Goal: Transaction & Acquisition: Purchase product/service

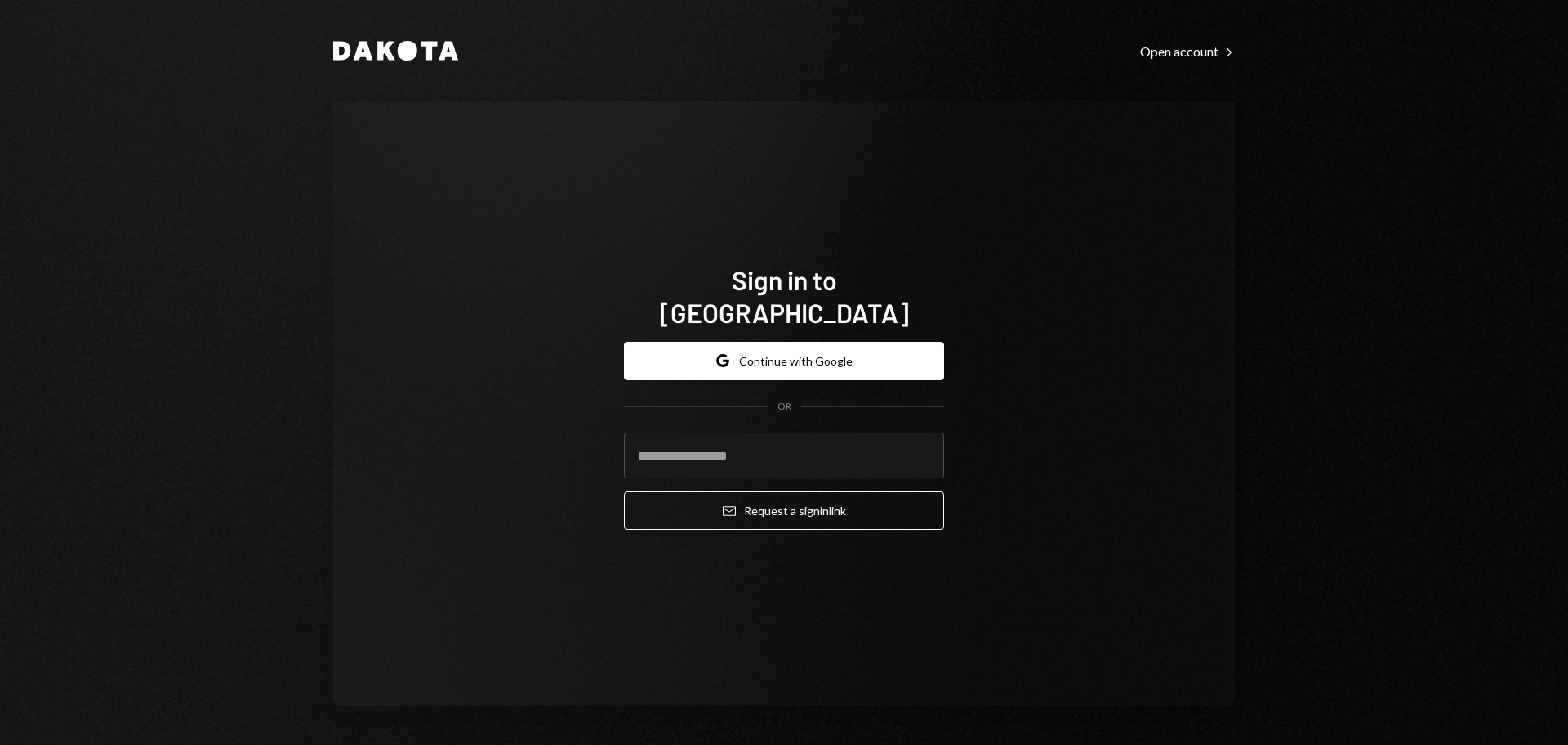
click at [661, 437] on input "email" at bounding box center [784, 455] width 320 height 45
type input "**********"
click at [624, 491] on button "Email Request a sign in link" at bounding box center [784, 510] width 320 height 39
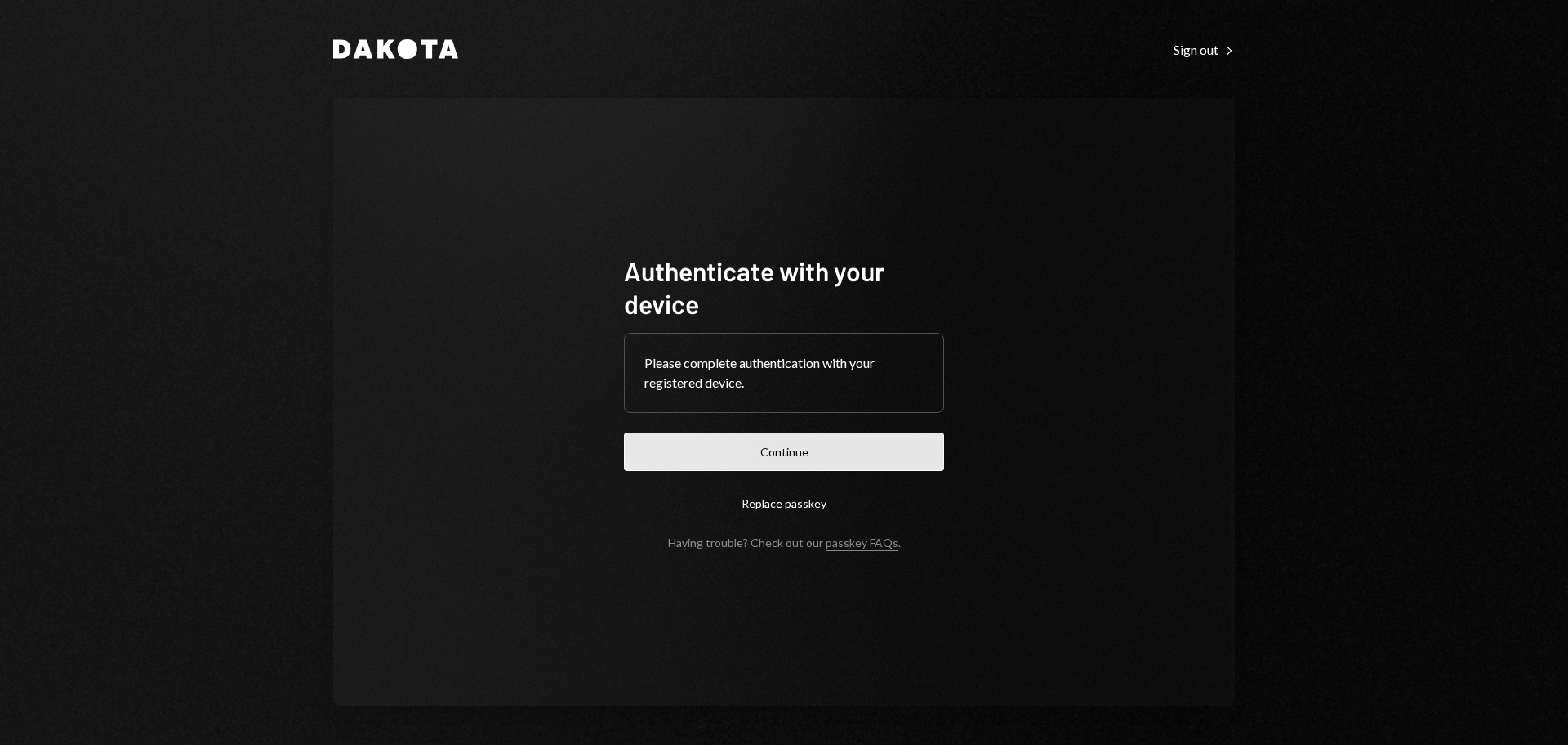
click at [732, 456] on button "Continue" at bounding box center [784, 452] width 320 height 39
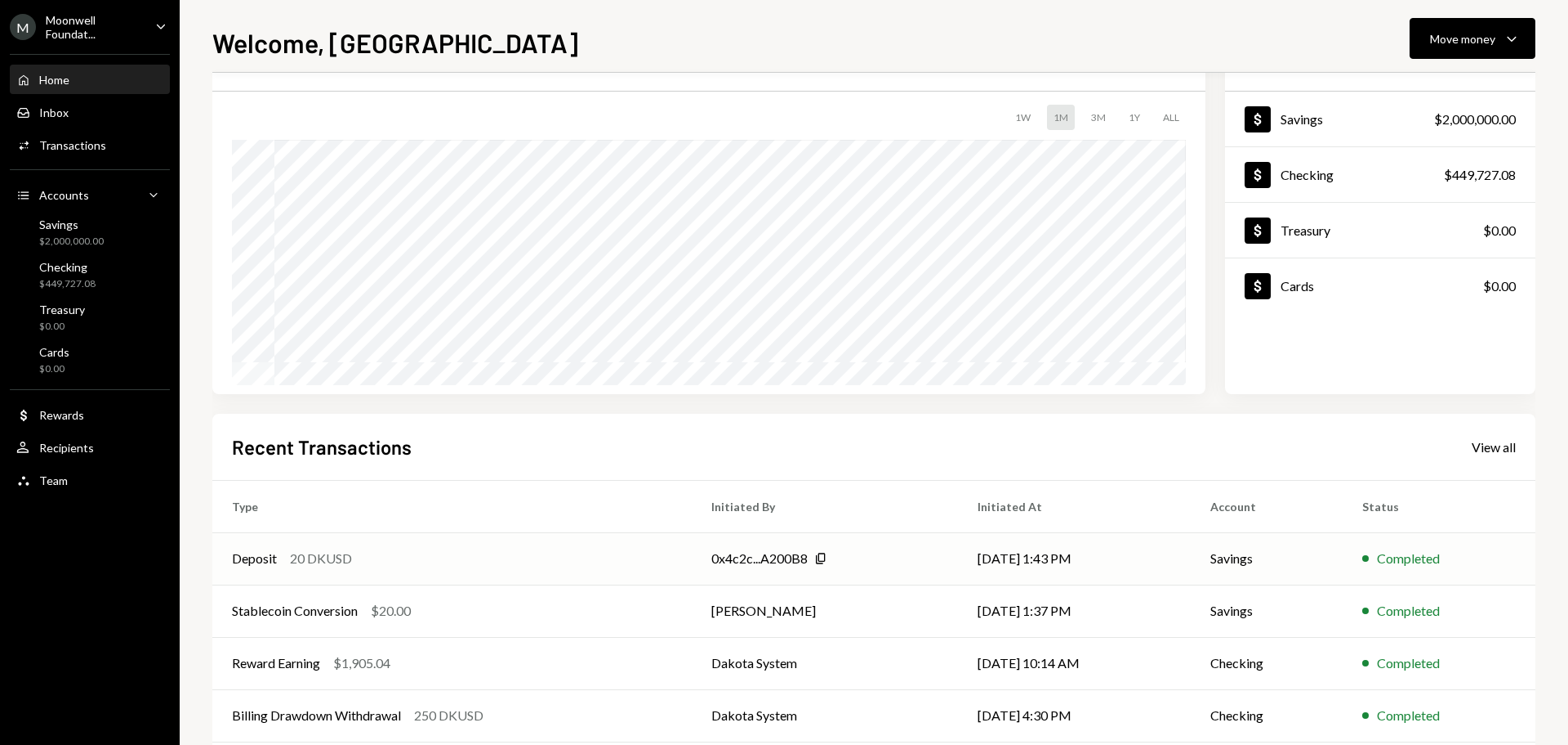
scroll to position [163, 0]
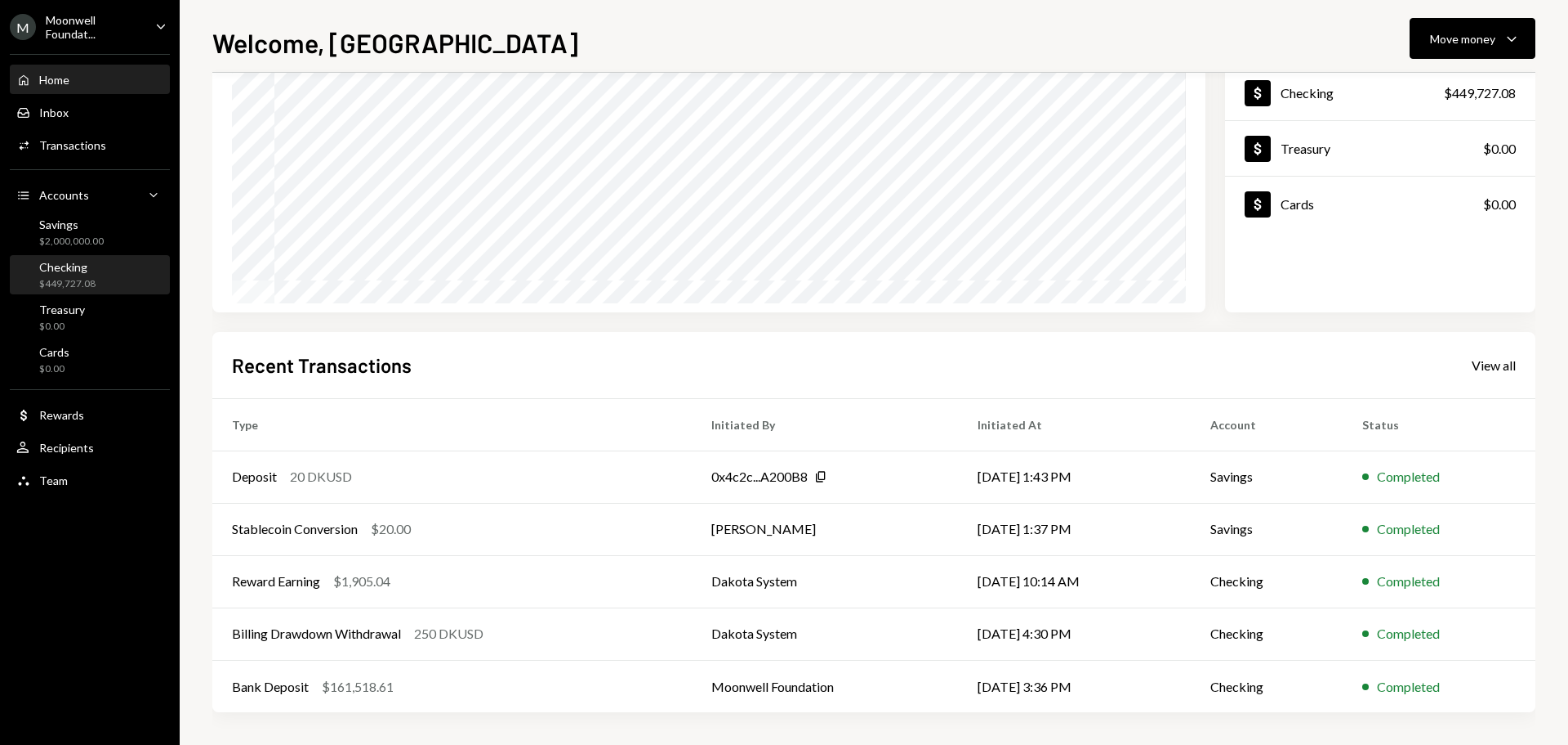
click at [87, 273] on div "Checking" at bounding box center [67, 267] width 56 height 14
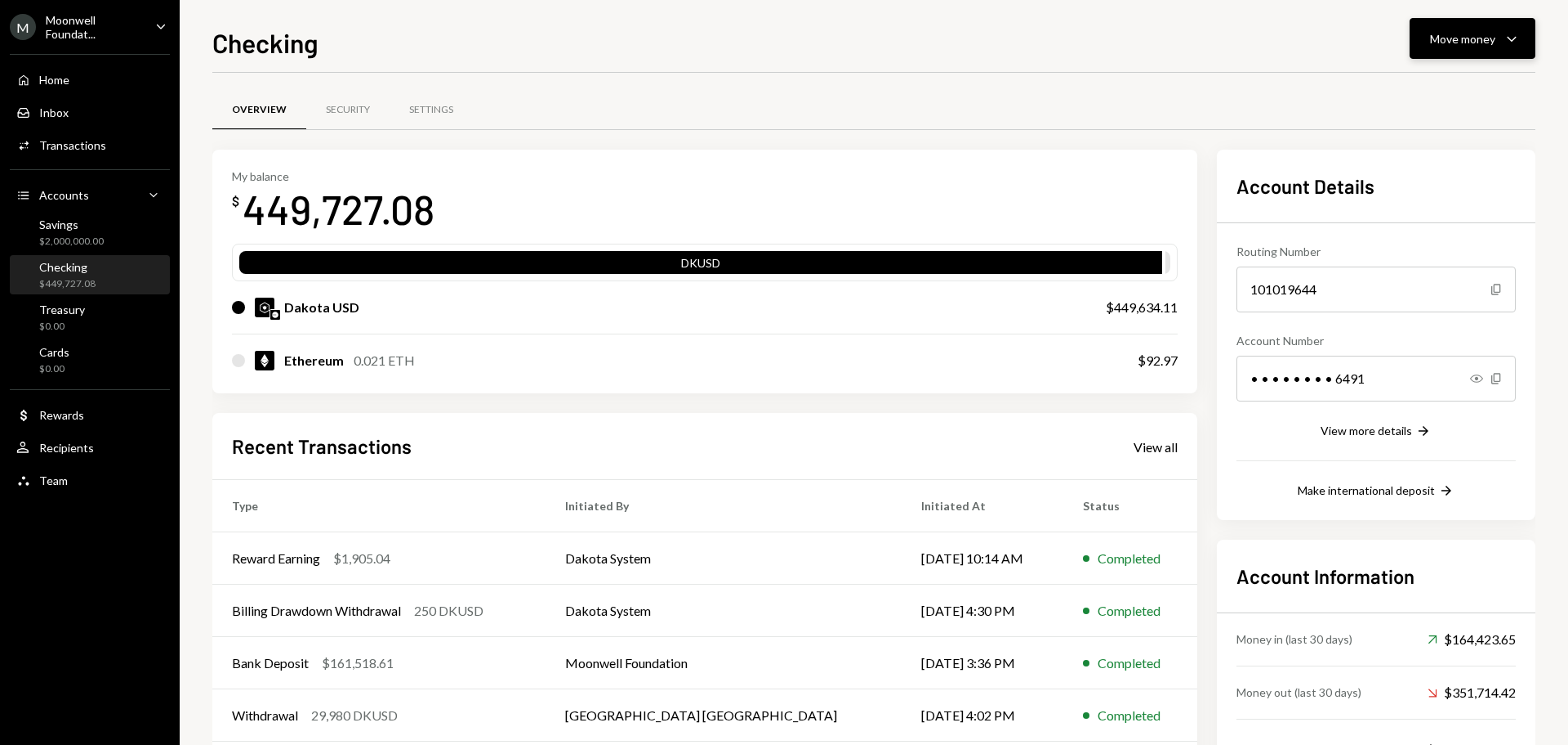
click at [1439, 49] on button "Move money Caret Down" at bounding box center [1472, 38] width 125 height 41
click at [1437, 154] on div "Deposit" at bounding box center [1459, 161] width 119 height 17
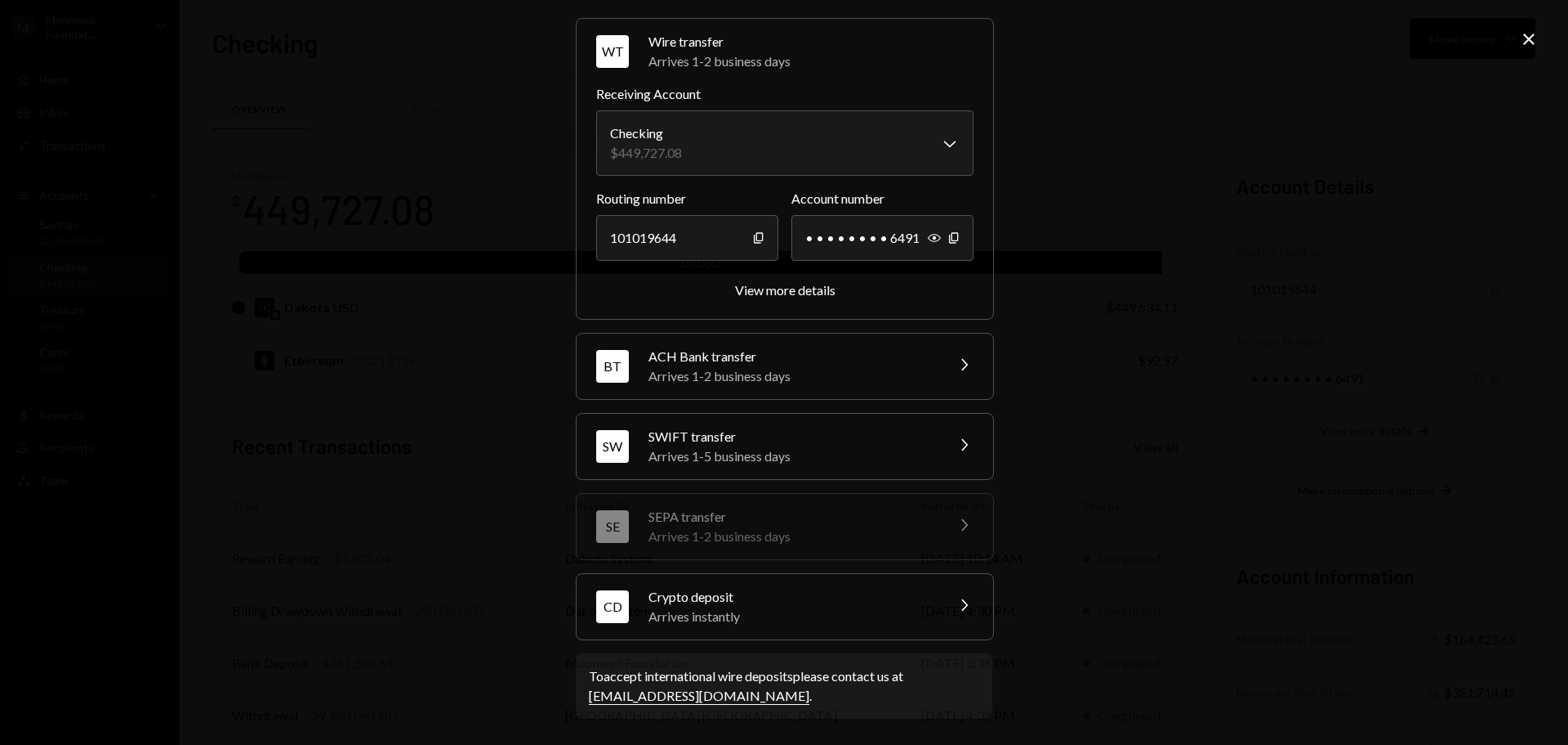
click at [666, 613] on div "Arrives instantly" at bounding box center [792, 617] width 286 height 20
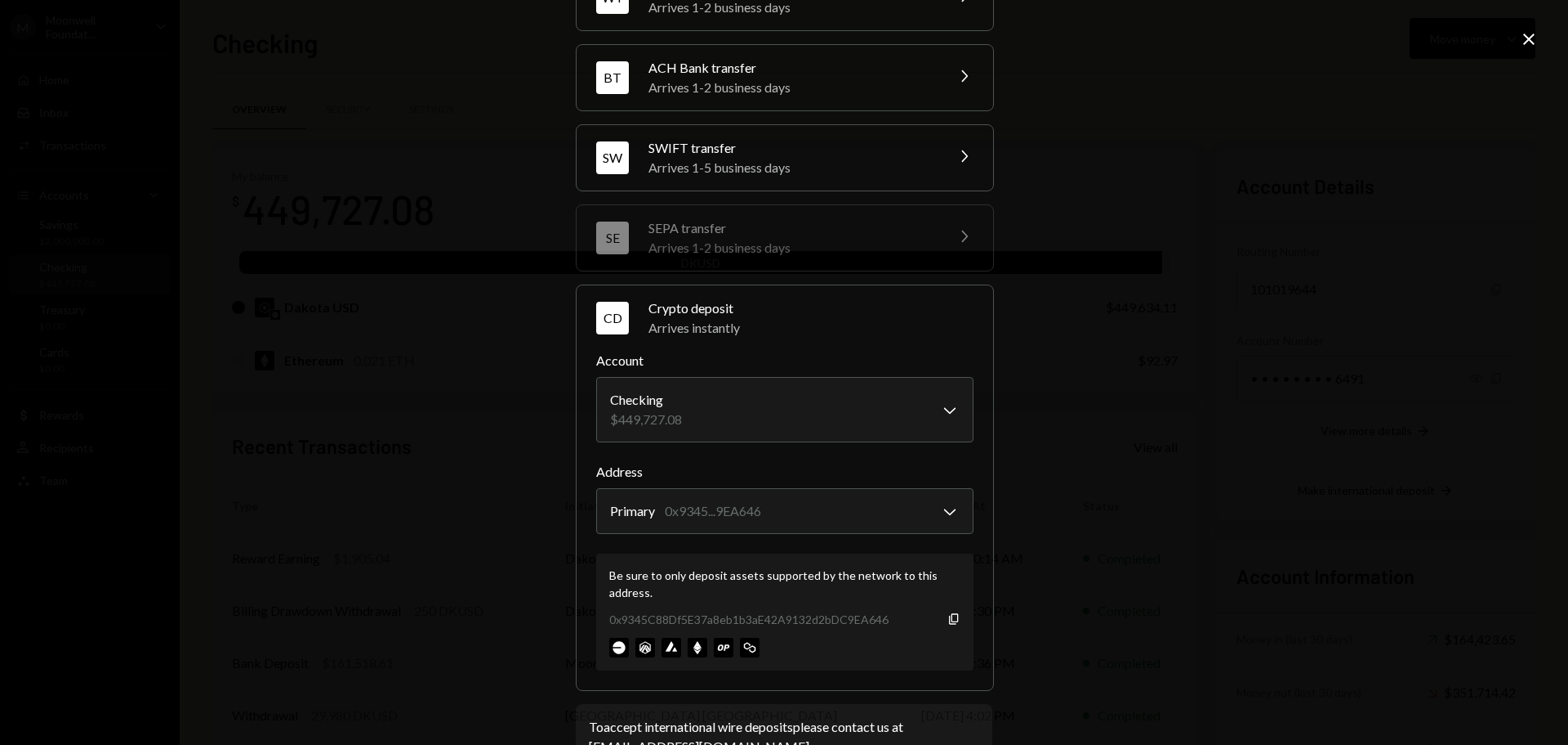
scroll to position [156, 0]
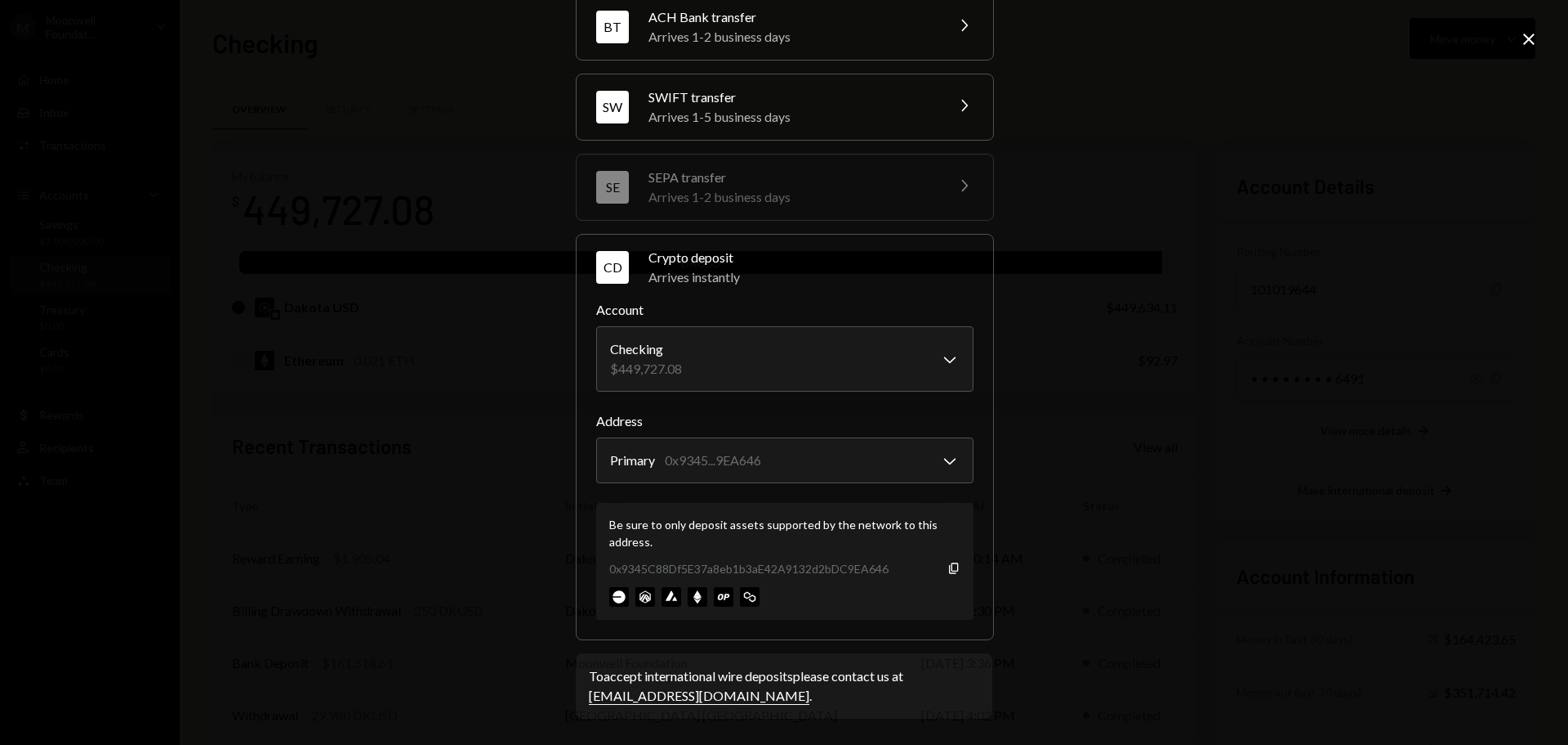
click at [1526, 39] on icon "Close" at bounding box center [1529, 40] width 20 height 20
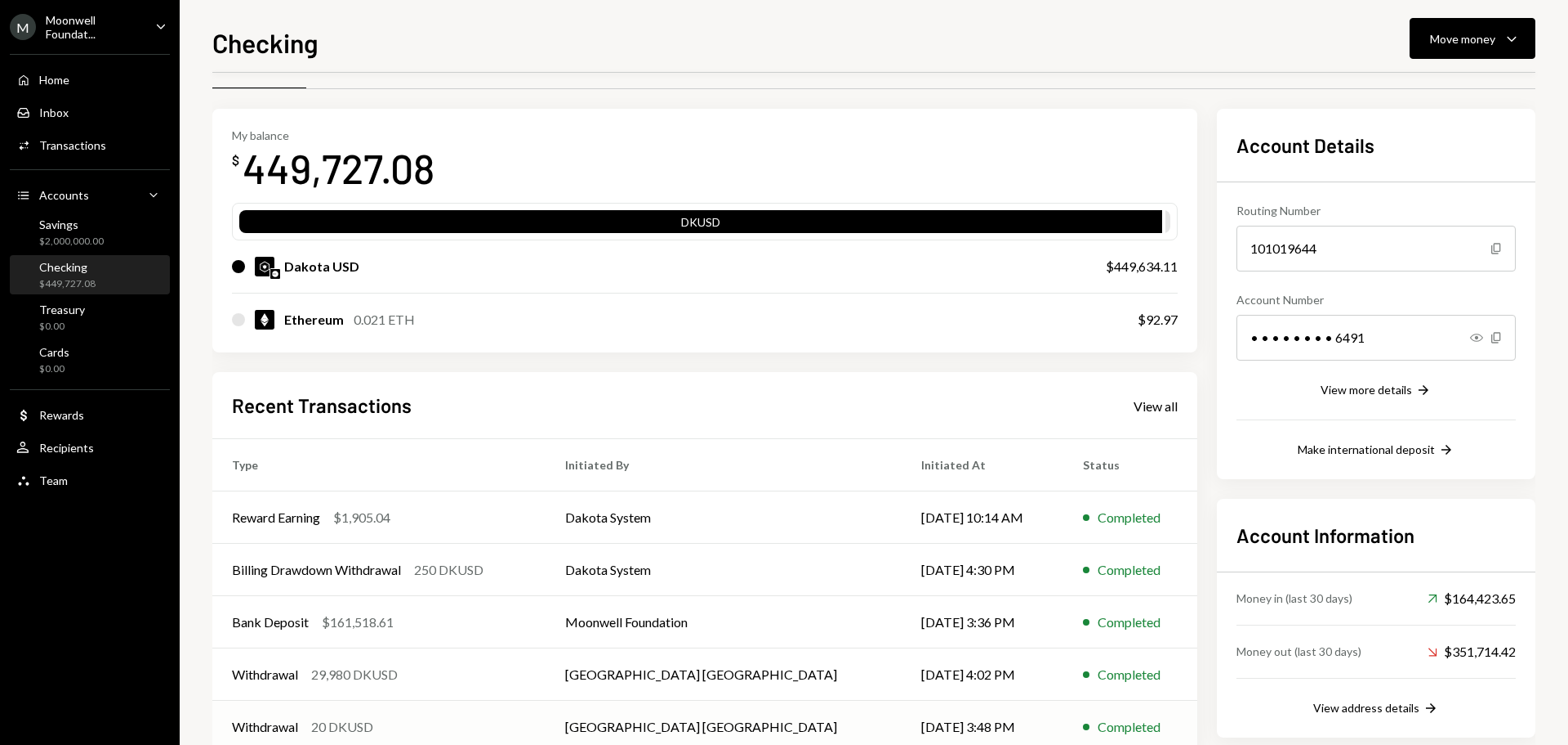
scroll to position [0, 0]
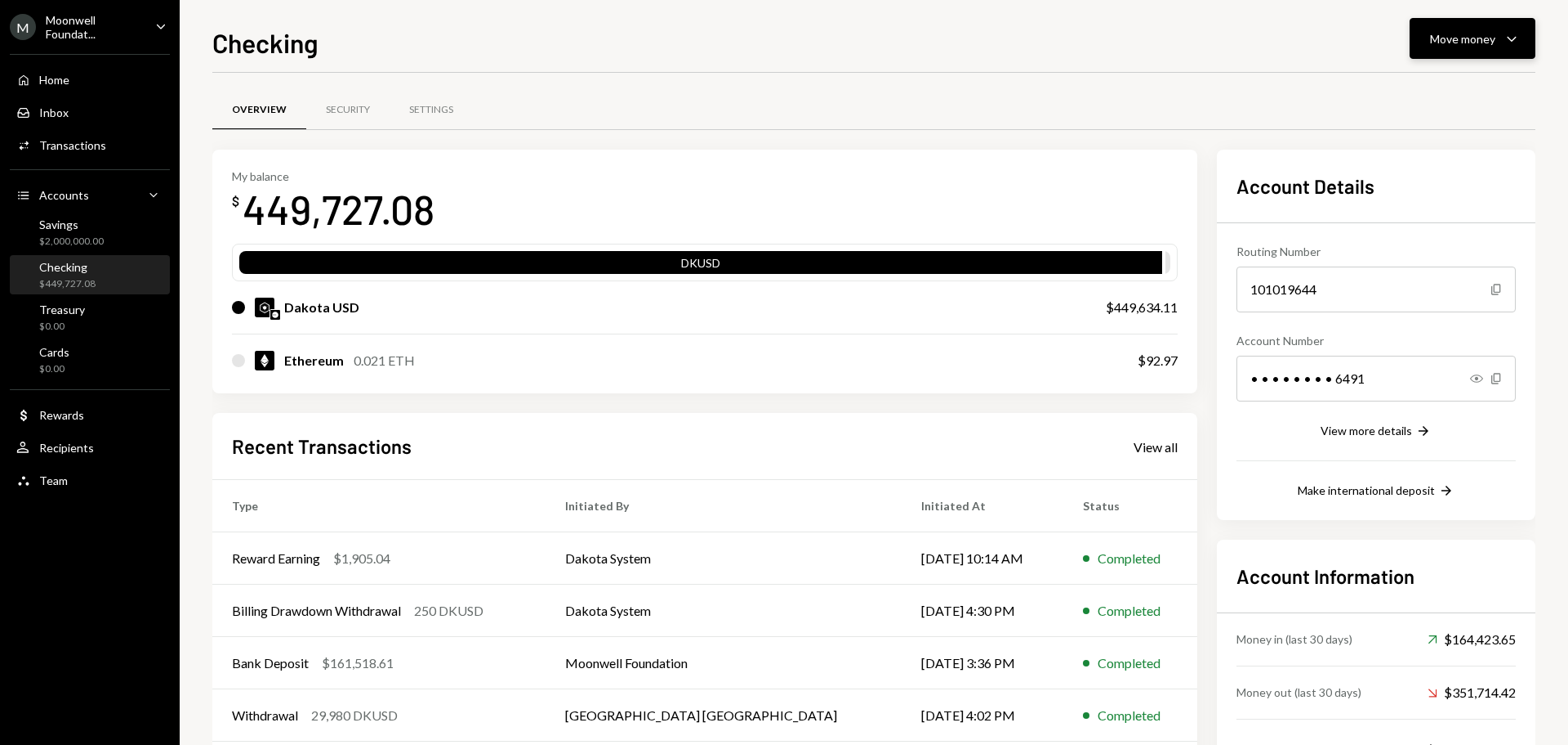
click at [1443, 26] on button "Move money Caret Down" at bounding box center [1472, 38] width 125 height 41
click at [1434, 165] on div "Deposit" at bounding box center [1459, 161] width 119 height 17
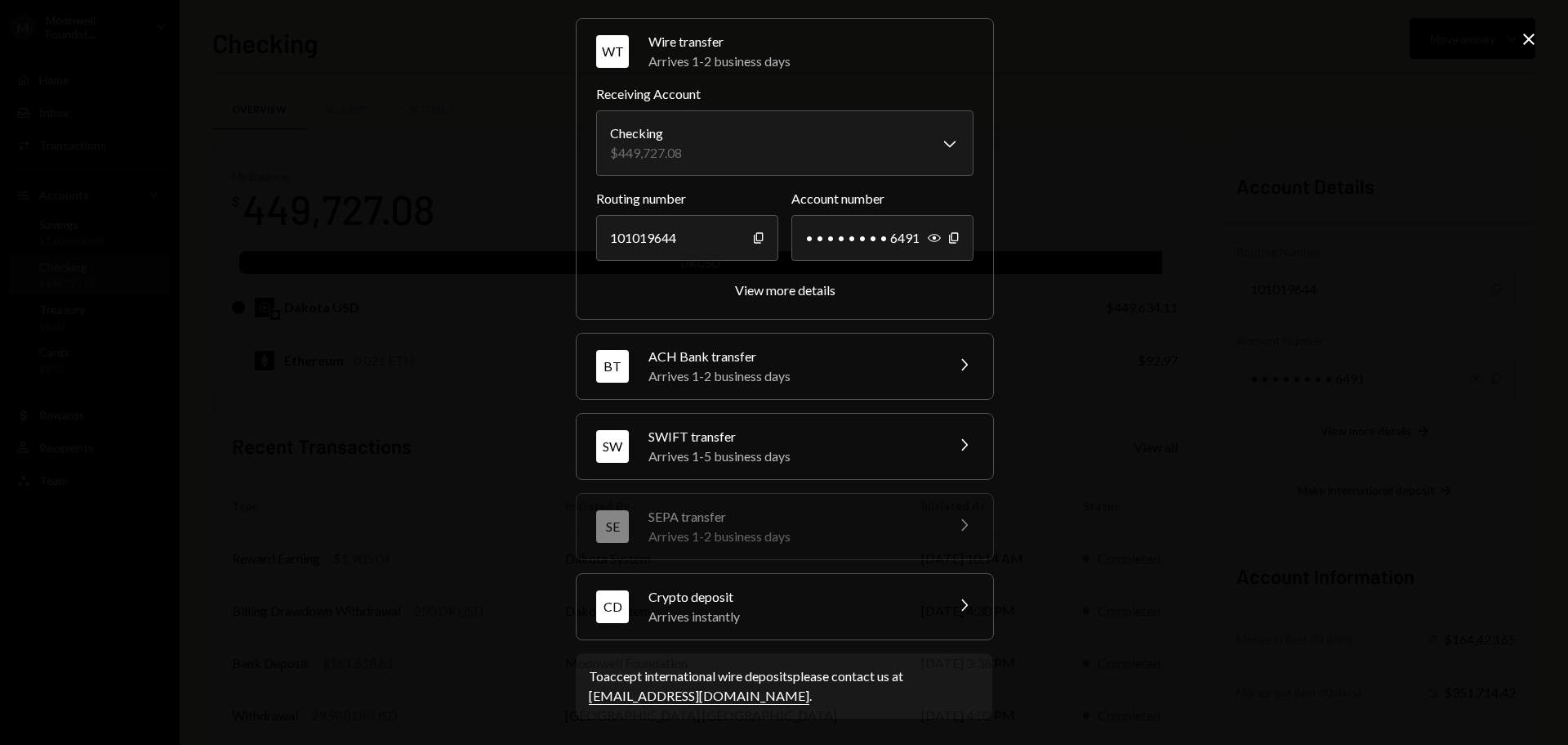
click at [720, 604] on div "Crypto deposit" at bounding box center [792, 597] width 286 height 20
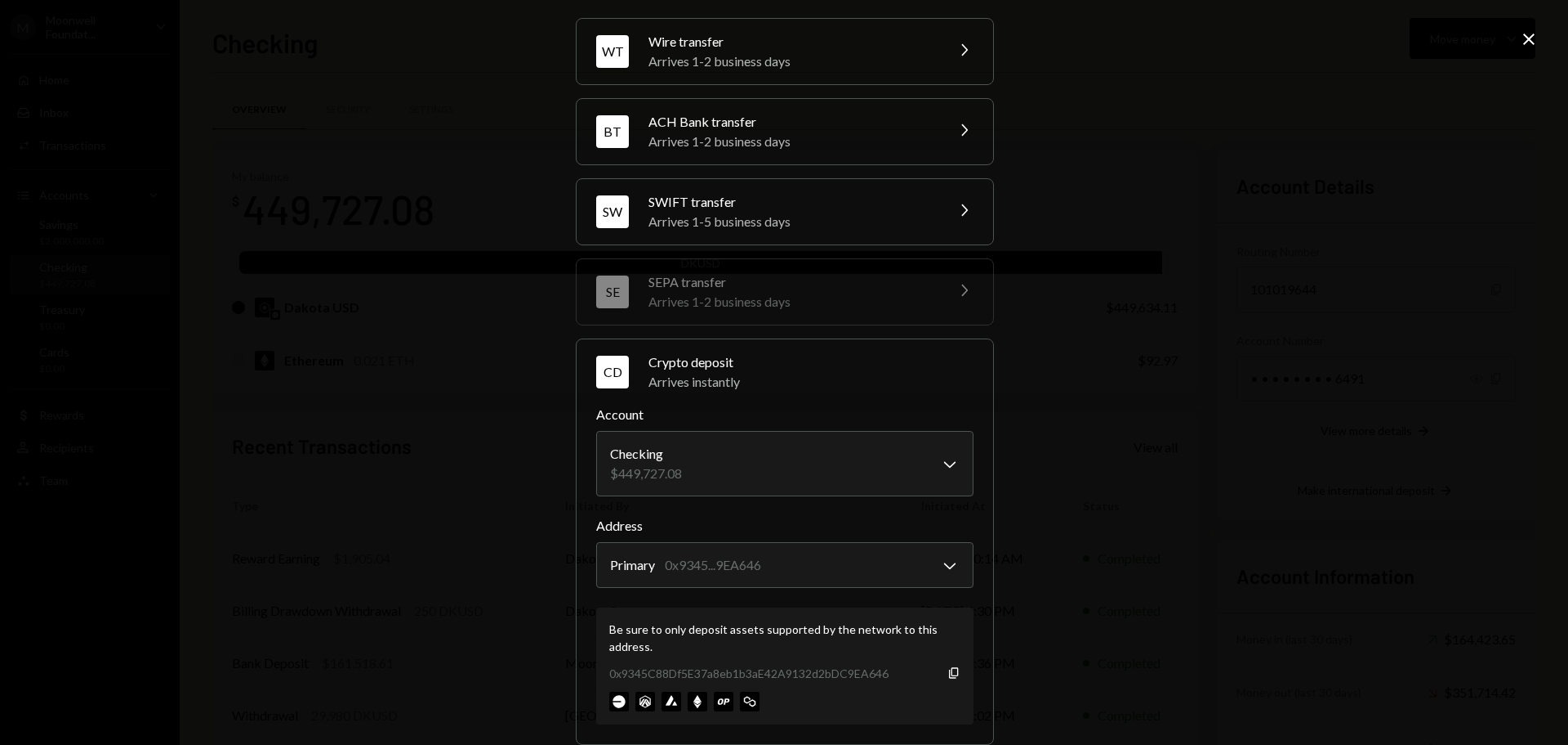
scroll to position [156, 0]
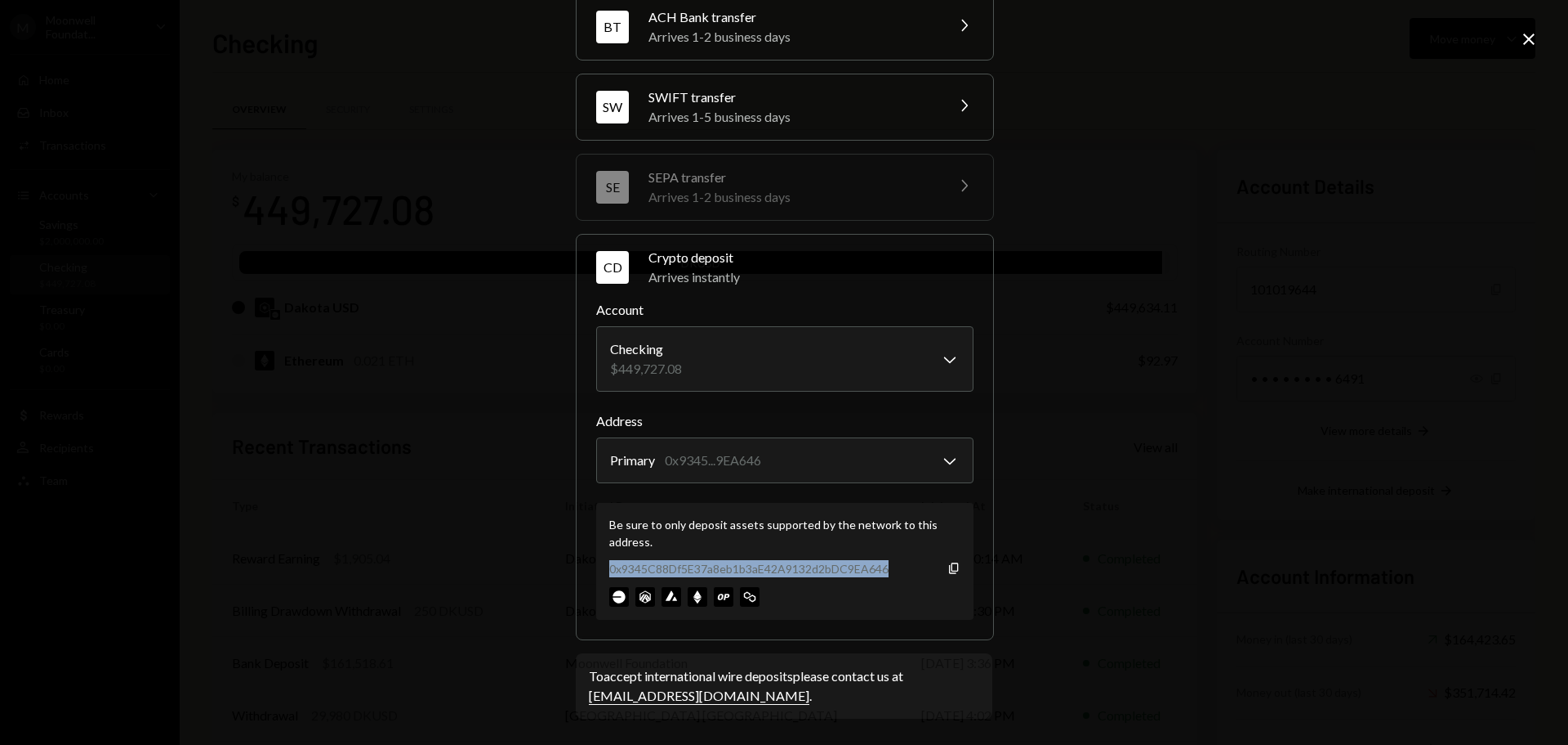
drag, startPoint x: 603, startPoint y: 570, endPoint x: 901, endPoint y: 567, distance: 298.0
click at [901, 567] on div "Be sure to only deposit assets supported by the network to this address. 0x9345…" at bounding box center [785, 561] width 377 height 117
click at [1522, 29] on div "**********" at bounding box center [784, 372] width 1568 height 745
click at [1527, 43] on icon "Close" at bounding box center [1529, 40] width 20 height 20
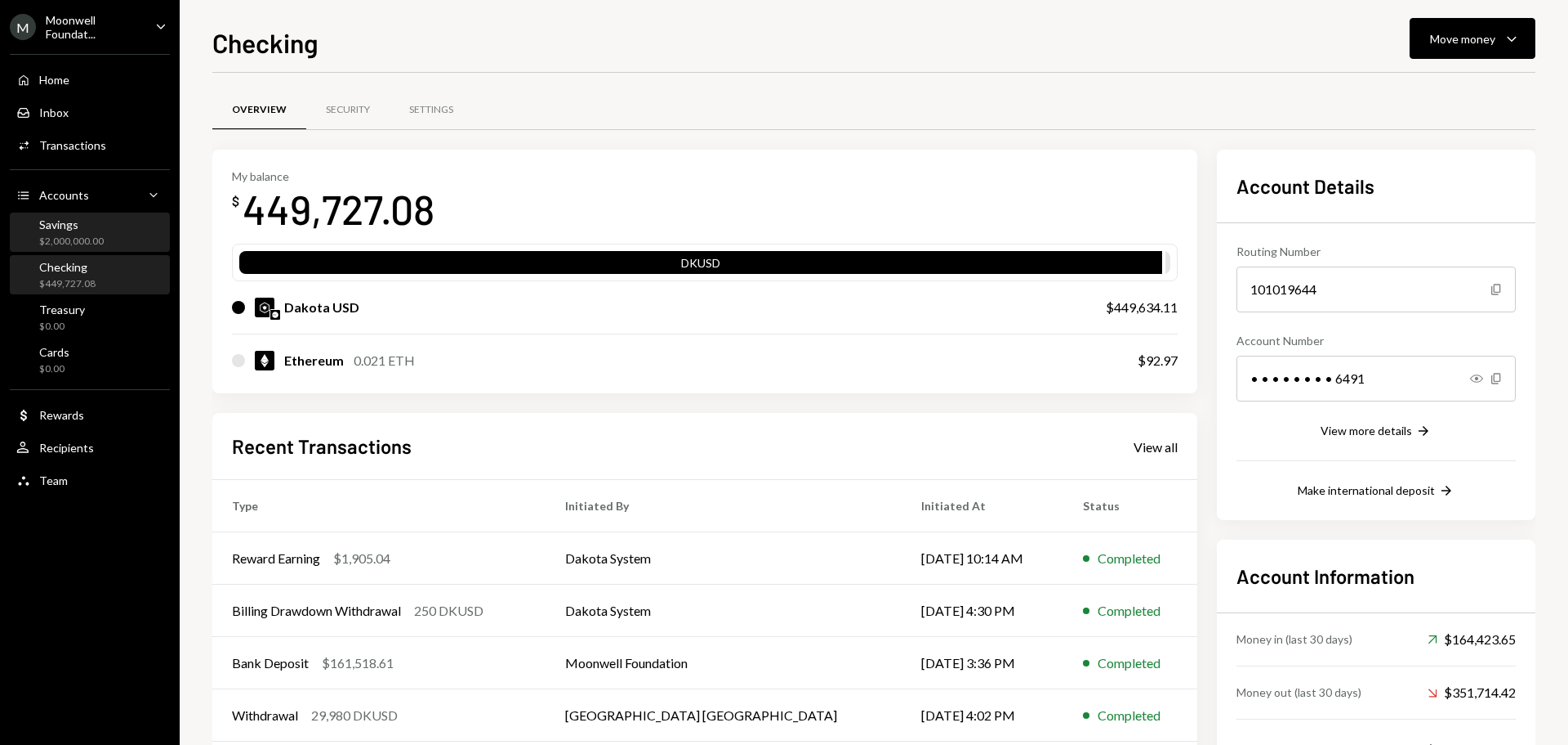
click at [62, 236] on div "$2,000,000.00" at bounding box center [71, 241] width 64 height 14
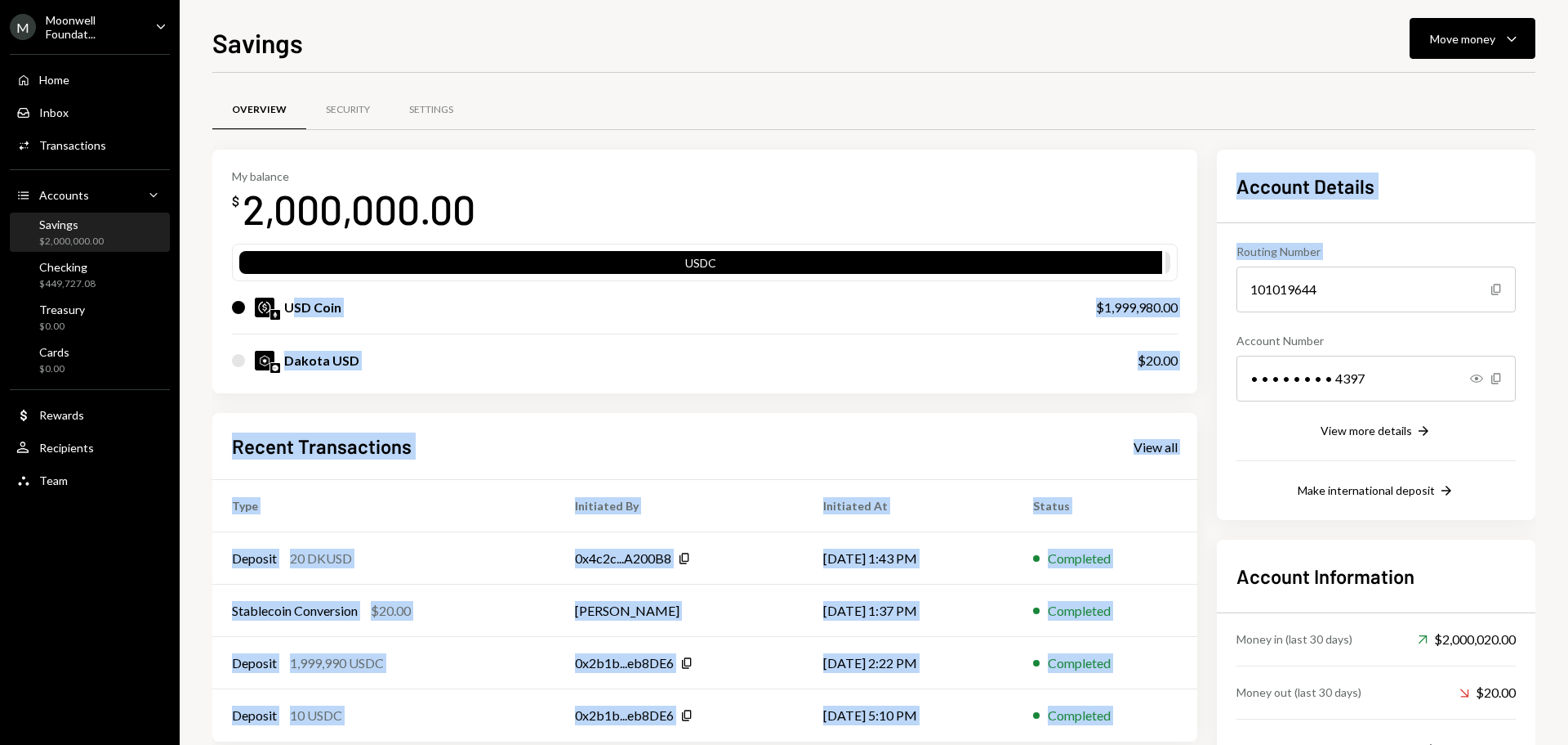
drag, startPoint x: 289, startPoint y: 305, endPoint x: 1208, endPoint y: 305, distance: 919.0
click at [1208, 305] on div "My balance $ 2,000,000.00 USDC USD Coin $1,999,980.00 Dakota USD $20.00 Recent …" at bounding box center [874, 463] width 1323 height 628
click at [1113, 305] on div "$1,999,980.00" at bounding box center [1137, 307] width 82 height 20
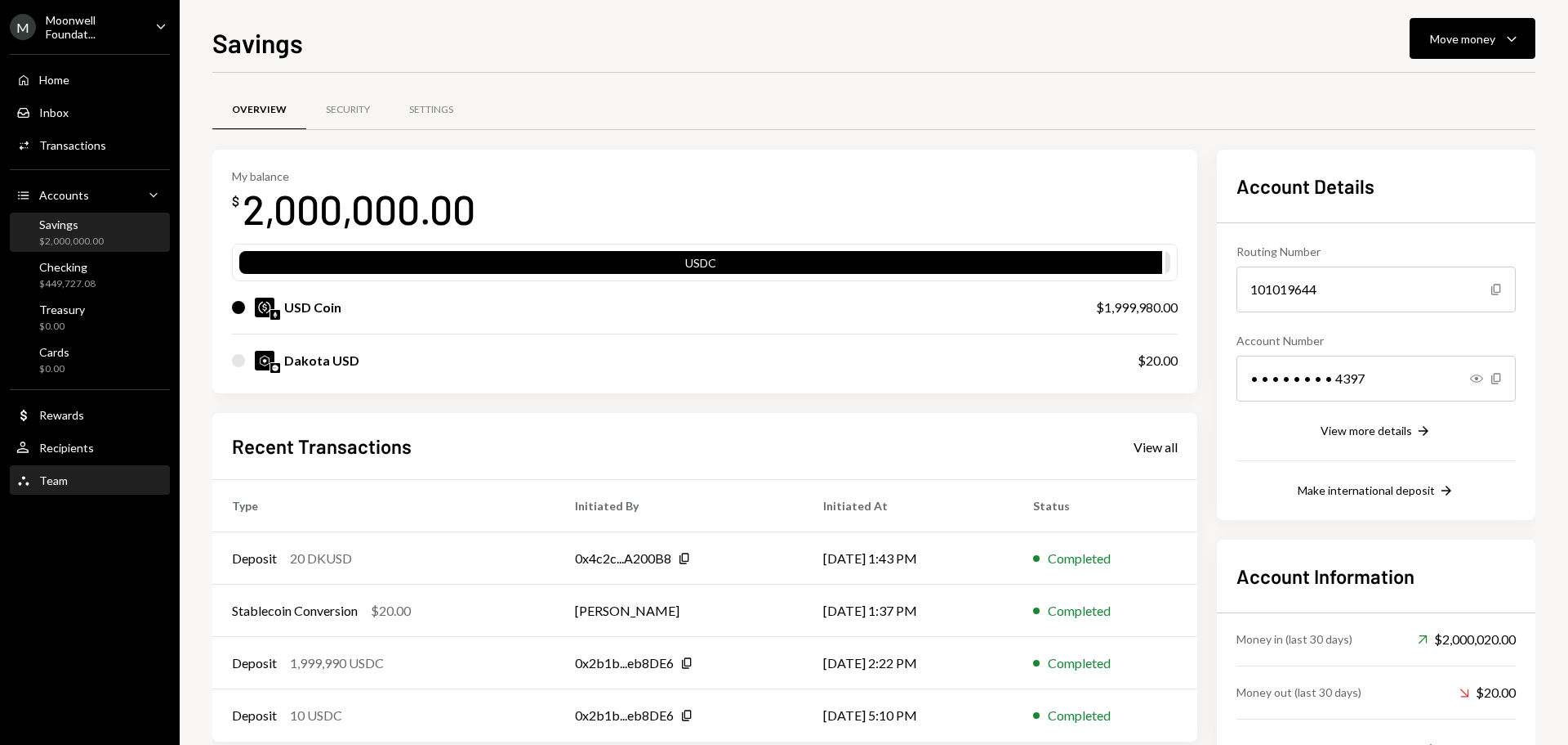
click at [64, 482] on div "Team" at bounding box center [53, 480] width 29 height 14
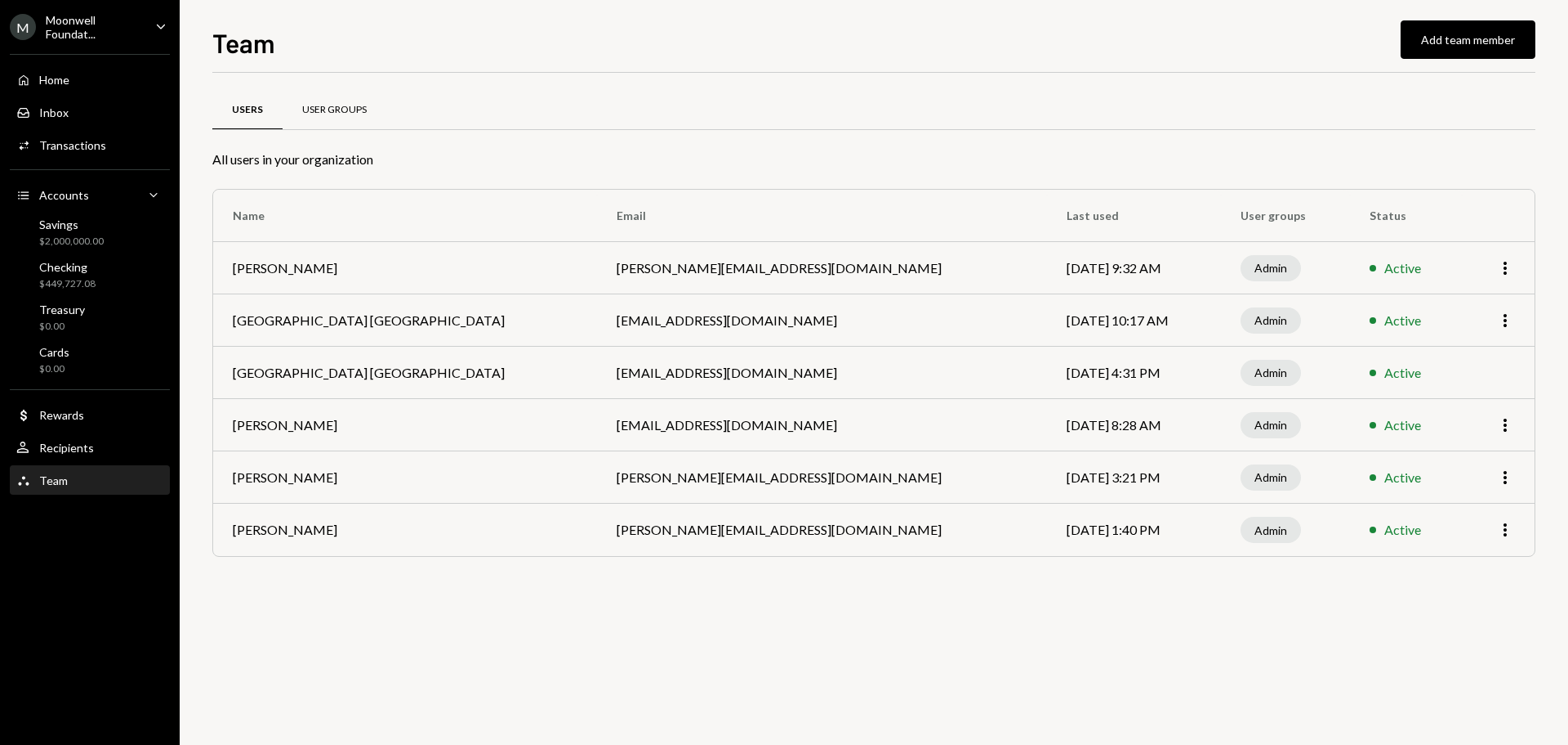
click at [316, 106] on div "User Groups" at bounding box center [334, 110] width 64 height 14
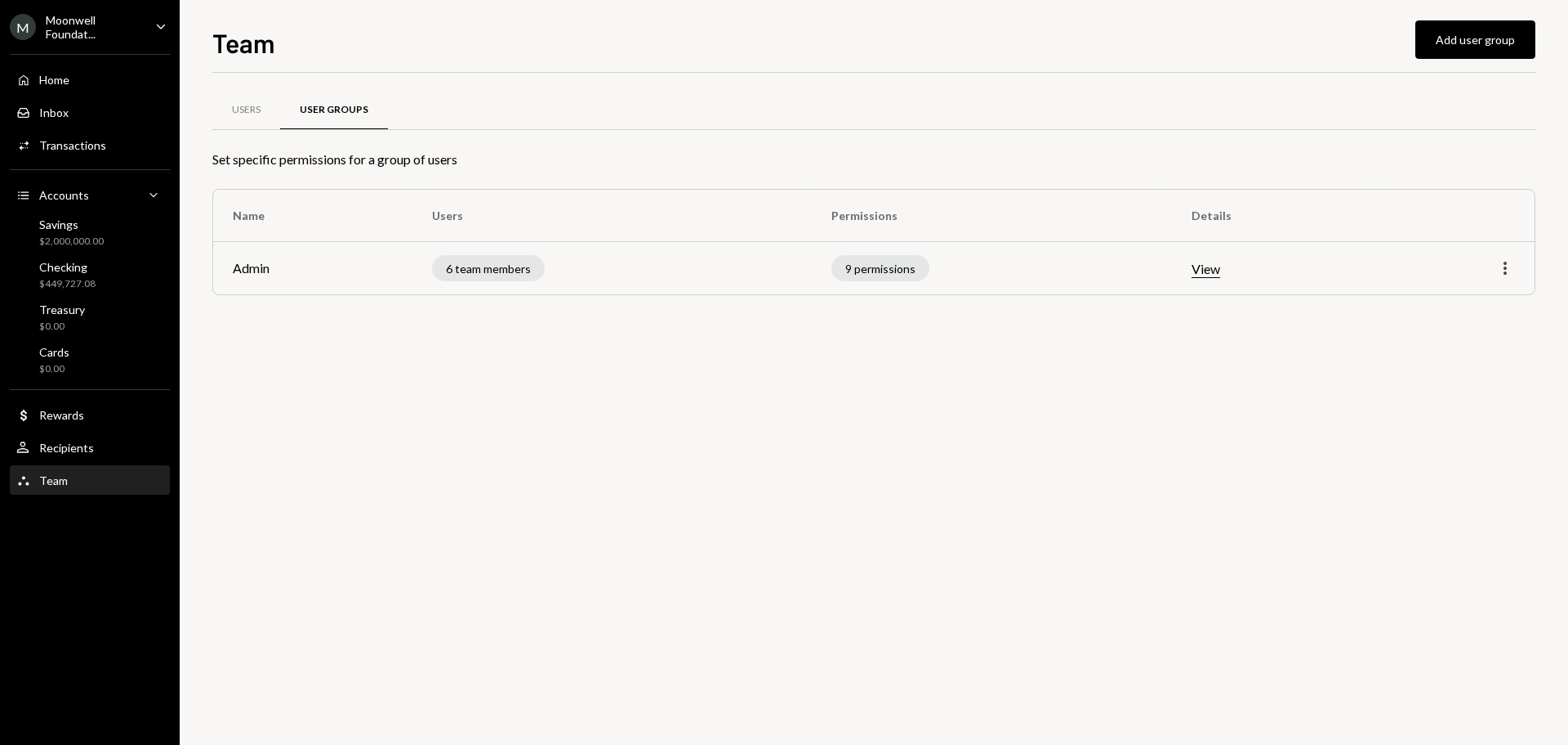
click at [1506, 272] on icon "button" at bounding box center [1505, 268] width 3 height 13
click at [1476, 298] on div "Edit" at bounding box center [1467, 302] width 82 height 29
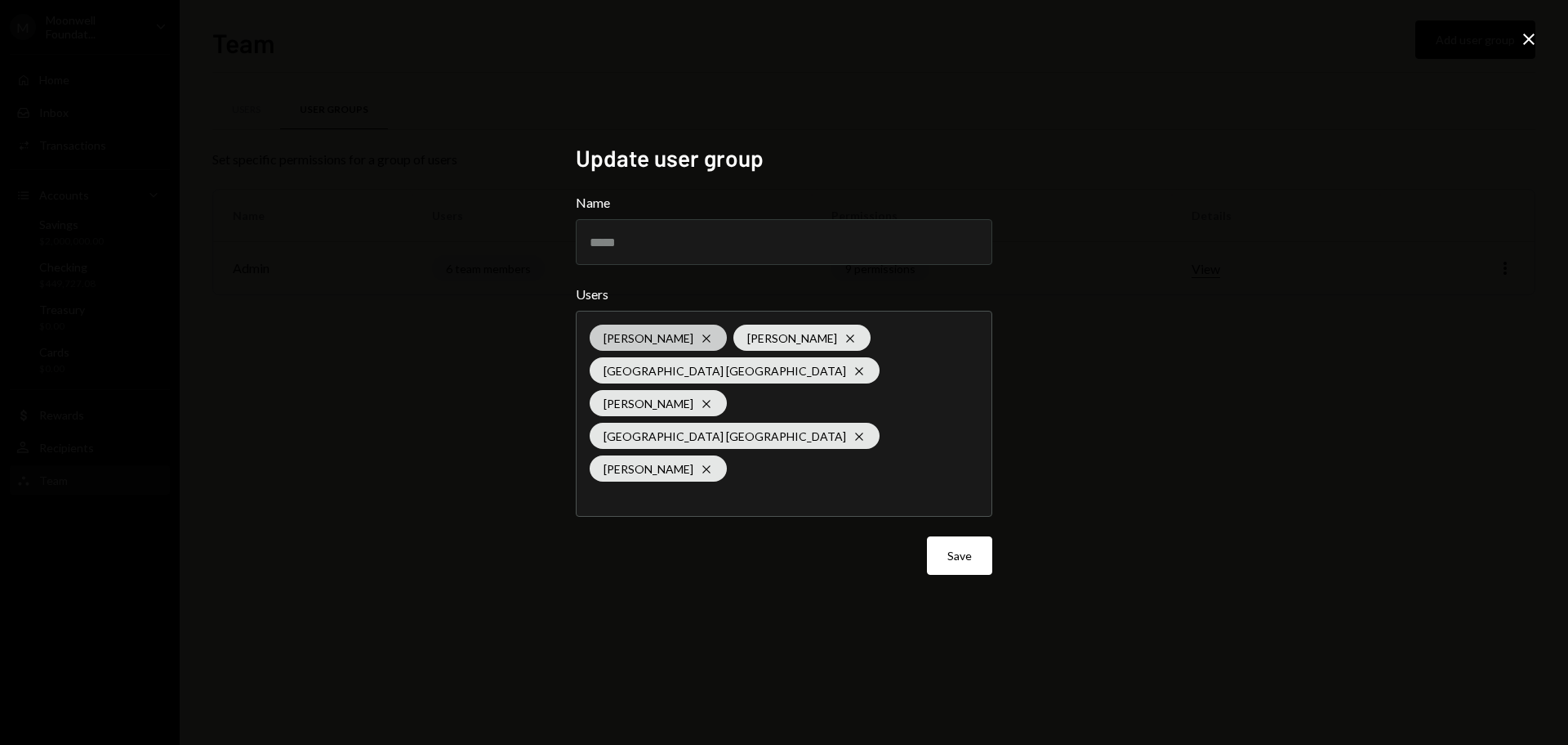
click at [702, 342] on icon at bounding box center [705, 337] width 7 height 7
click at [815, 594] on div "Update user group Name ***** Users Timothy Bracke Cross Savannah Netherlands Cr…" at bounding box center [784, 372] width 1568 height 745
click at [954, 537] on button "Save" at bounding box center [960, 555] width 65 height 39
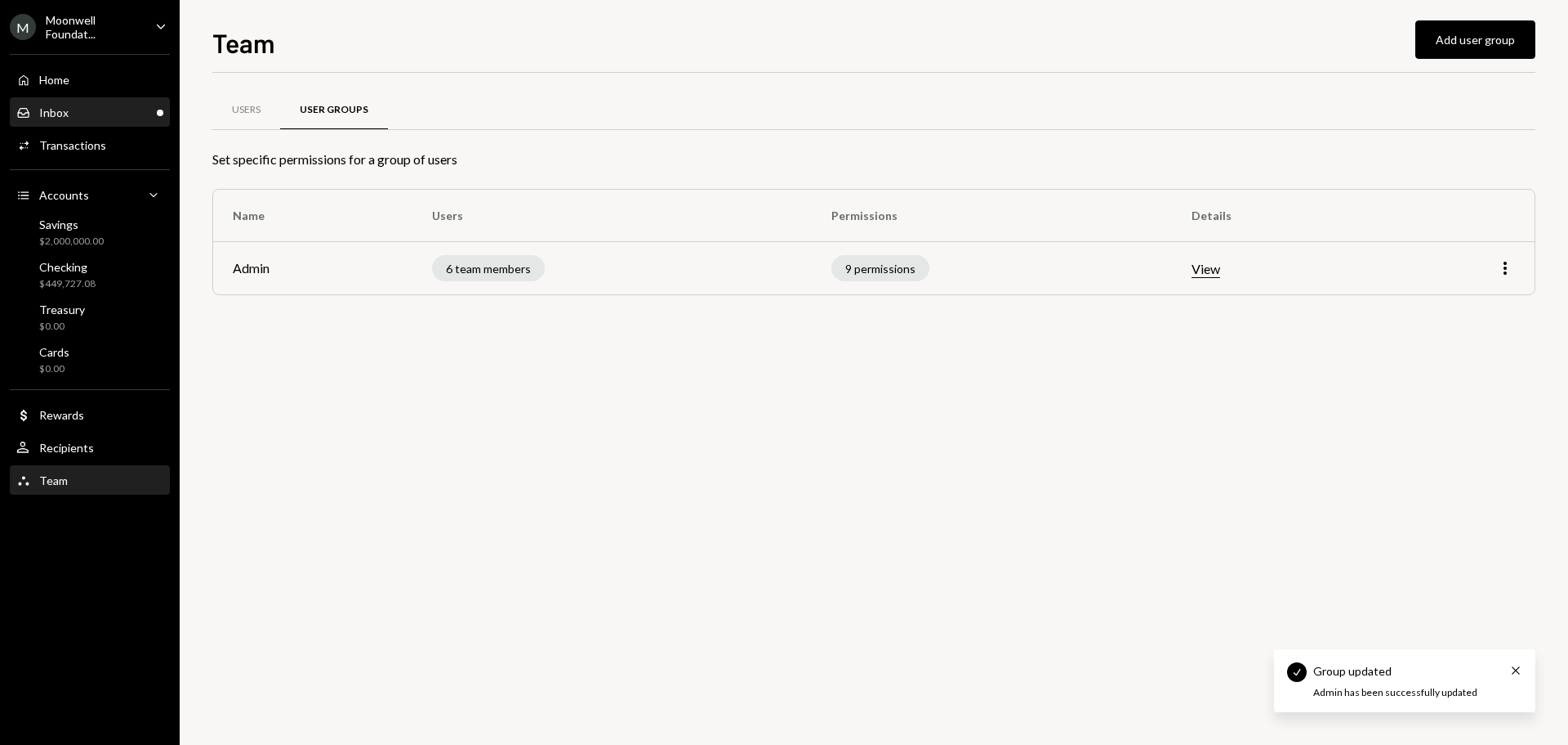
click at [101, 117] on div "Inbox Inbox" at bounding box center [90, 113] width 147 height 15
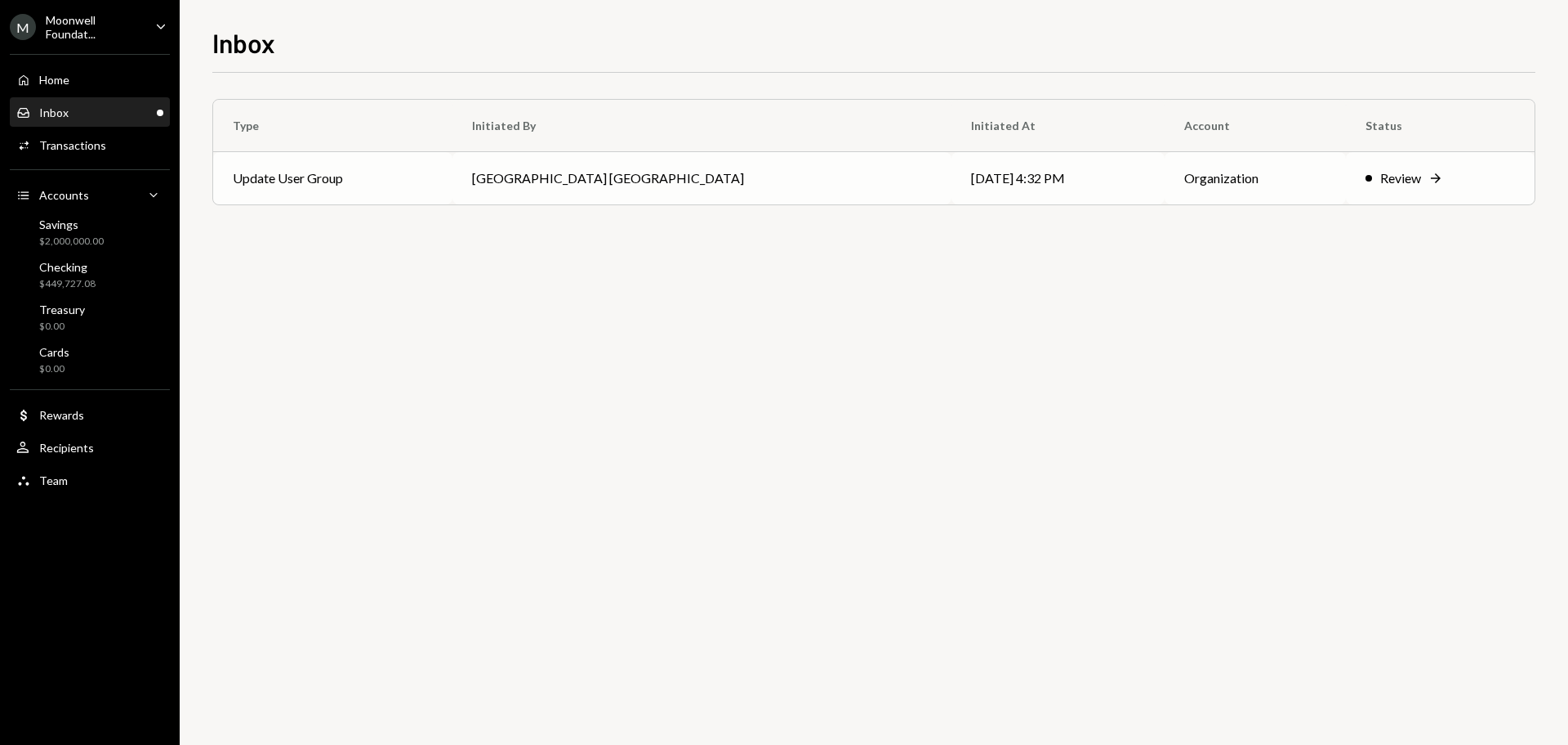
click at [577, 191] on td "Savannah Netherlands" at bounding box center [701, 178] width 499 height 52
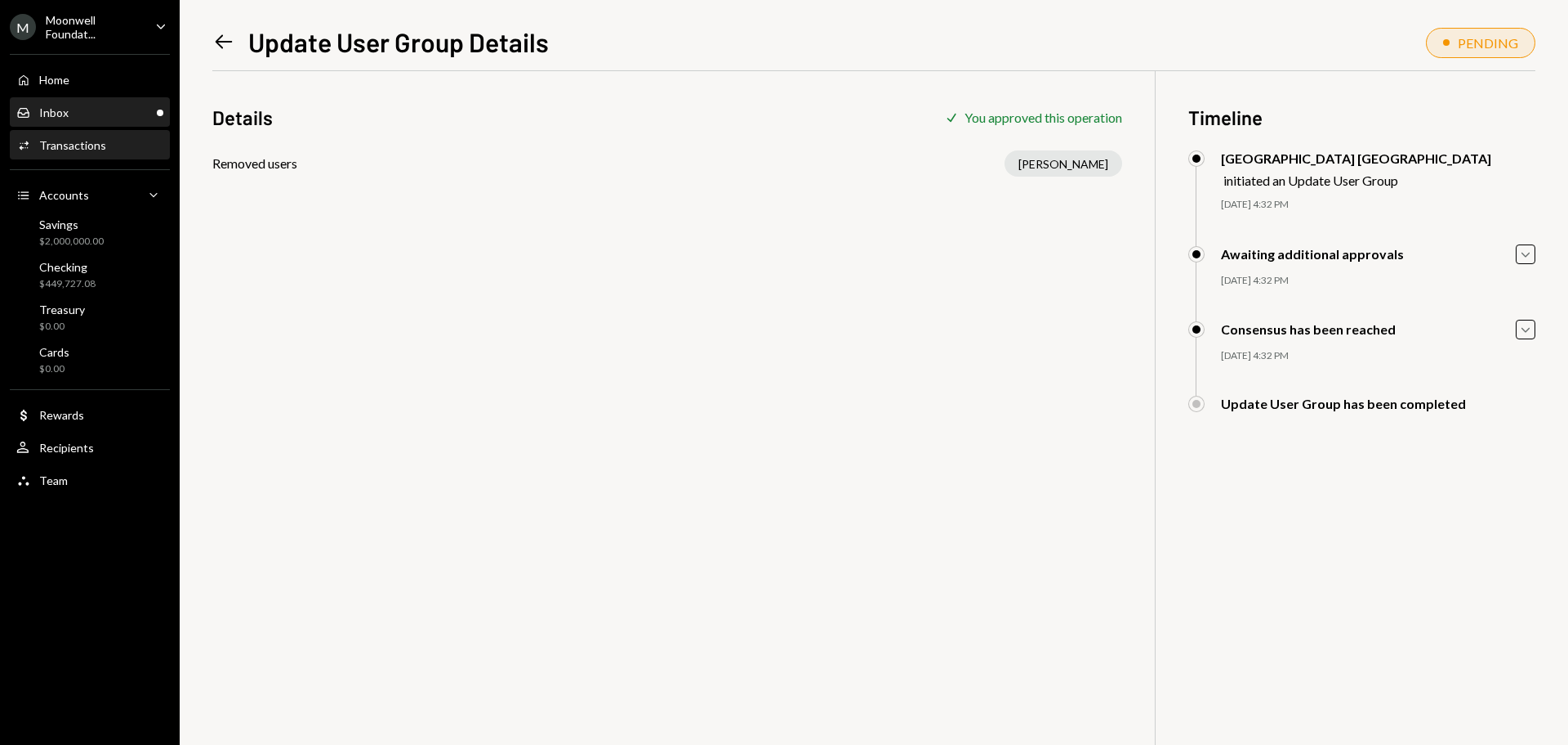
click at [93, 117] on div "Inbox Inbox" at bounding box center [90, 113] width 147 height 15
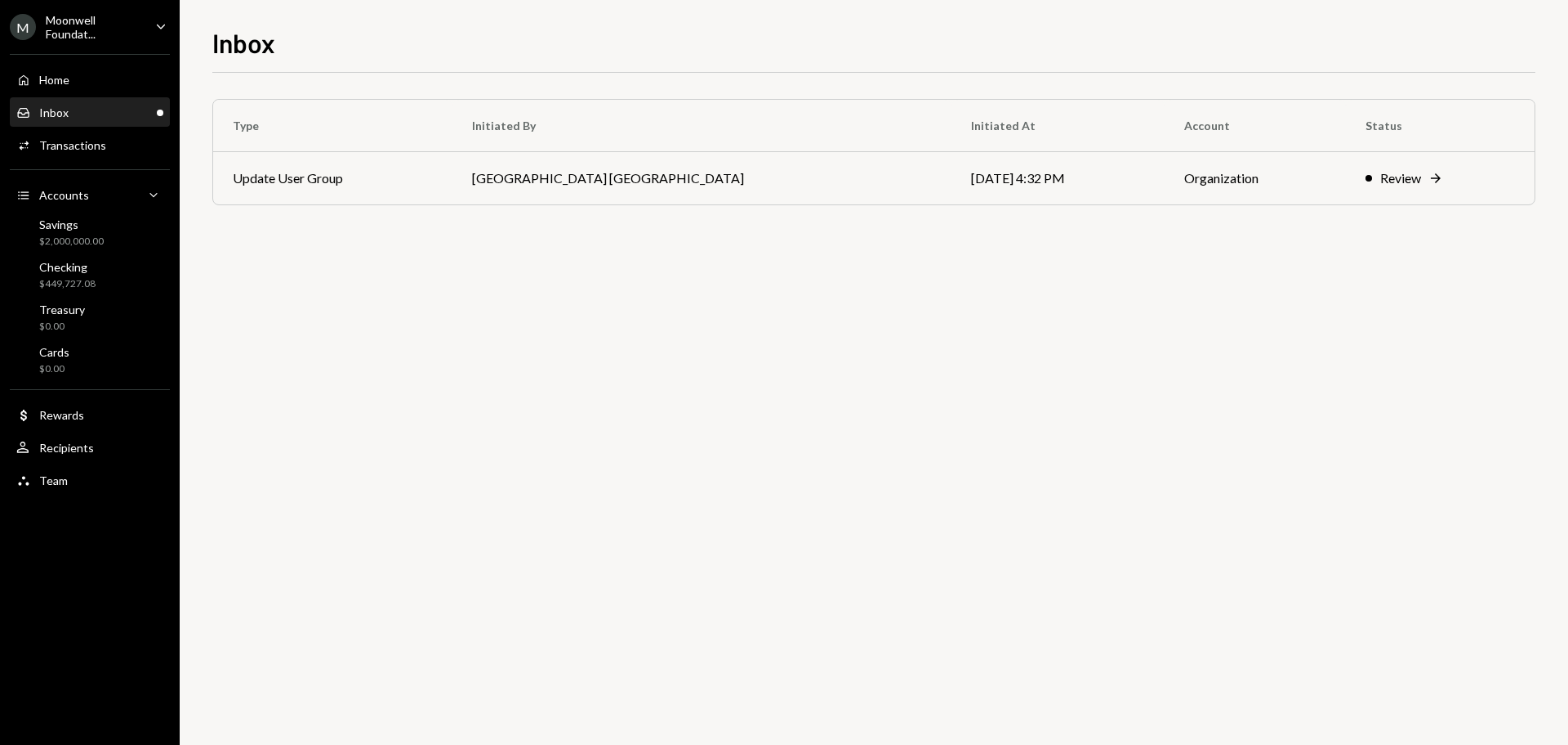
click at [95, 36] on div "Moonwell Foundat..." at bounding box center [94, 27] width 97 height 28
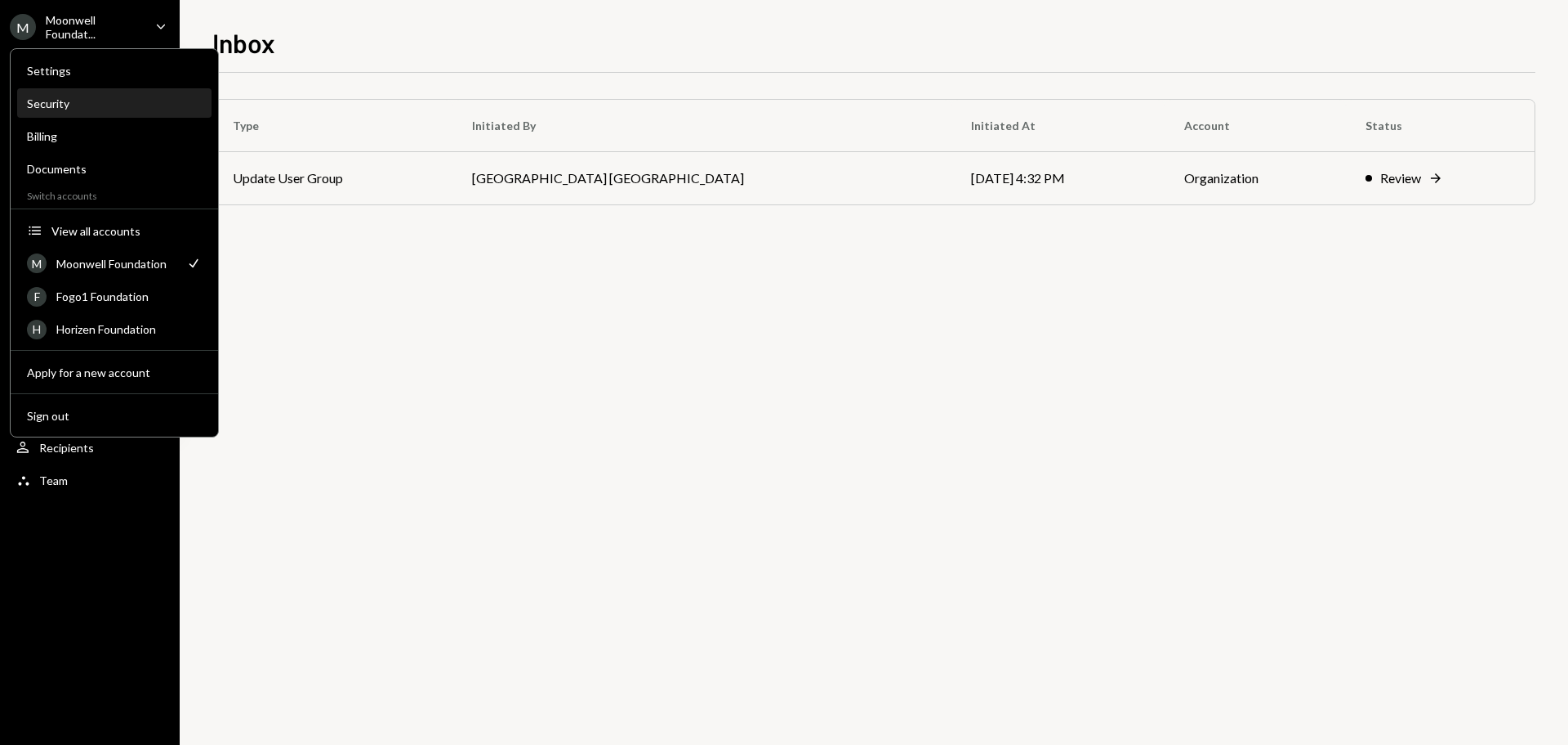
click at [64, 107] on div "Security" at bounding box center [114, 104] width 175 height 14
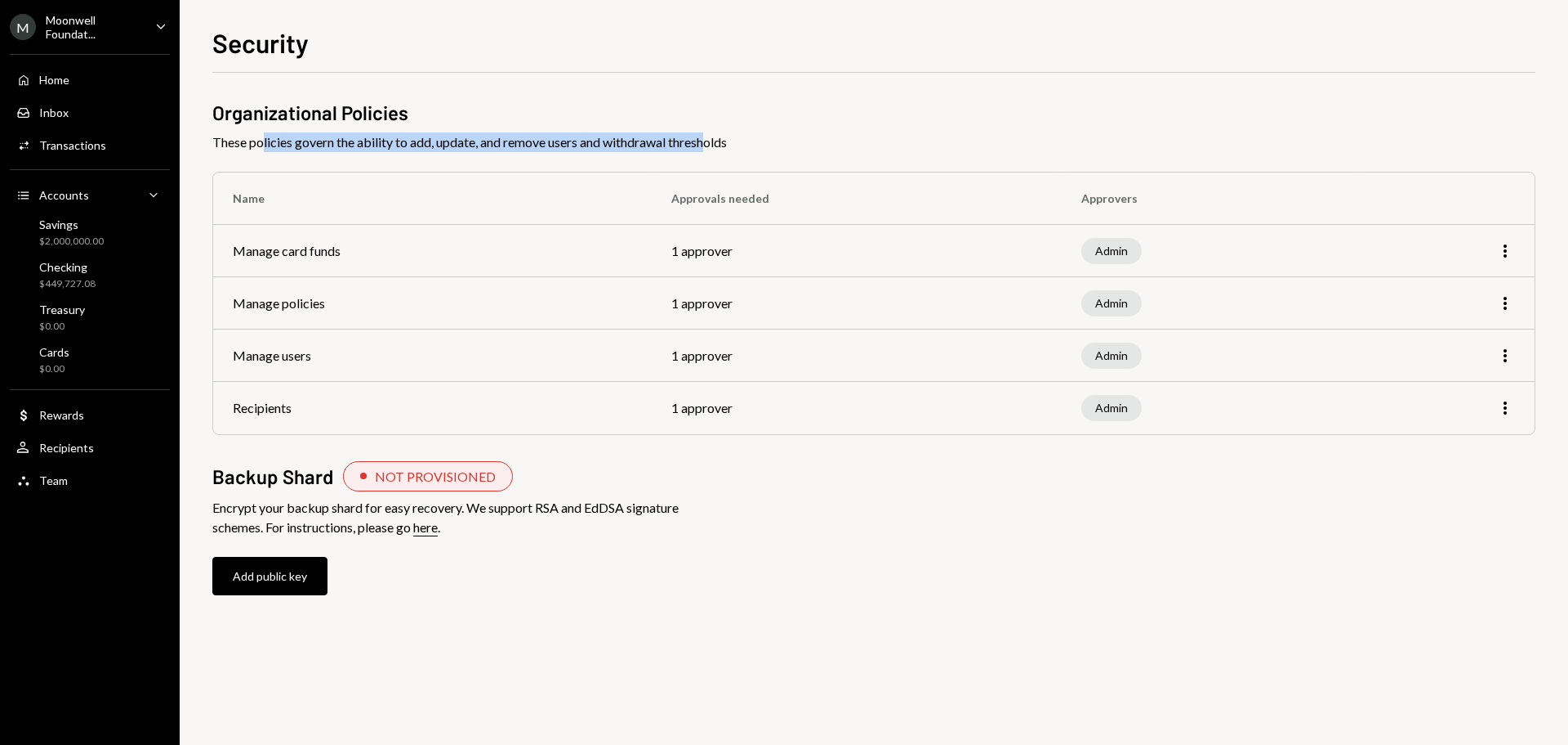
drag, startPoint x: 265, startPoint y: 141, endPoint x: 715, endPoint y: 141, distance: 450.0
click at [715, 141] on span "These policies govern the ability to add, update, and remove users and withdraw…" at bounding box center [874, 142] width 1323 height 20
click at [1512, 245] on icon "More" at bounding box center [1506, 251] width 20 height 20
click at [1460, 287] on div "Edit" at bounding box center [1467, 286] width 82 height 29
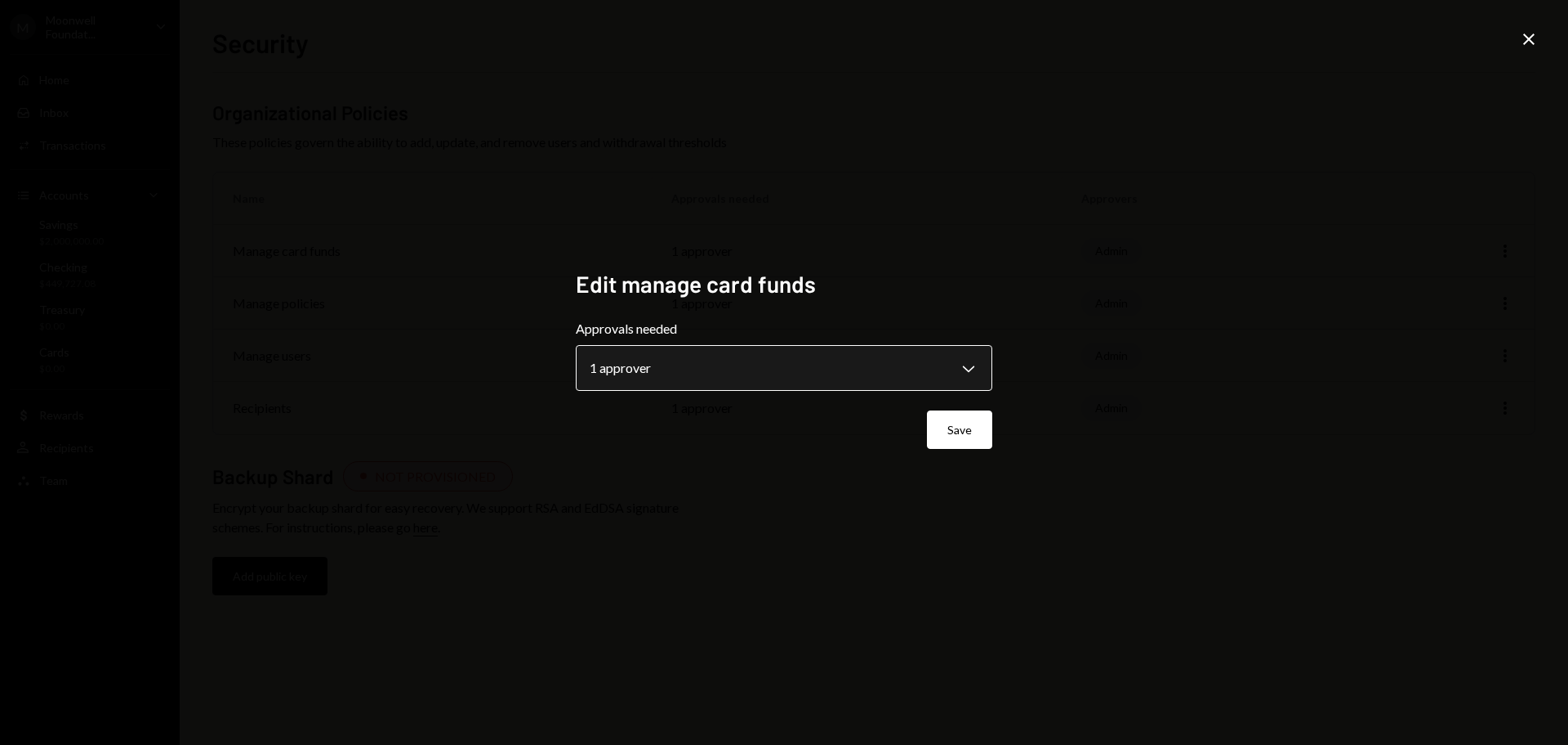
click at [957, 363] on body "**********" at bounding box center [784, 372] width 1568 height 745
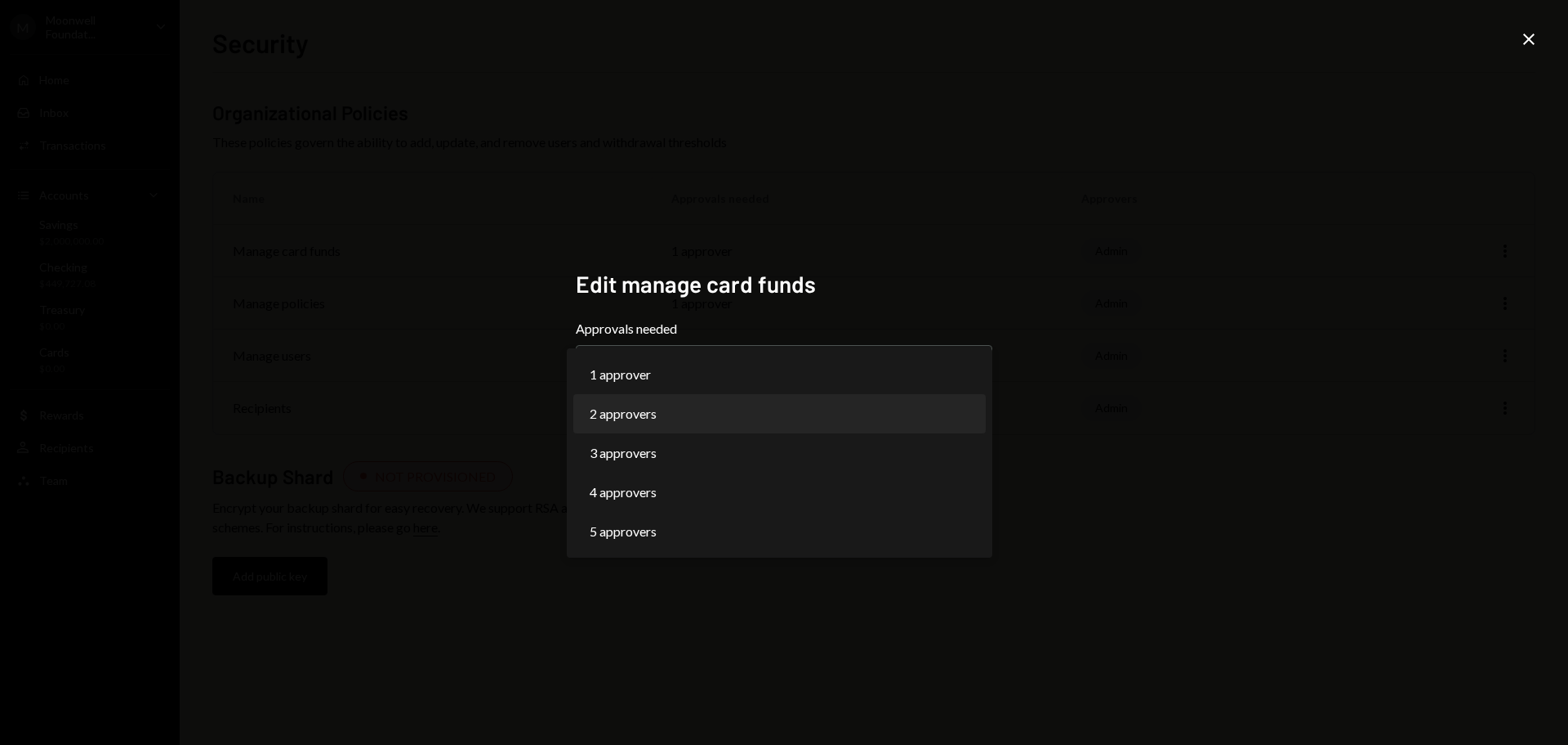
select select "*"
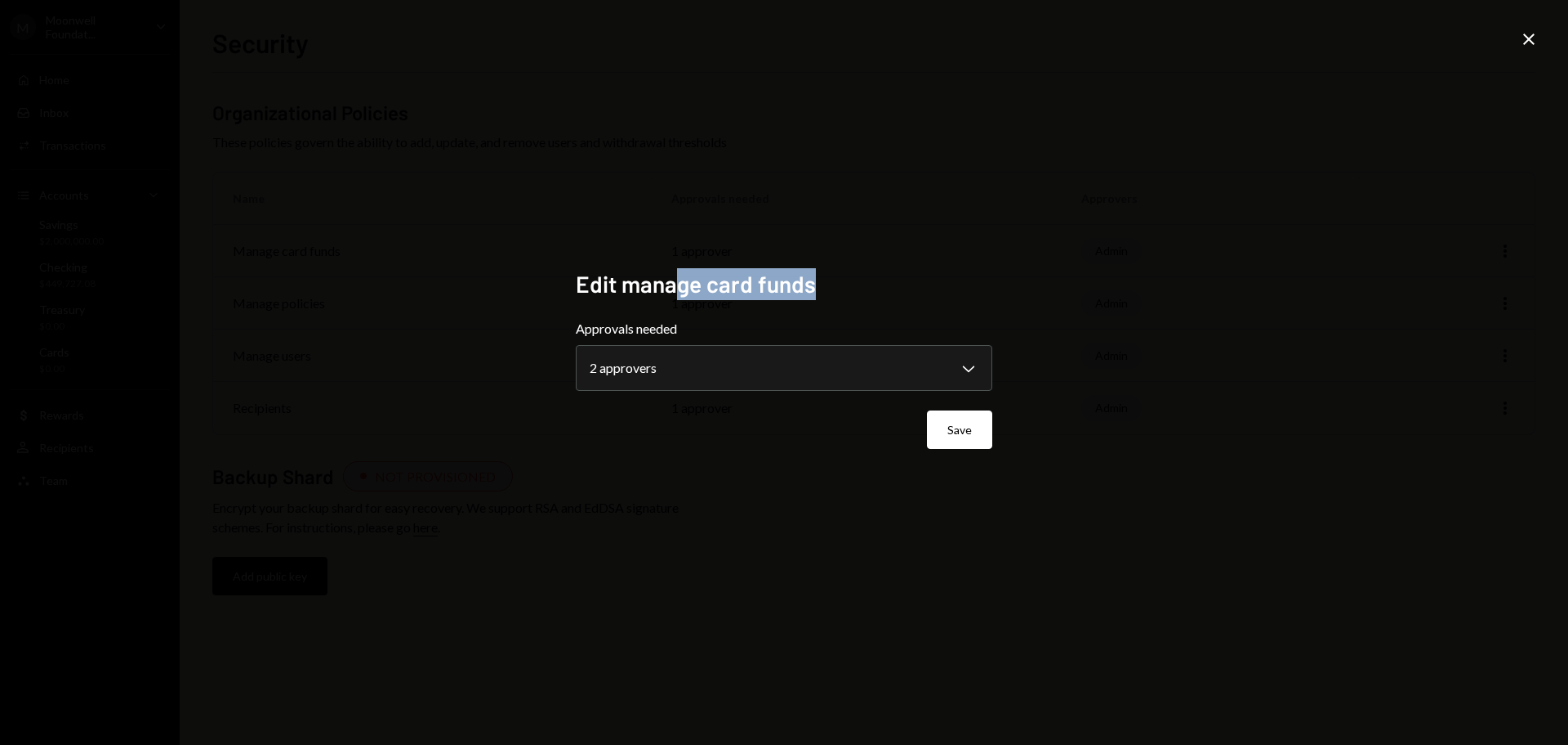
drag, startPoint x: 679, startPoint y: 282, endPoint x: 844, endPoint y: 292, distance: 165.3
click at [843, 290] on h2 "Edit manage card funds" at bounding box center [784, 284] width 417 height 32
click at [950, 437] on button "Save" at bounding box center [960, 429] width 65 height 39
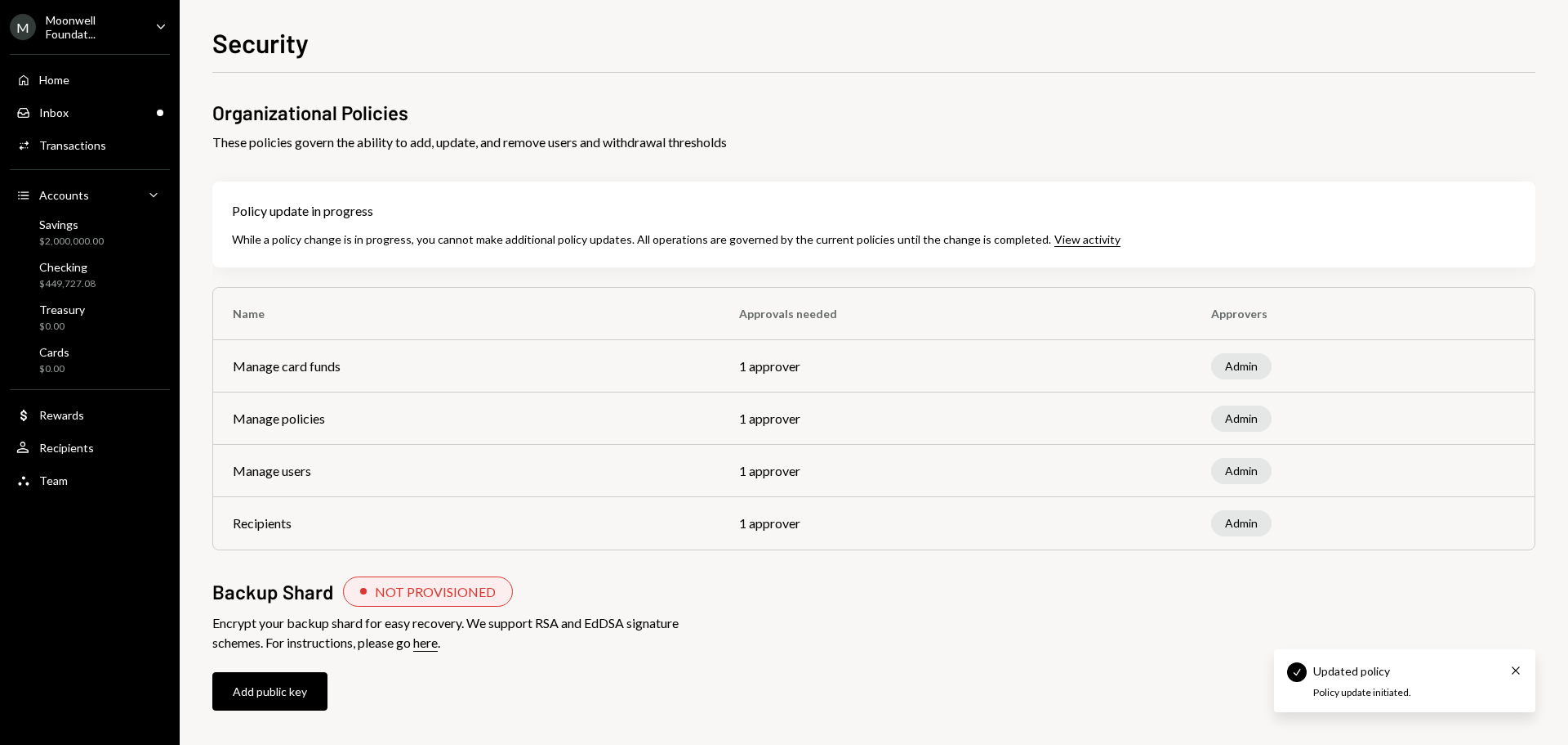
click at [775, 425] on td "1 approver" at bounding box center [956, 418] width 472 height 52
click at [75, 241] on div "$2,000,000.00" at bounding box center [71, 241] width 64 height 14
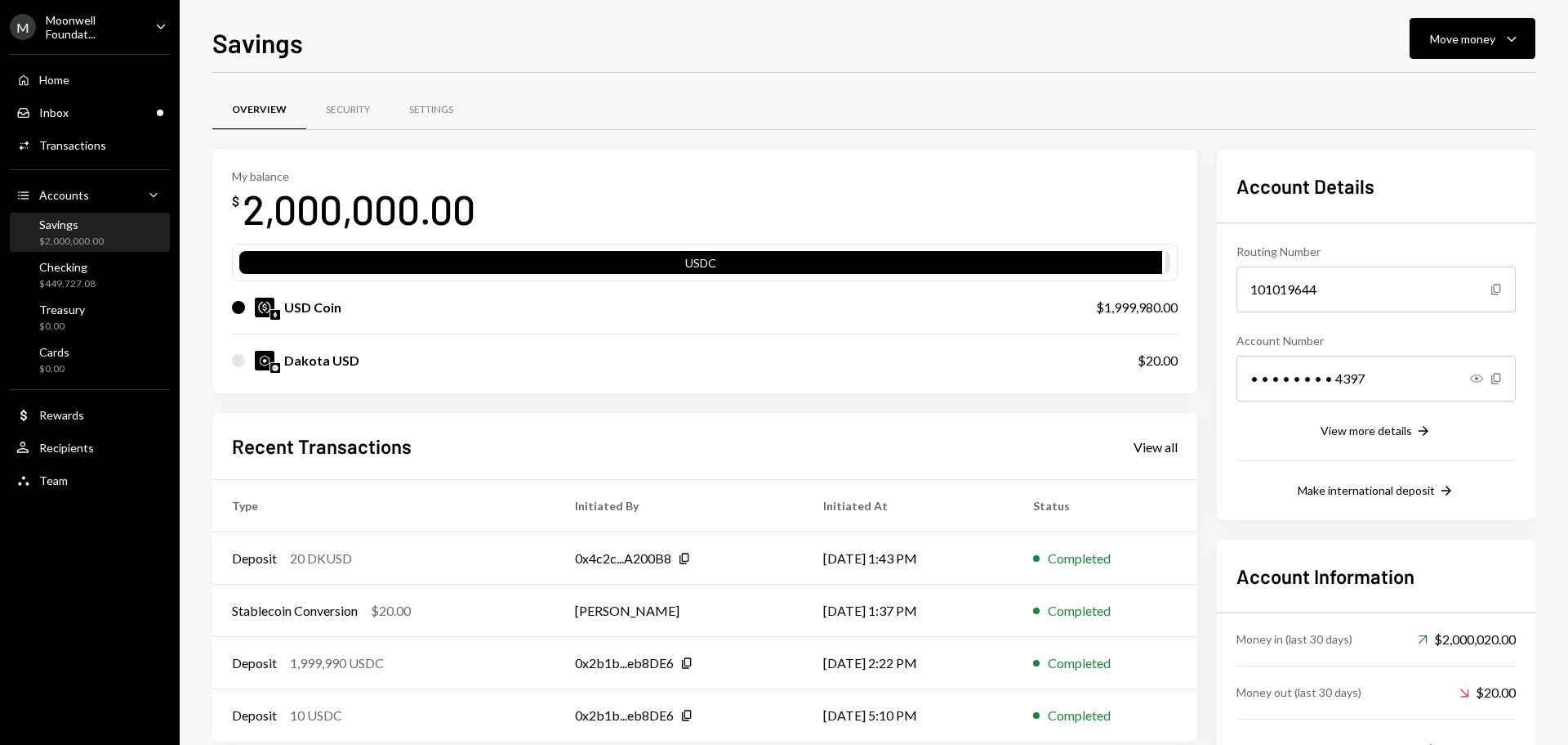
click at [108, 35] on div "Moonwell Foundat..." at bounding box center [94, 27] width 97 height 28
click at [426, 116] on div "Settings" at bounding box center [431, 110] width 44 height 14
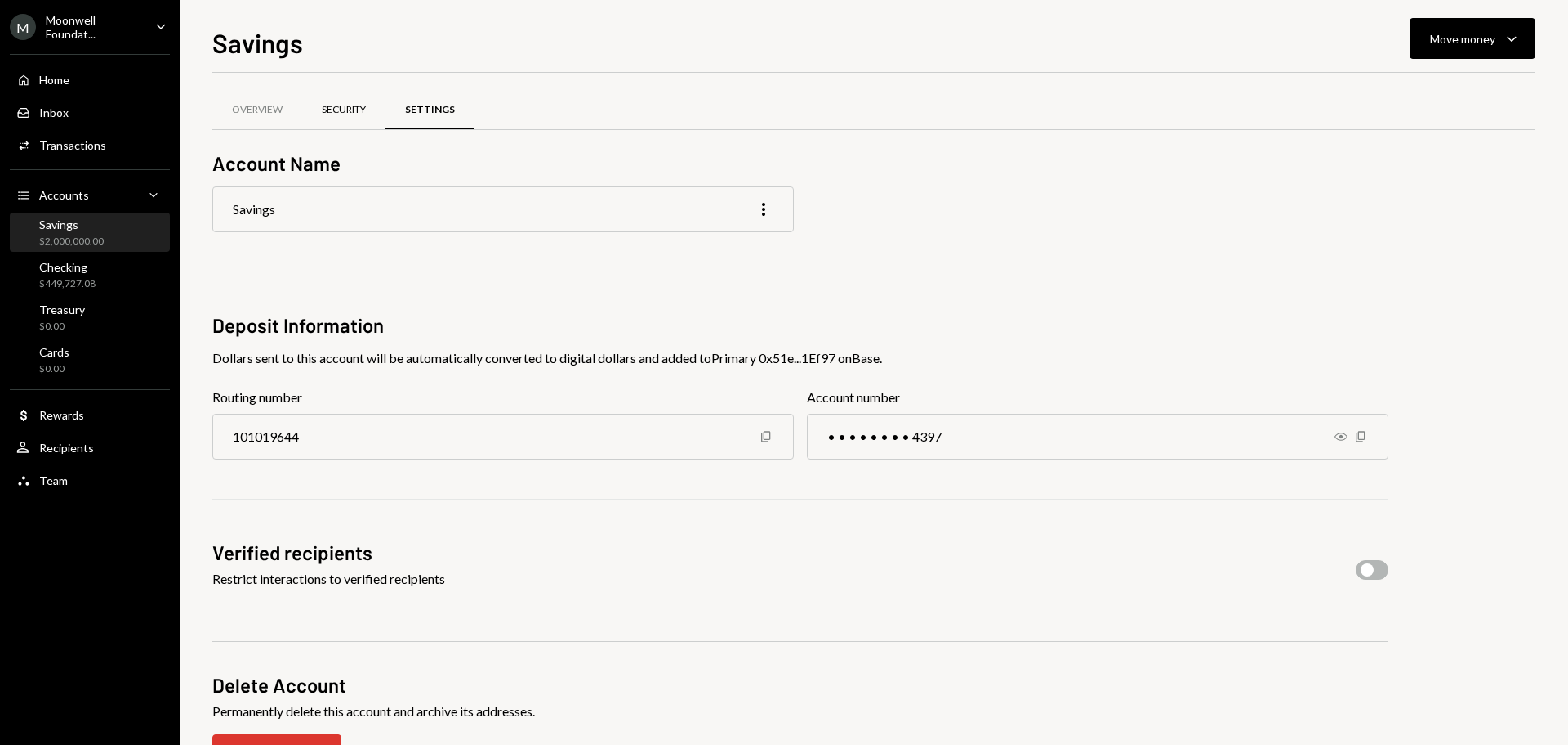
click at [344, 107] on div "Security" at bounding box center [344, 110] width 44 height 14
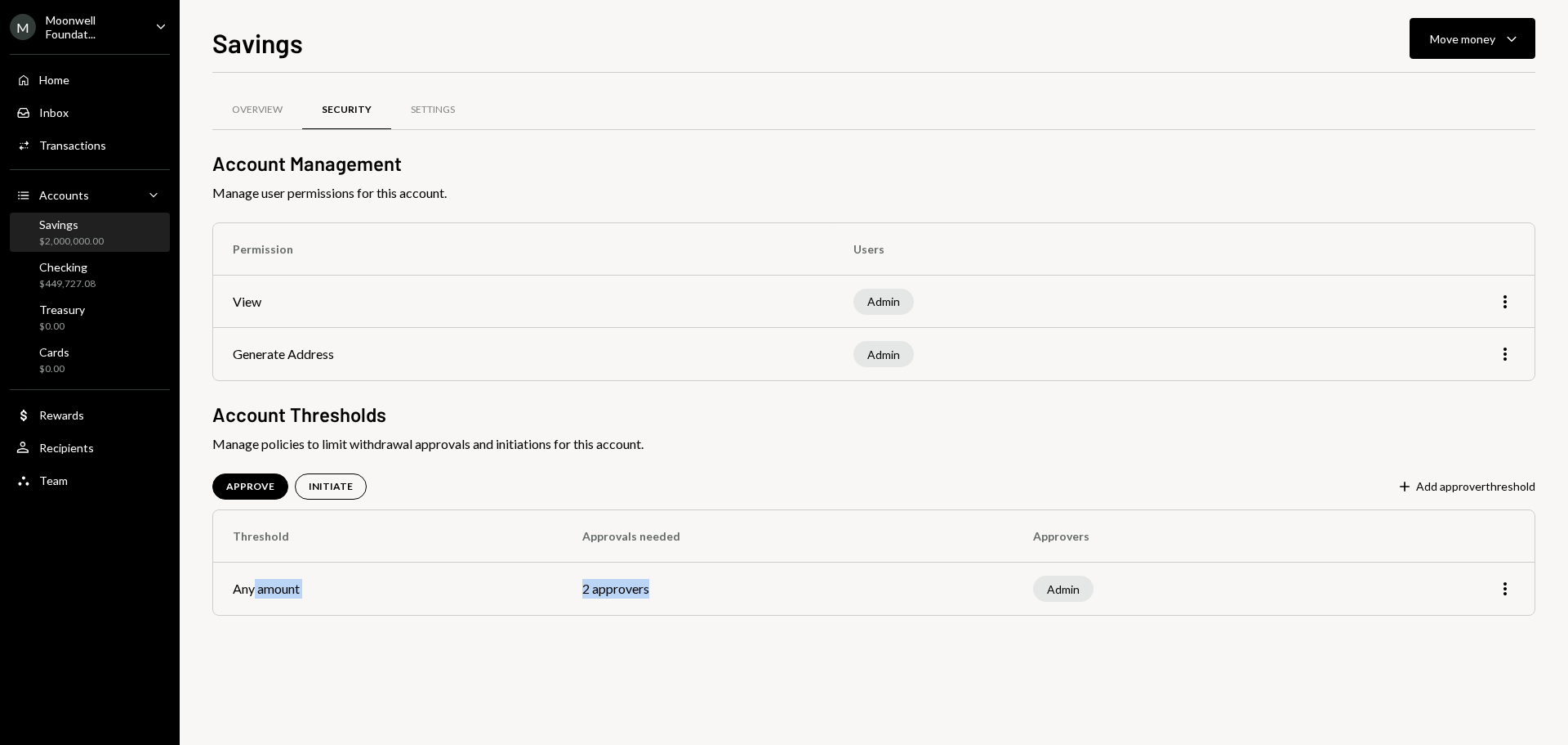
drag, startPoint x: 256, startPoint y: 588, endPoint x: 996, endPoint y: 592, distance: 740.0
click at [996, 592] on tr "Any amount 2 approvers Admin More" at bounding box center [874, 588] width 1321 height 52
click at [63, 279] on div "$449,727.08" at bounding box center [67, 284] width 56 height 14
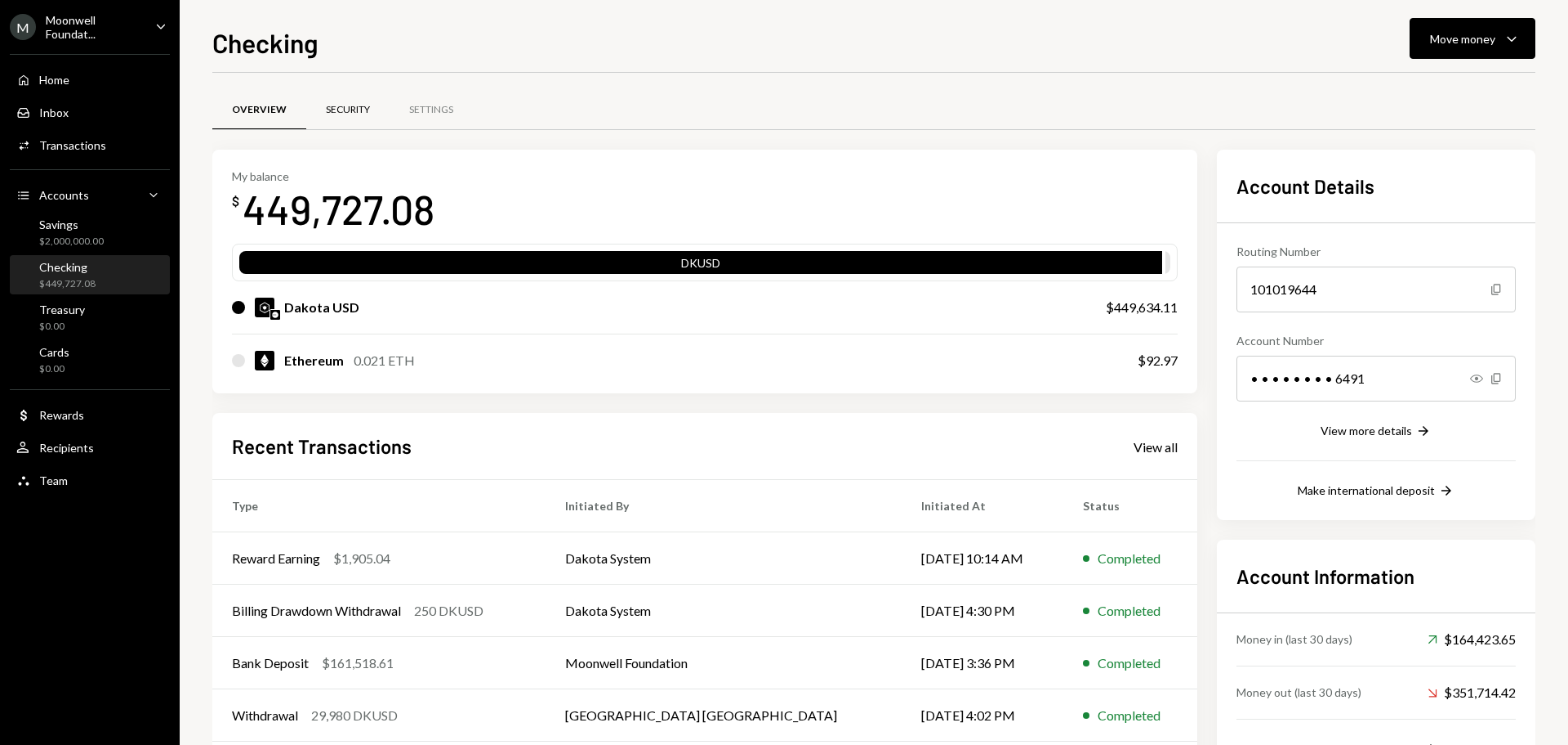
click at [353, 107] on div "Security" at bounding box center [348, 110] width 44 height 14
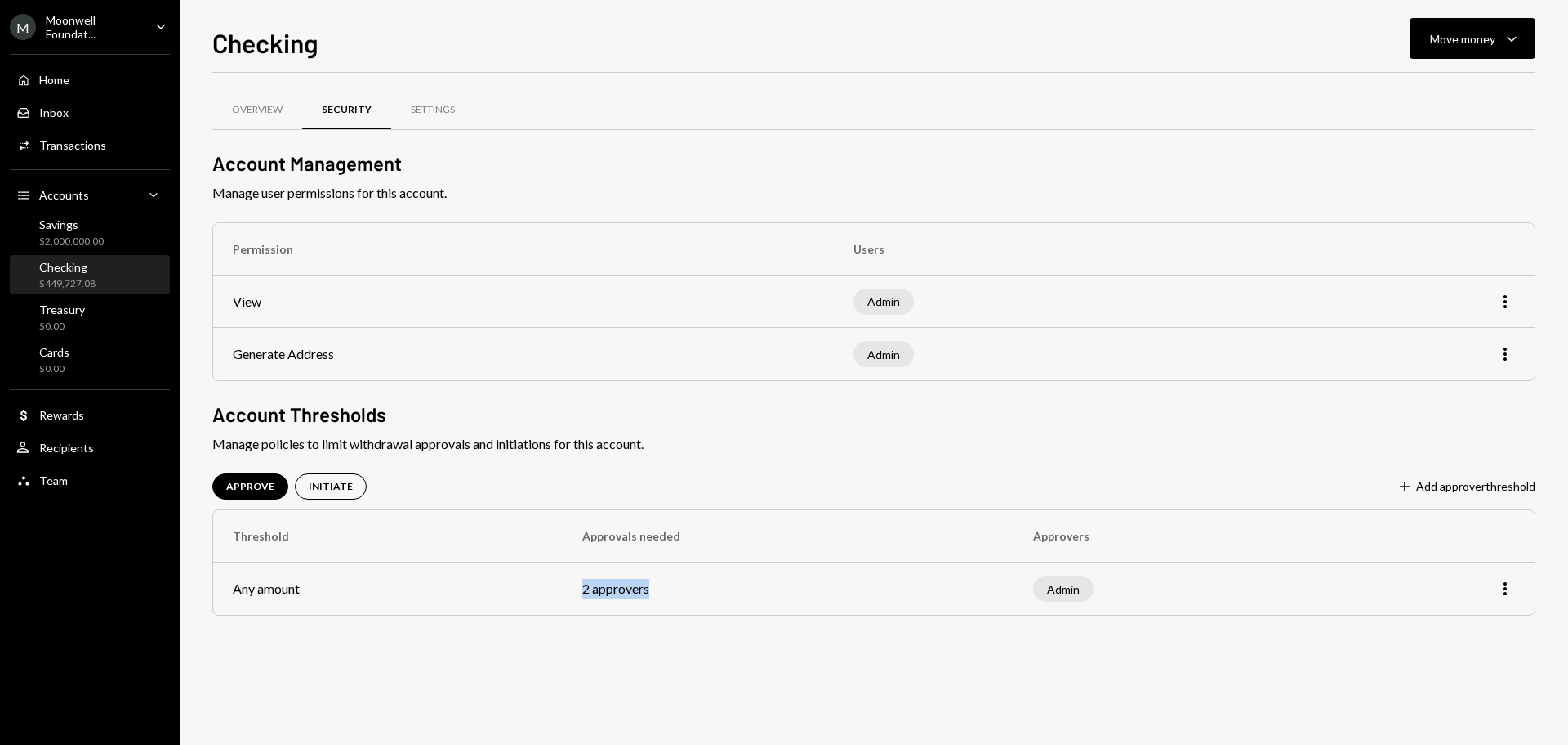
drag, startPoint x: 592, startPoint y: 583, endPoint x: 690, endPoint y: 603, distance: 100.0
click at [690, 603] on td "2 approvers" at bounding box center [788, 588] width 451 height 52
click at [92, 227] on div "Savings" at bounding box center [71, 224] width 64 height 14
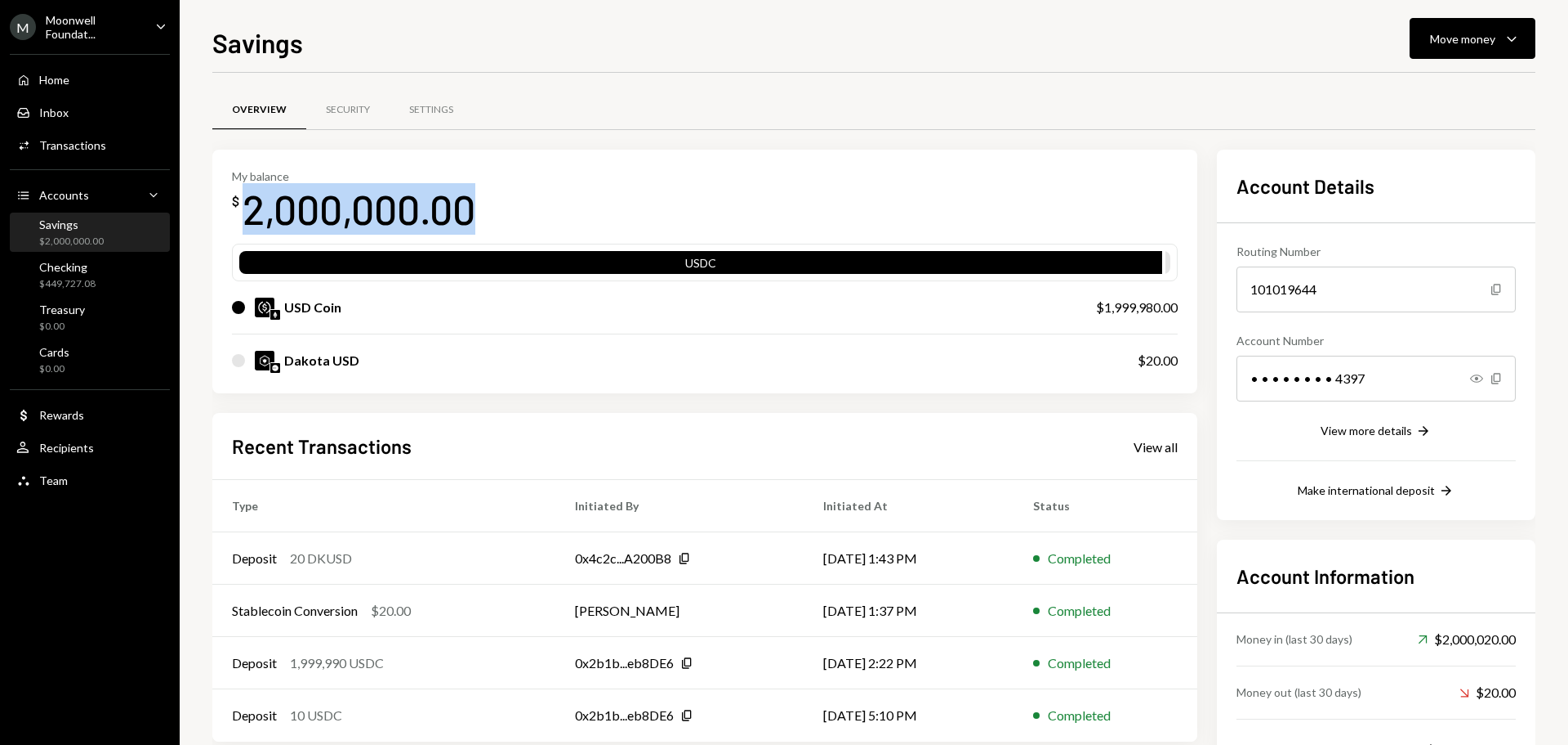
drag, startPoint x: 248, startPoint y: 213, endPoint x: 477, endPoint y: 224, distance: 229.3
click at [475, 224] on div "2,000,000.00" at bounding box center [359, 208] width 233 height 51
click at [393, 451] on h2 "Recent Transactions" at bounding box center [322, 446] width 180 height 27
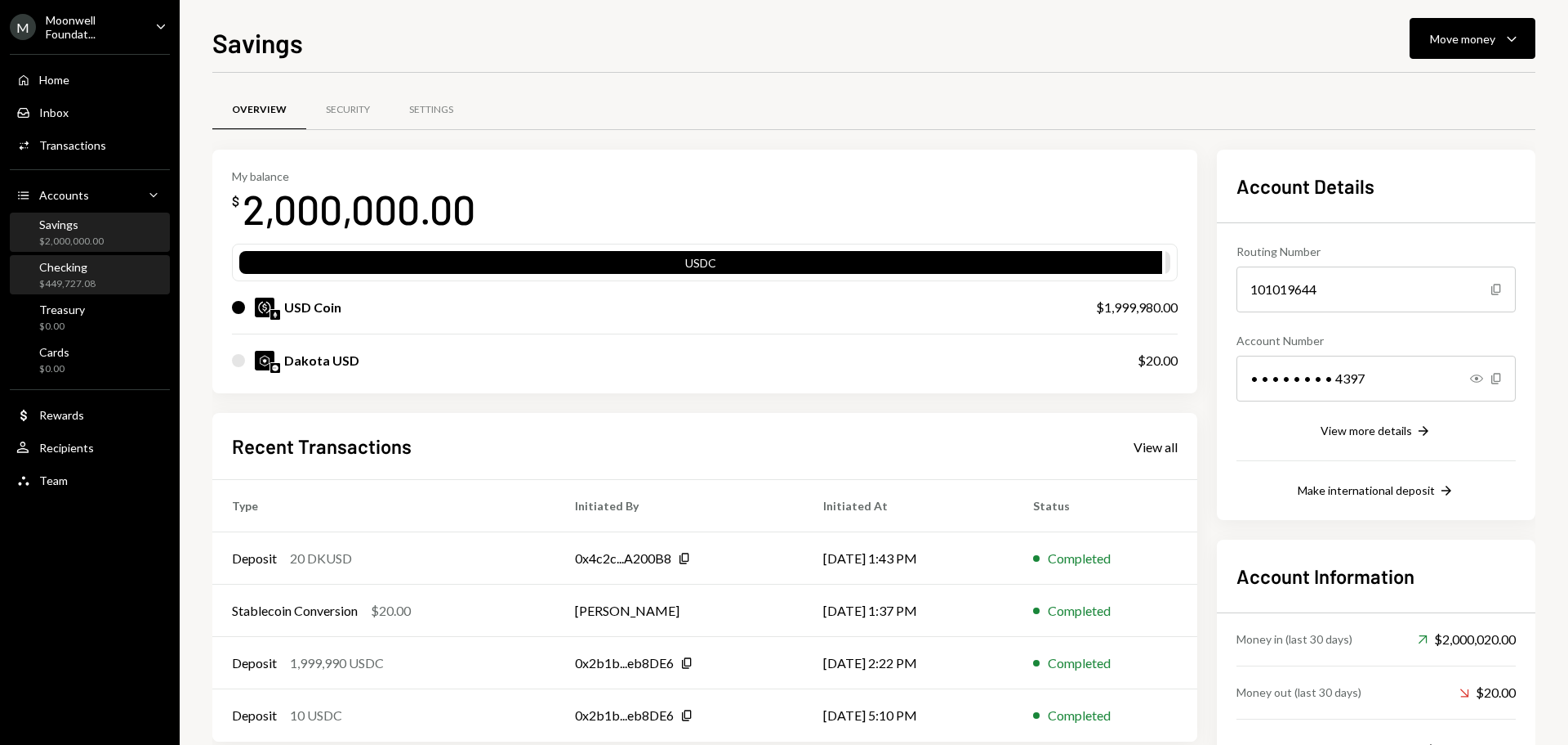
click at [78, 285] on div "$449,727.08" at bounding box center [67, 284] width 56 height 14
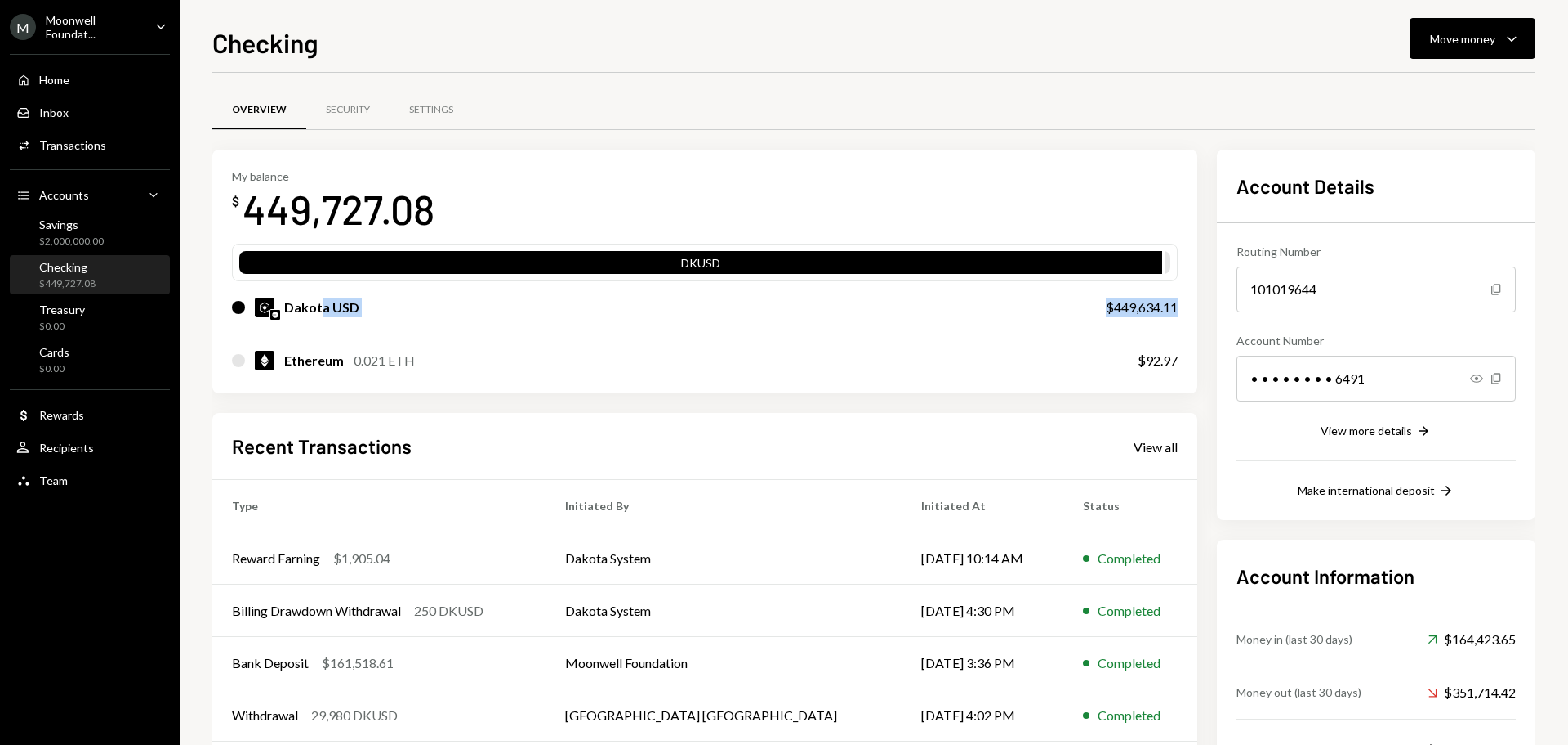
drag, startPoint x: 324, startPoint y: 308, endPoint x: 1185, endPoint y: 305, distance: 861.0
click at [1185, 305] on div "My balance $ 449,727.08 DKUSD Dakota USD $449,634.11 Ethereum 0.021 ETH $92.97" at bounding box center [705, 271] width 985 height 244
click at [56, 237] on div "$2,000,000.00" at bounding box center [71, 241] width 64 height 14
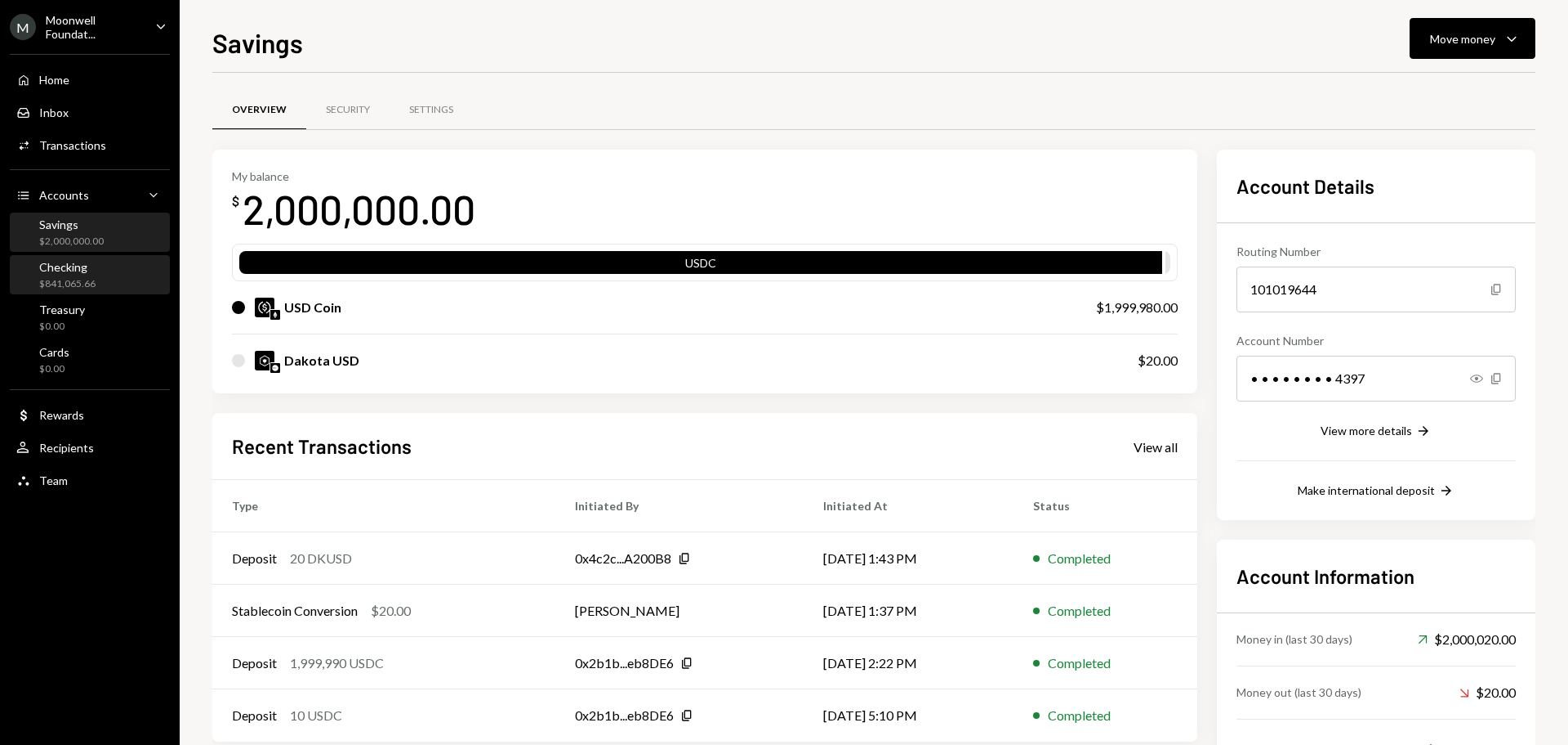
click at [102, 281] on div "Checking $841,065.66" at bounding box center [90, 275] width 147 height 31
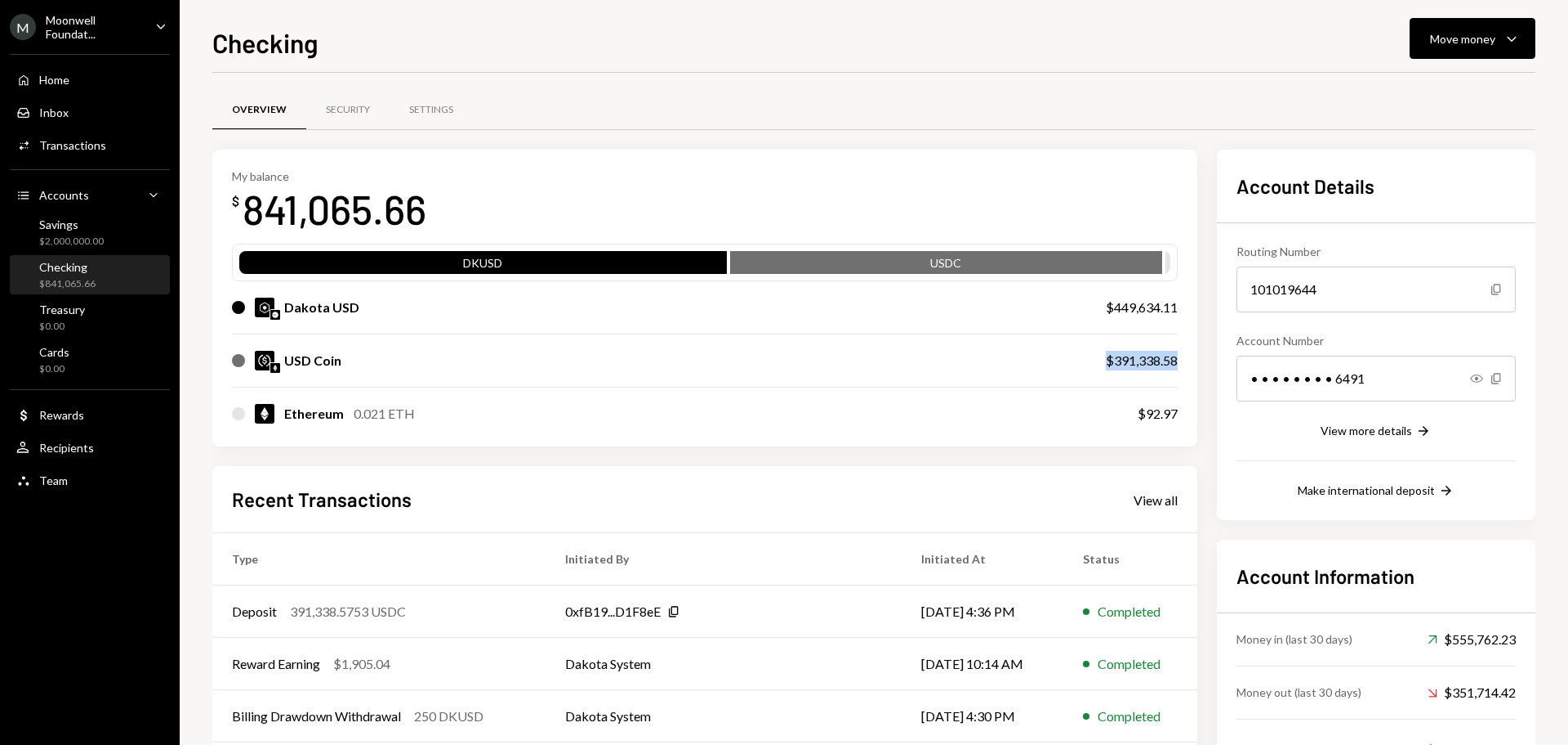
drag, startPoint x: 1095, startPoint y: 362, endPoint x: 1175, endPoint y: 362, distance: 80.0
click at [1175, 362] on div "USD Coin $391,338.58" at bounding box center [705, 360] width 946 height 52
click at [95, 238] on div "$2,000,000.00" at bounding box center [71, 241] width 64 height 14
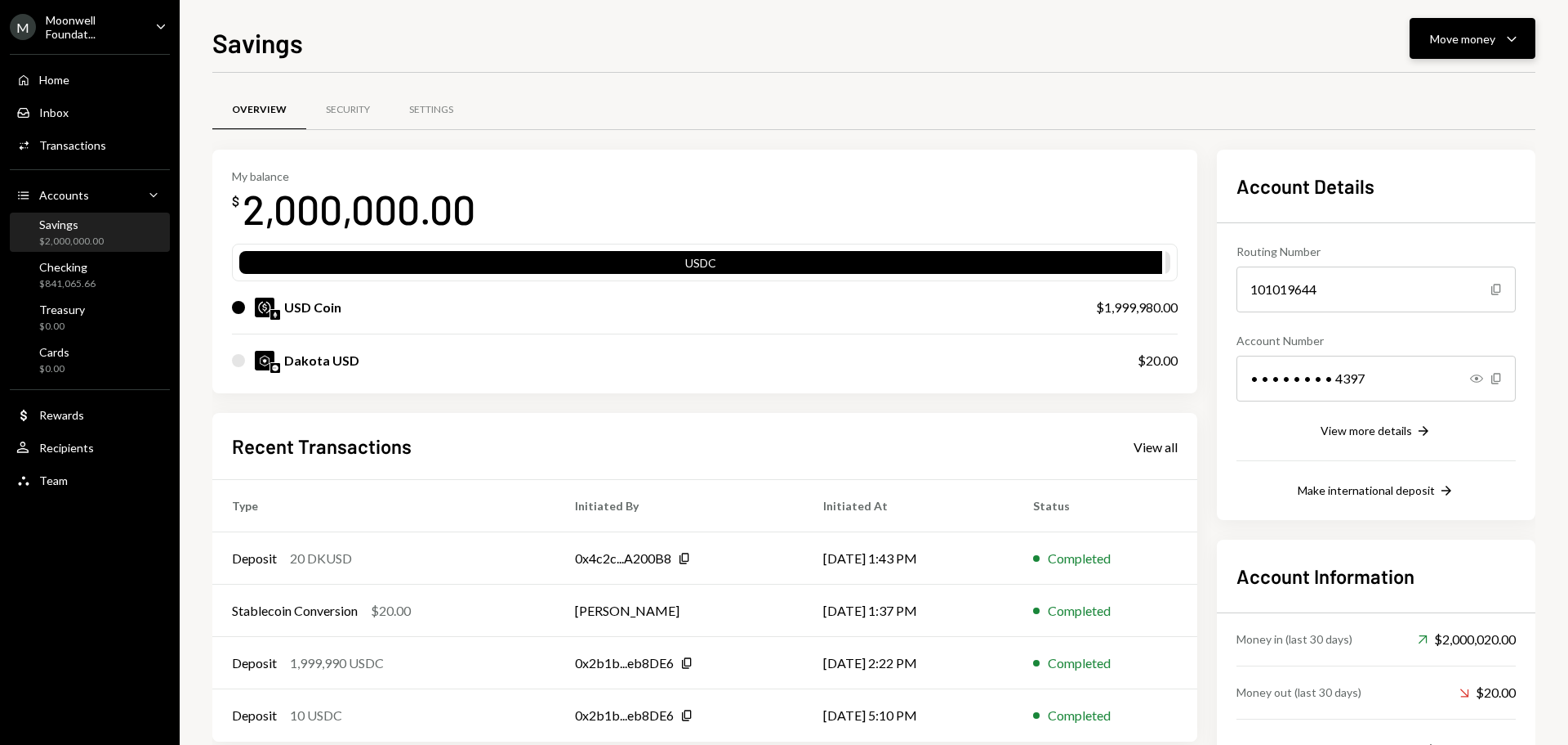
click at [1456, 40] on div "Move money" at bounding box center [1462, 39] width 65 height 17
click at [1421, 214] on div "Swap stablecoins" at bounding box center [1459, 211] width 119 height 17
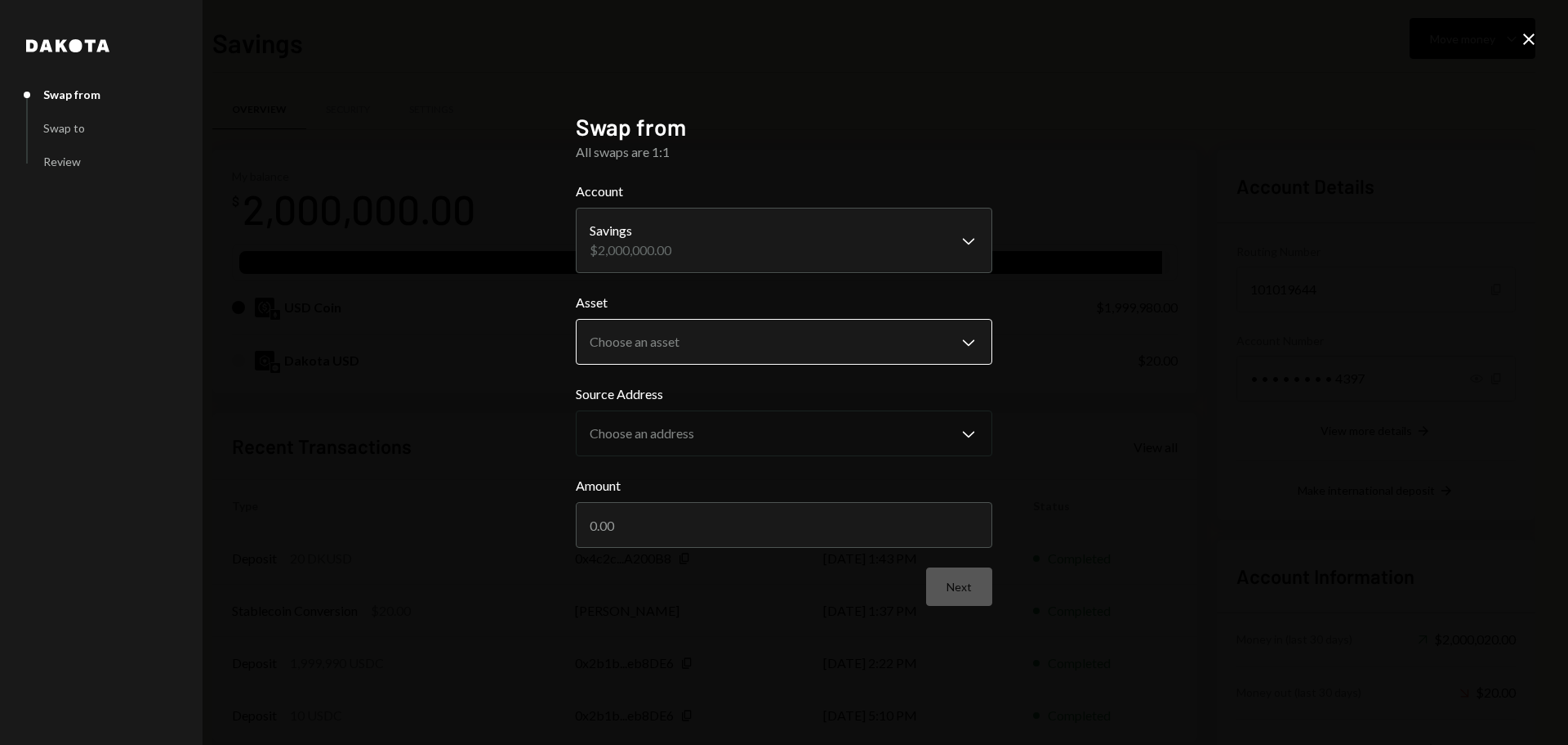
click at [659, 341] on body "M Moonwell Foundat... Caret Down Home Home Inbox Inbox Activities Transactions …" at bounding box center [784, 372] width 1568 height 745
select select "*****"
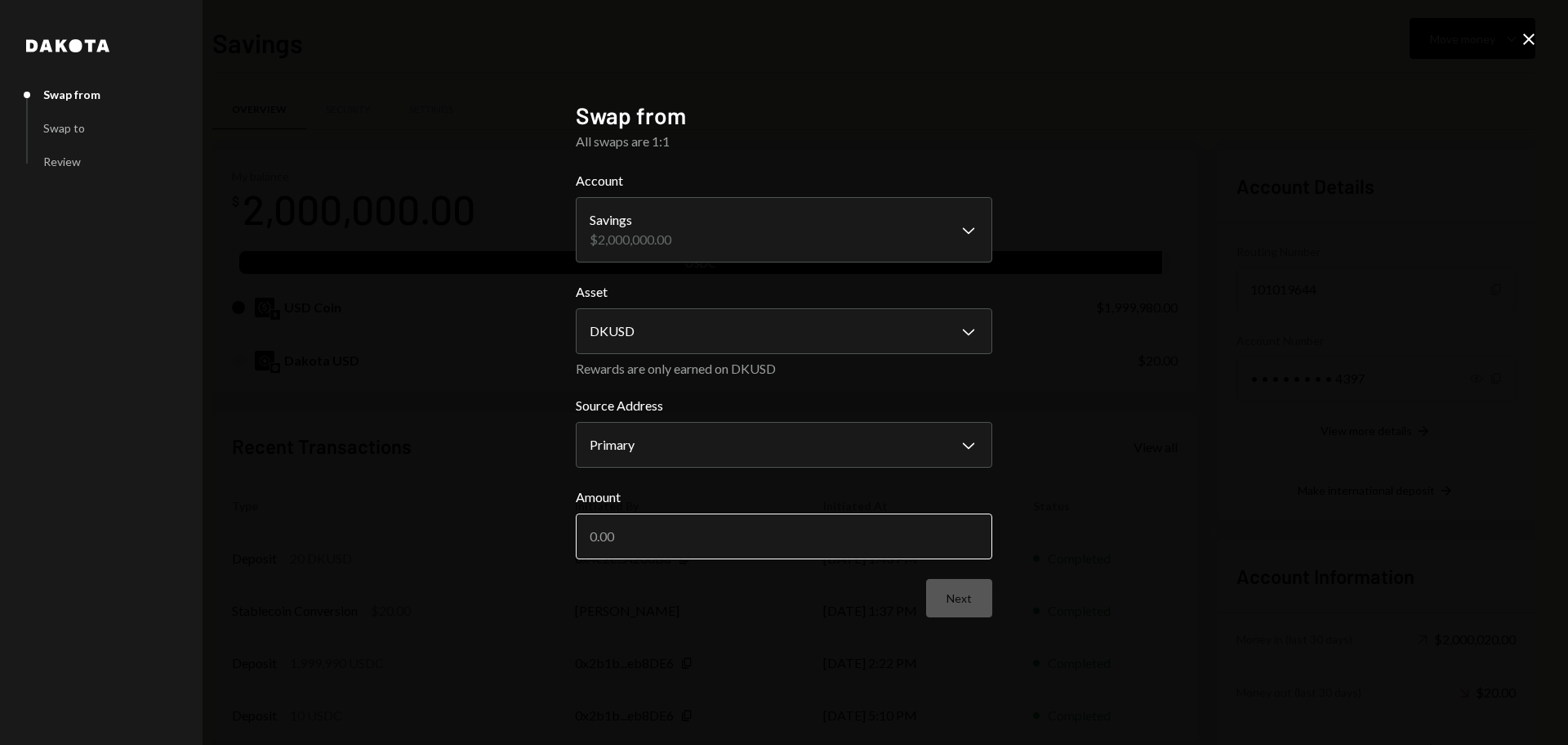
click at [660, 542] on input "Amount" at bounding box center [784, 536] width 417 height 45
type input "2000000"
click at [684, 339] on body "M Moonwell Foundat... Caret Down Home Home Inbox Inbox Activities Transactions …" at bounding box center [784, 372] width 1568 height 745
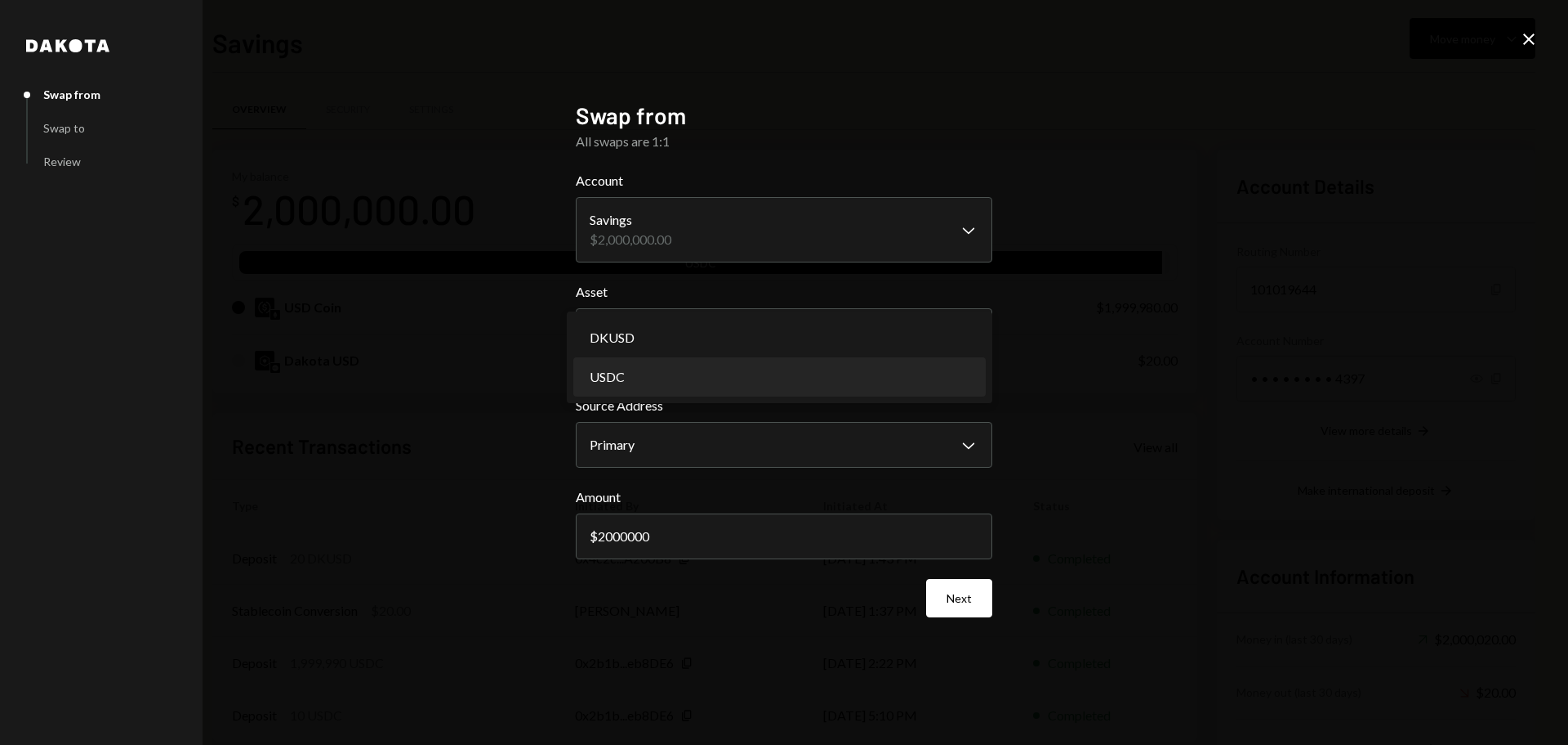
select select "****"
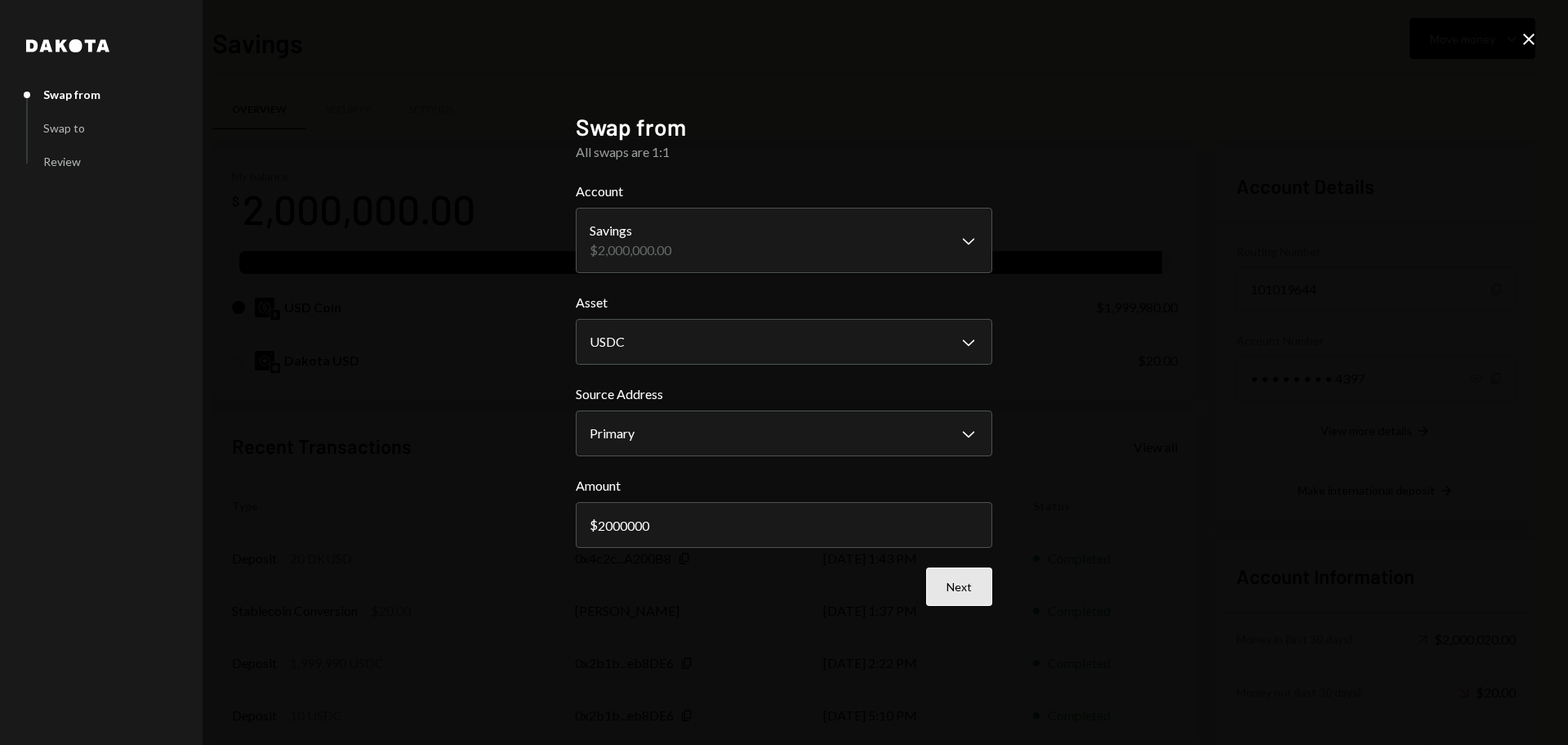
click at [975, 589] on button "Next" at bounding box center [959, 586] width 66 height 39
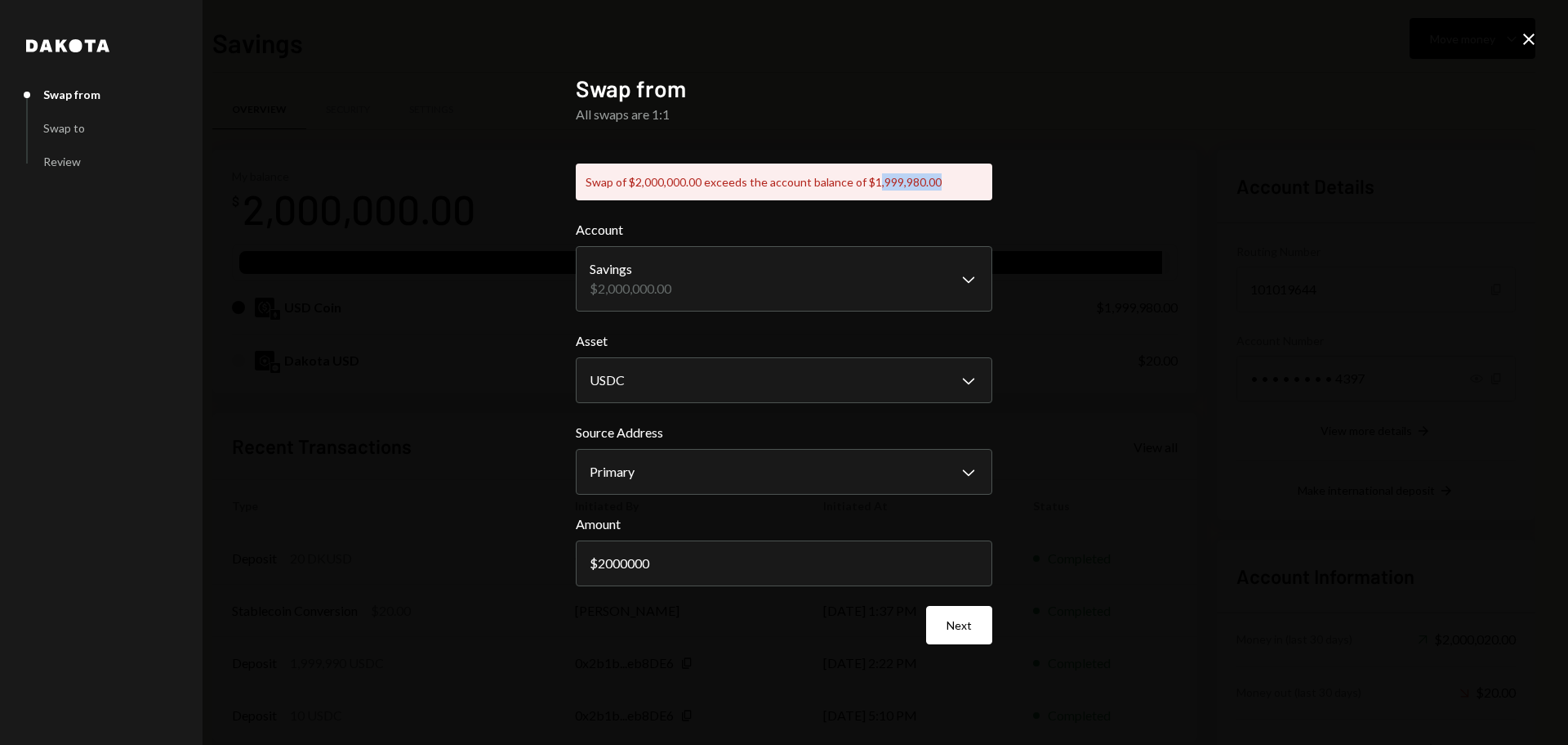
drag, startPoint x: 869, startPoint y: 182, endPoint x: 967, endPoint y: 182, distance: 98.0
click at [968, 182] on div "Swap of $2,000,000.00 exceeds the account balance of $1,999,980.00" at bounding box center [784, 181] width 417 height 37
click at [896, 182] on div "Swap of $2,000,000.00 exceeds the account balance of $1,999,980.00" at bounding box center [784, 181] width 417 height 37
drag, startPoint x: 864, startPoint y: 182, endPoint x: 952, endPoint y: 185, distance: 88.1
click at [951, 184] on div "Swap of $2,000,000.00 exceeds the account balance of $1,999,980.00" at bounding box center [784, 181] width 417 height 37
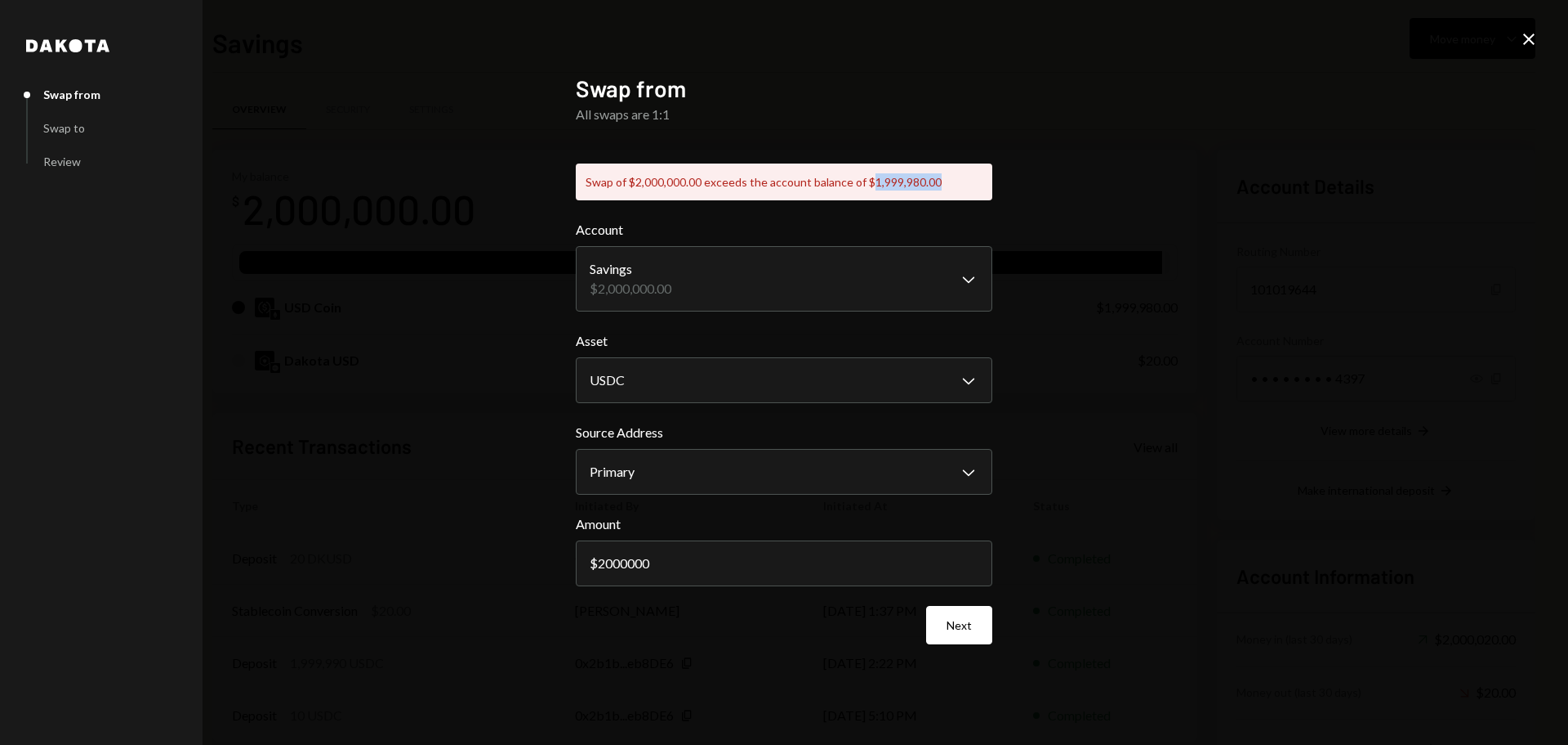
copy div "1,999,980.00"
click at [658, 555] on input "2000000" at bounding box center [784, 563] width 417 height 45
paste input "1999980."
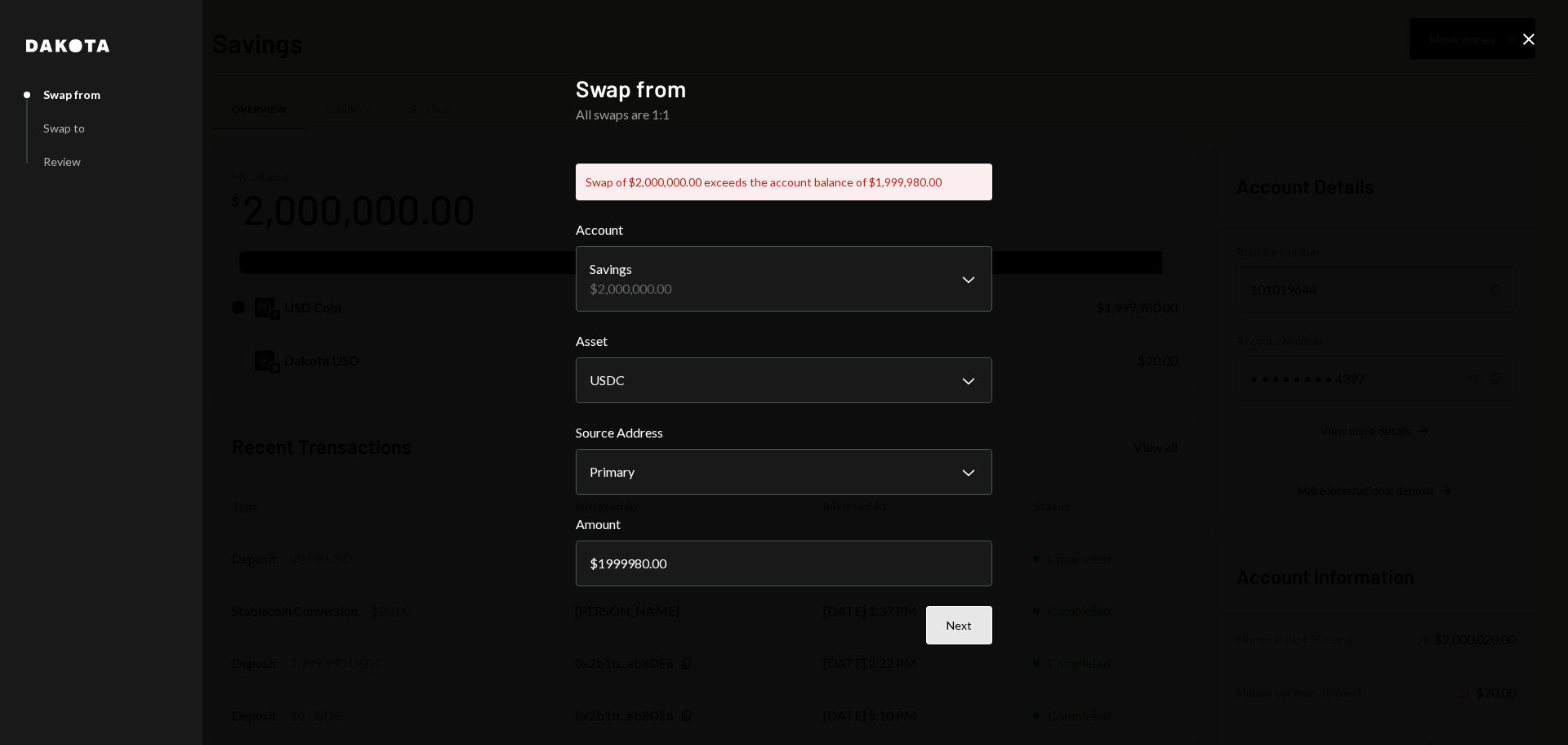
type input "1999980.00"
click at [954, 631] on button "Next" at bounding box center [959, 624] width 66 height 39
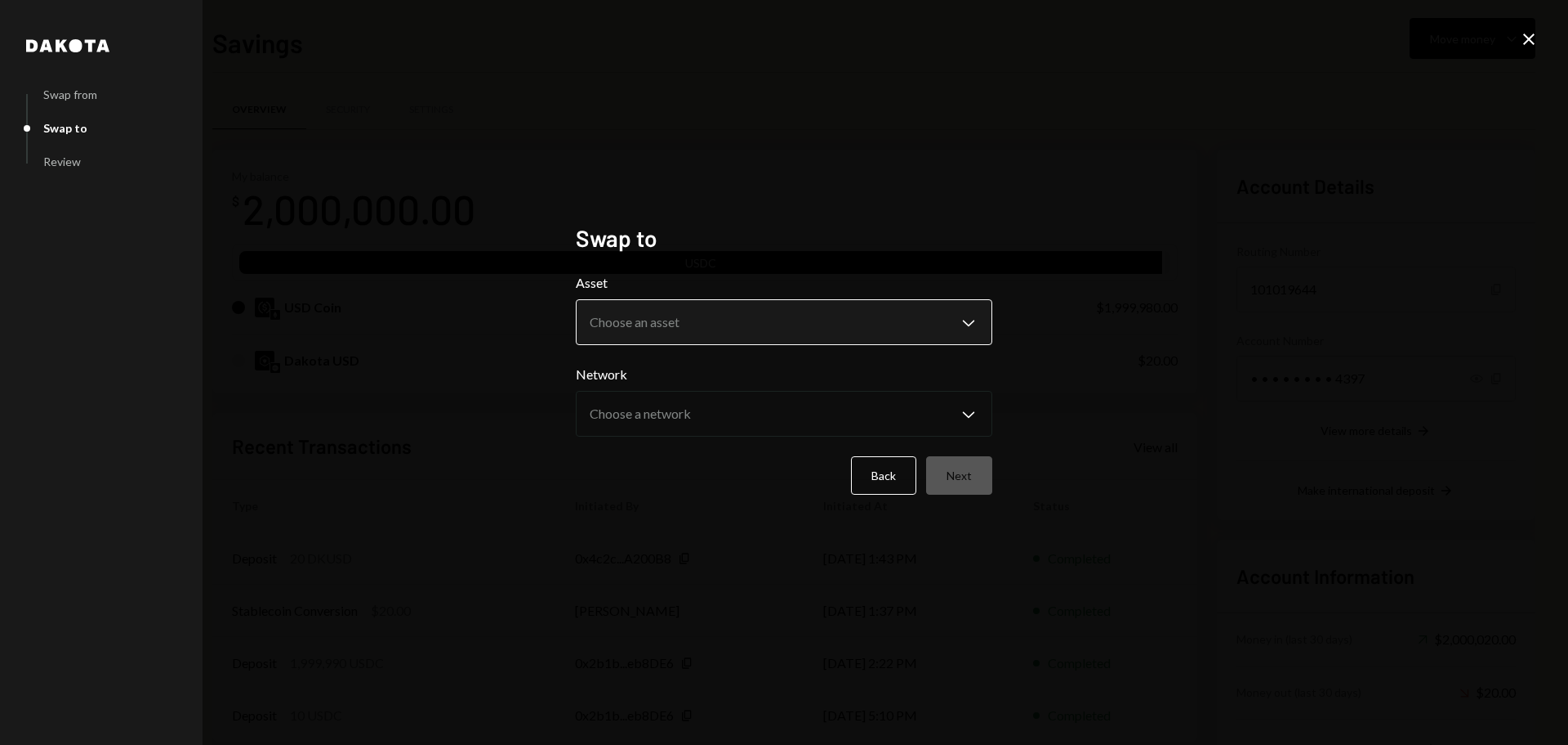
click at [700, 327] on body "M Moonwell Foundat... Caret Down Home Home Inbox Inbox Activities Transactions …" at bounding box center [784, 372] width 1568 height 745
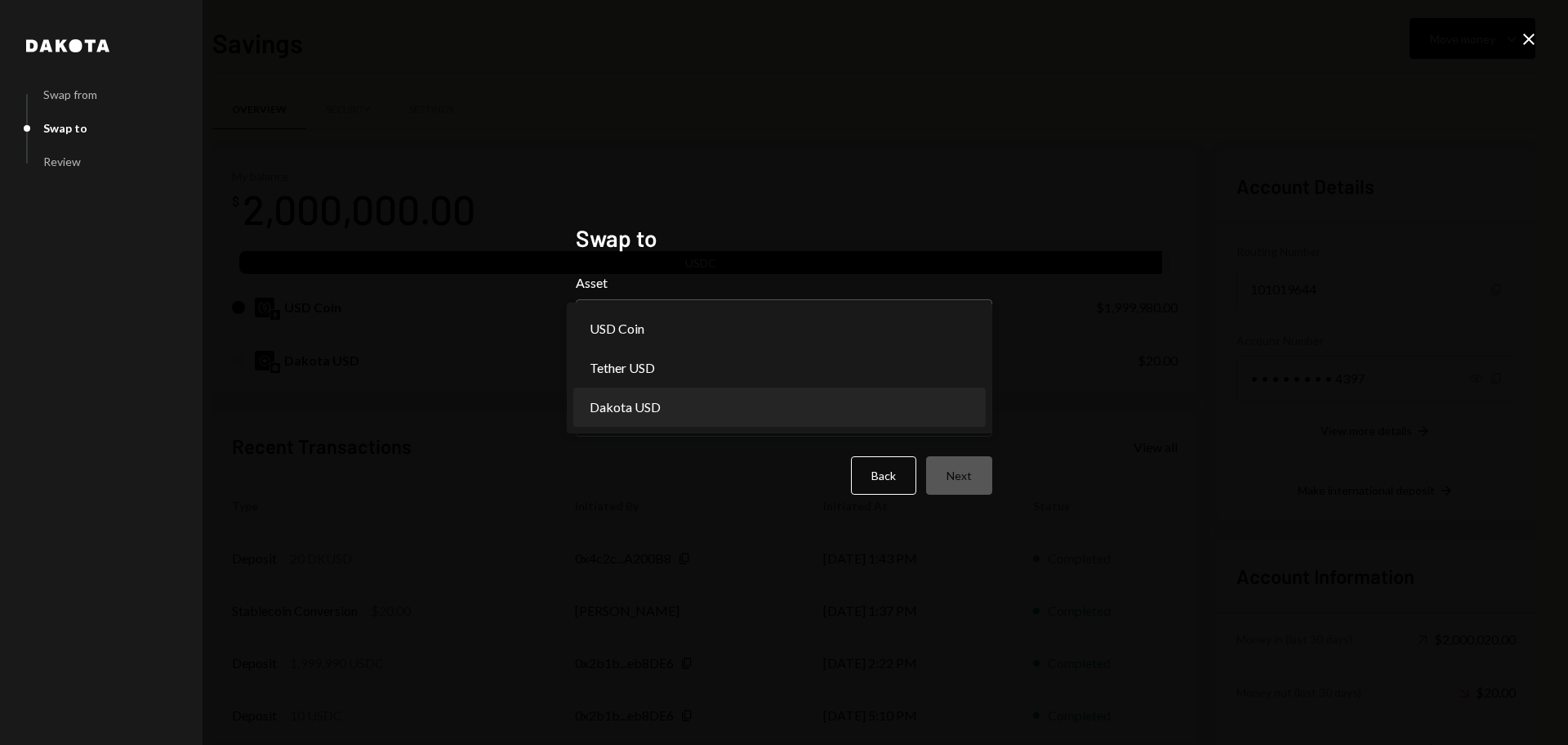
select select "*****"
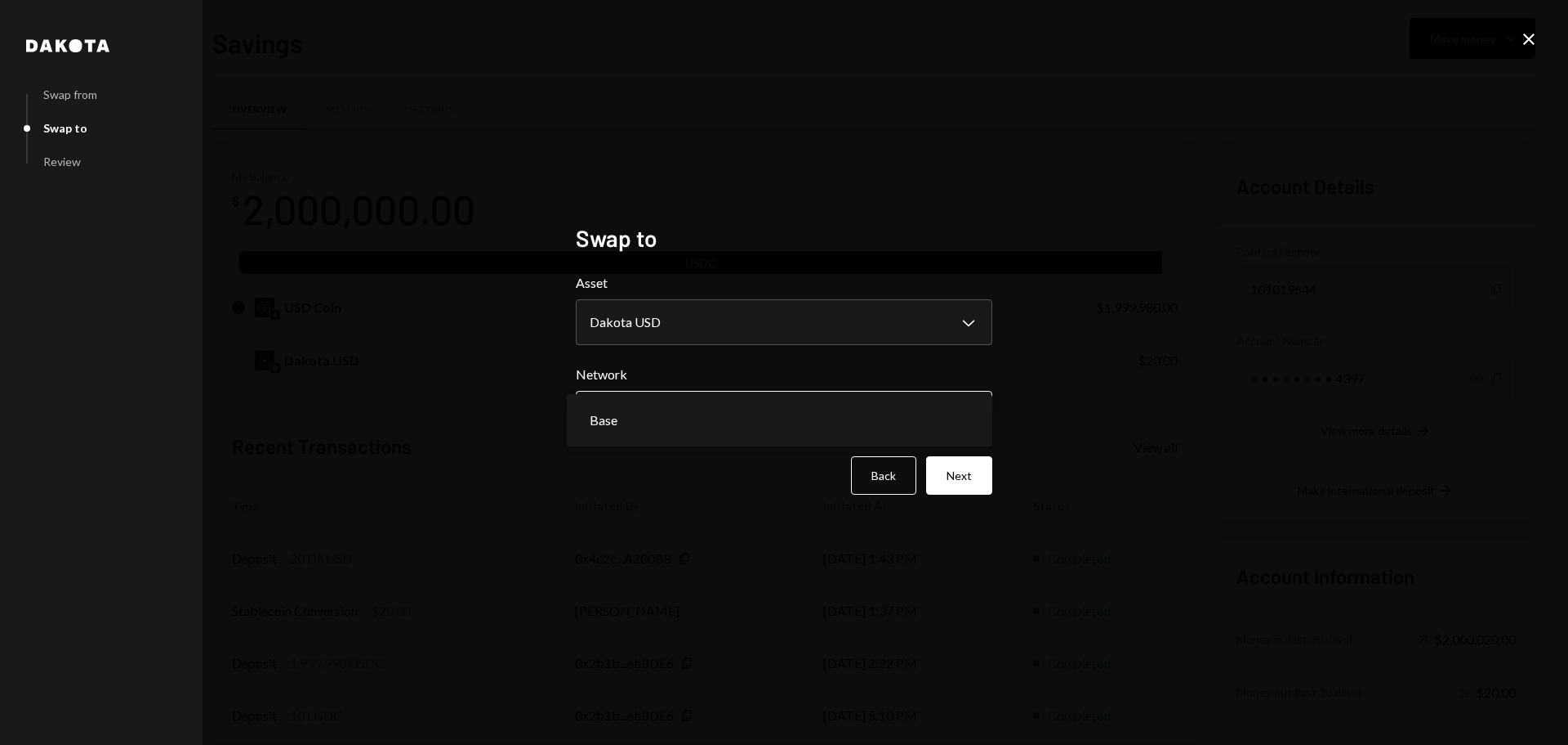
click at [689, 414] on body "M Moonwell Foundat... Caret Down Home Home Inbox Inbox Activities Transactions …" at bounding box center [784, 372] width 1568 height 745
click at [973, 475] on button "Next" at bounding box center [959, 475] width 66 height 39
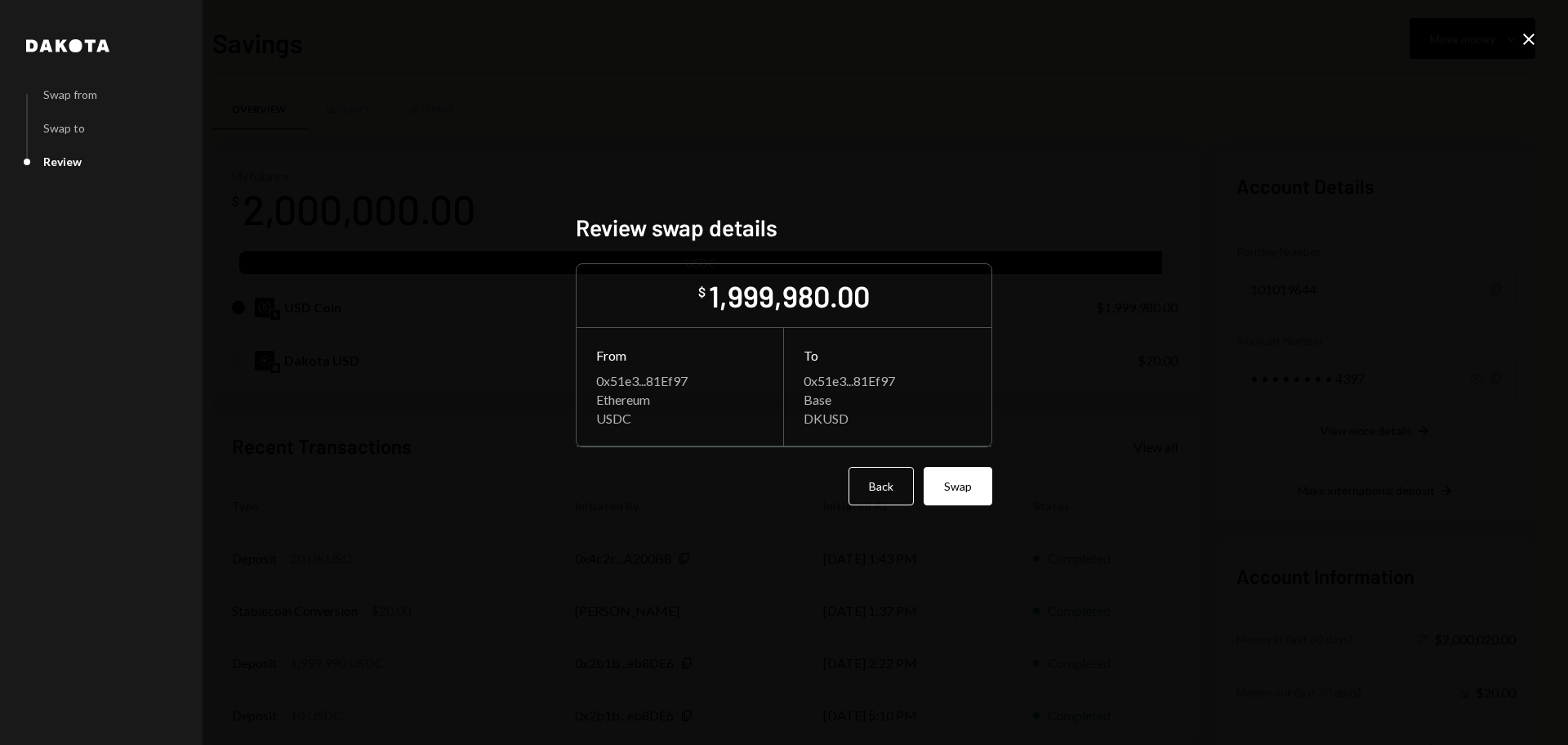
click at [954, 505] on div "Review swap details $ 1,999,980.00 From 0x51e3...81Ef97 Ethereum USDC To 0x51e3…" at bounding box center [784, 372] width 417 height 318
click at [957, 494] on button "Swap" at bounding box center [958, 485] width 68 height 39
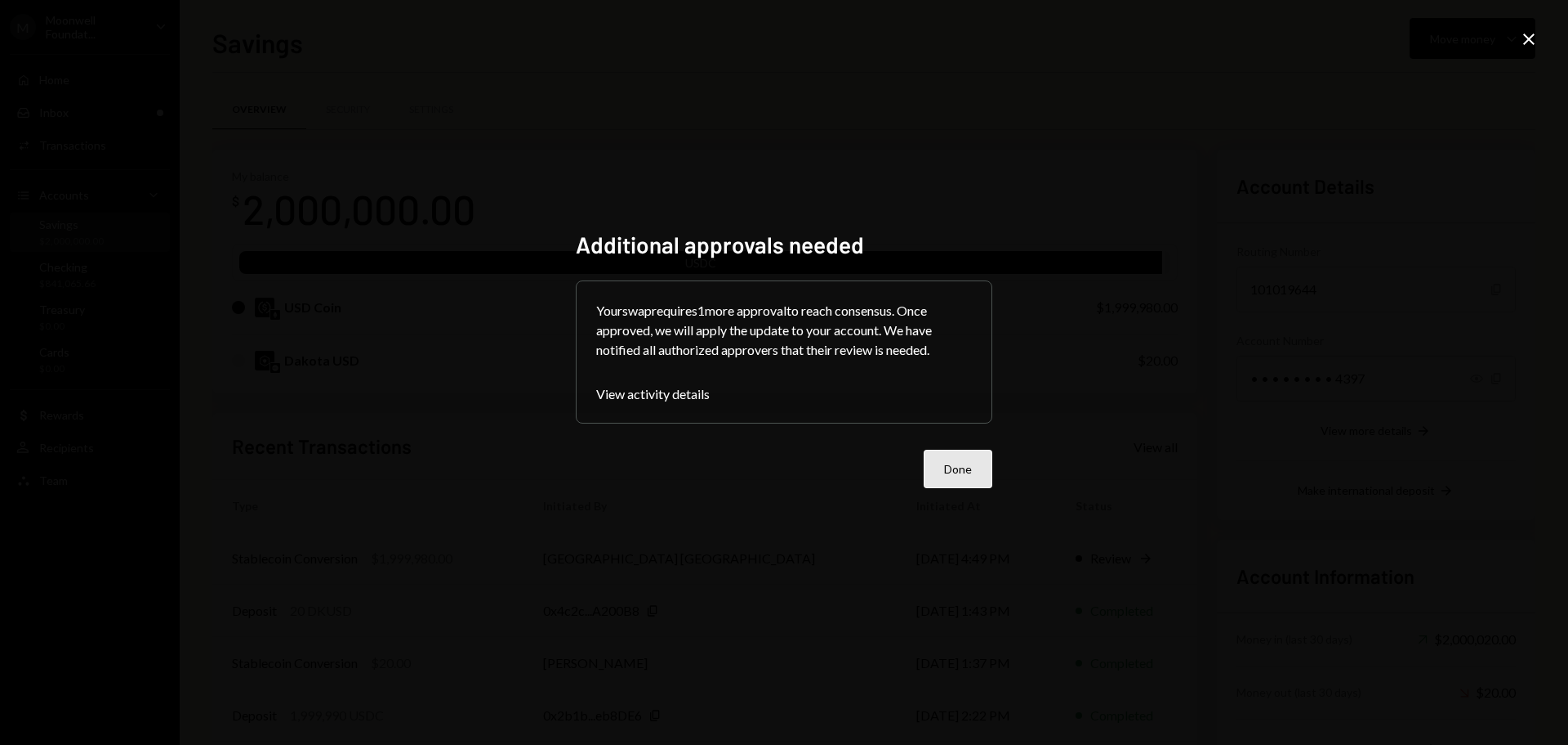
click at [945, 466] on button "Done" at bounding box center [958, 468] width 68 height 39
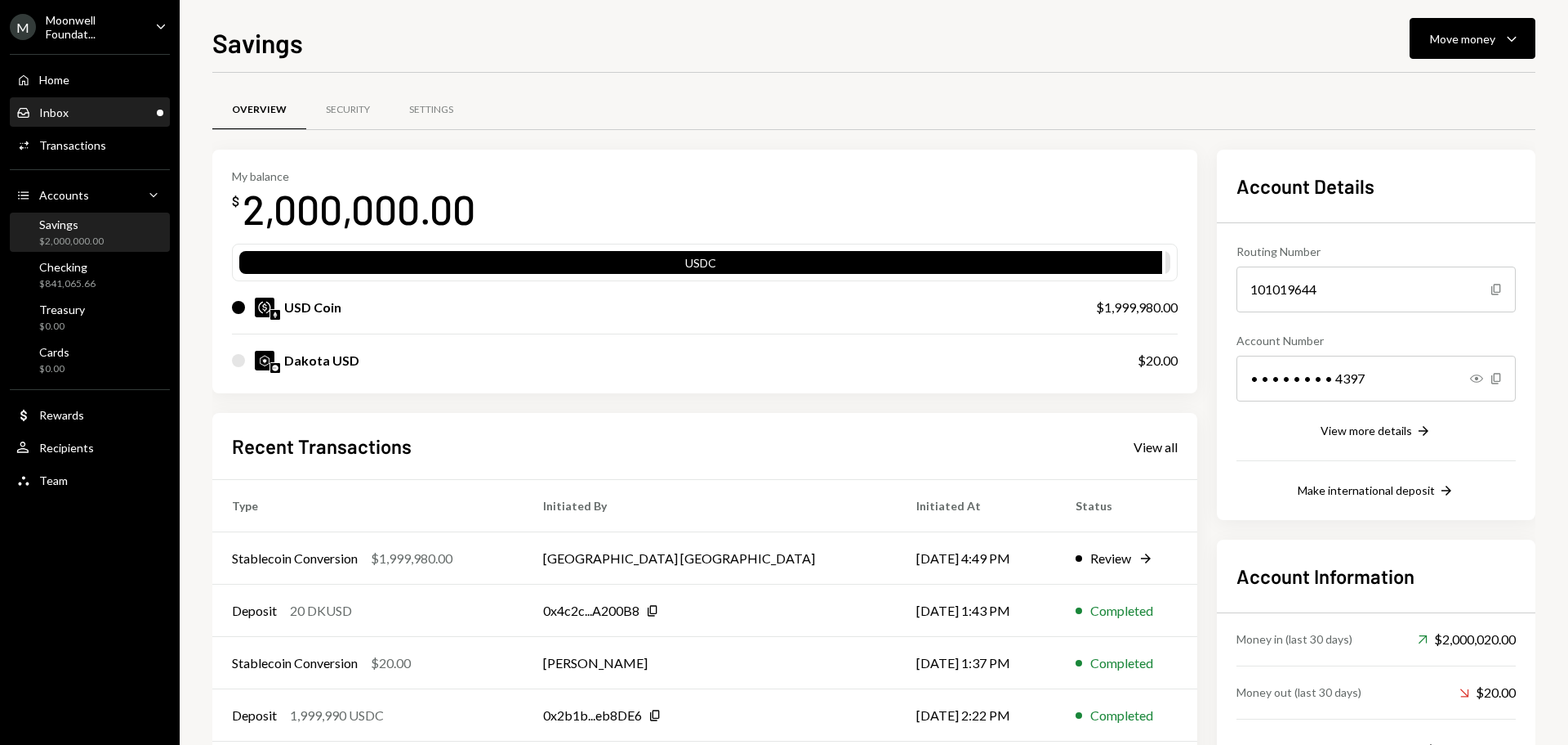
click at [64, 103] on div "Inbox Inbox" at bounding box center [90, 113] width 147 height 28
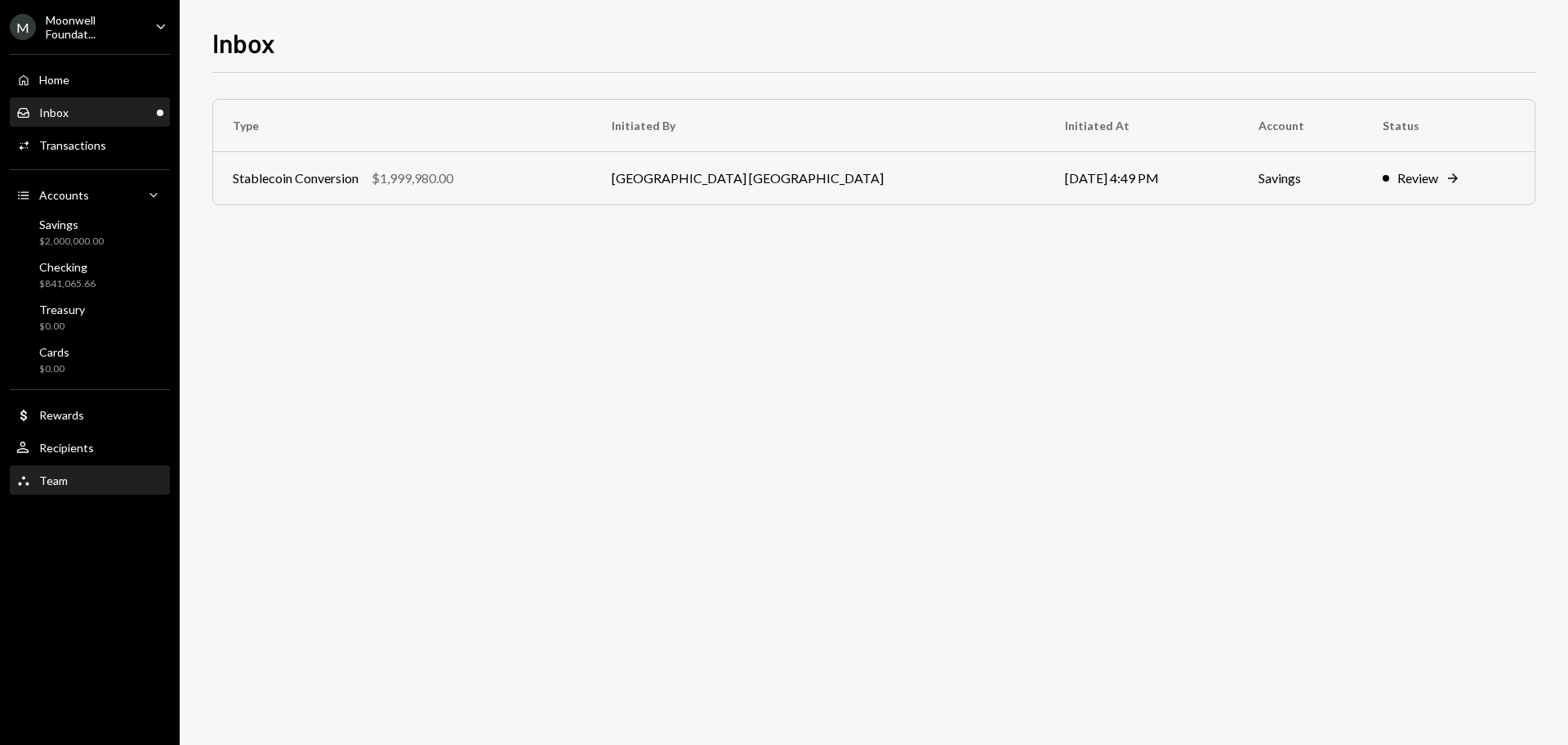
click at [72, 485] on div "Team Team" at bounding box center [90, 480] width 147 height 15
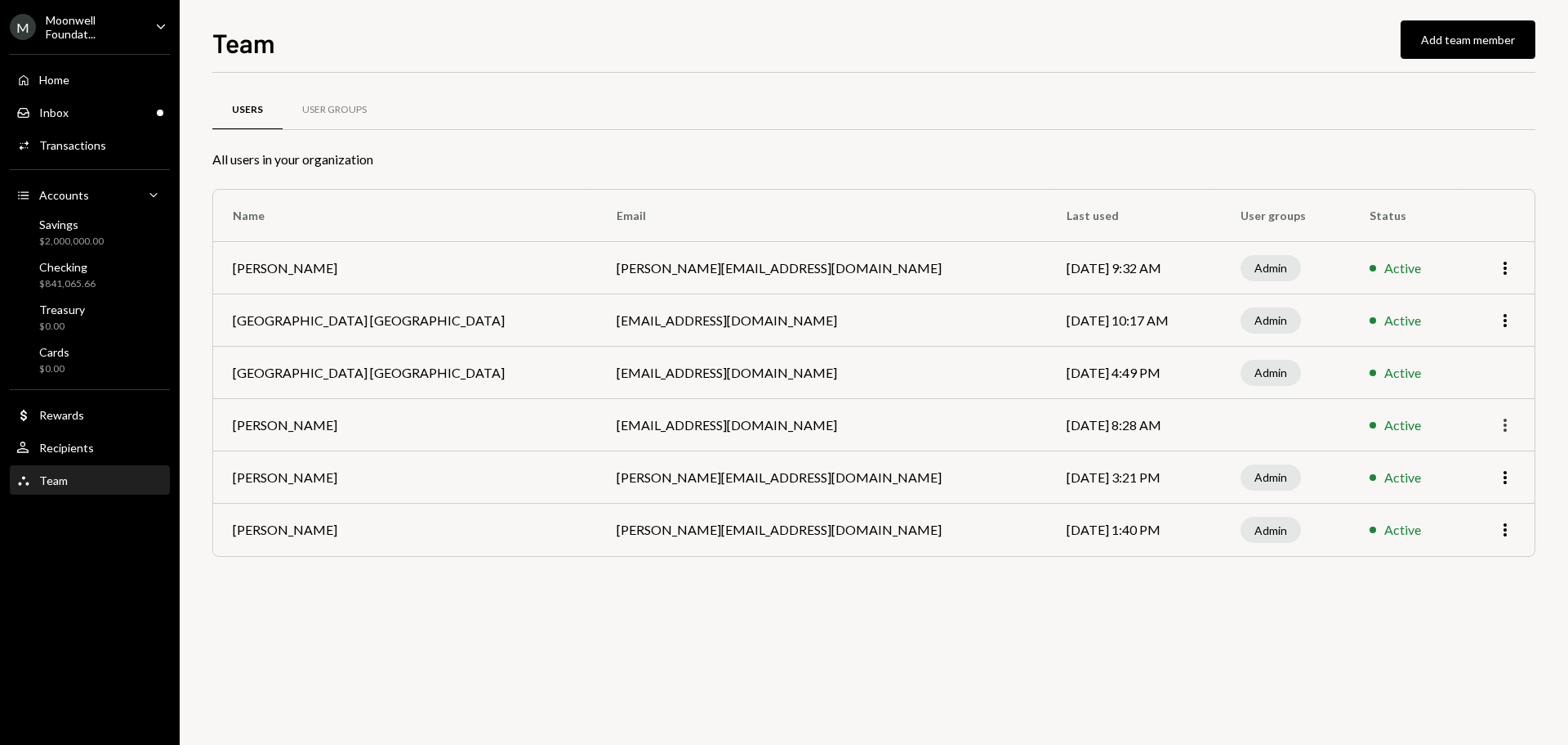
click at [1502, 432] on icon "More" at bounding box center [1506, 425] width 20 height 20
click at [1473, 490] on div "Remove" at bounding box center [1467, 488] width 82 height 29
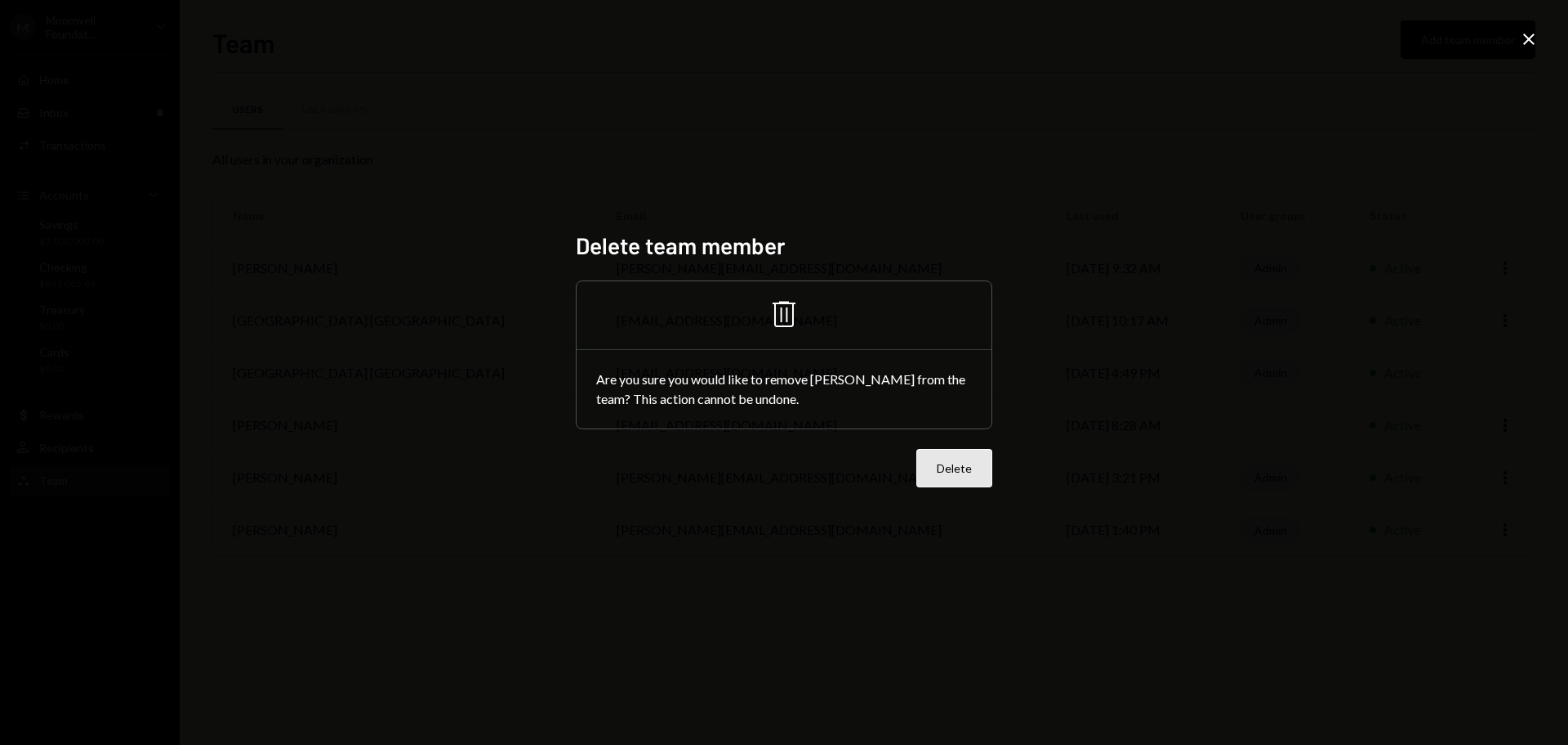
click at [946, 466] on button "Delete" at bounding box center [954, 467] width 76 height 39
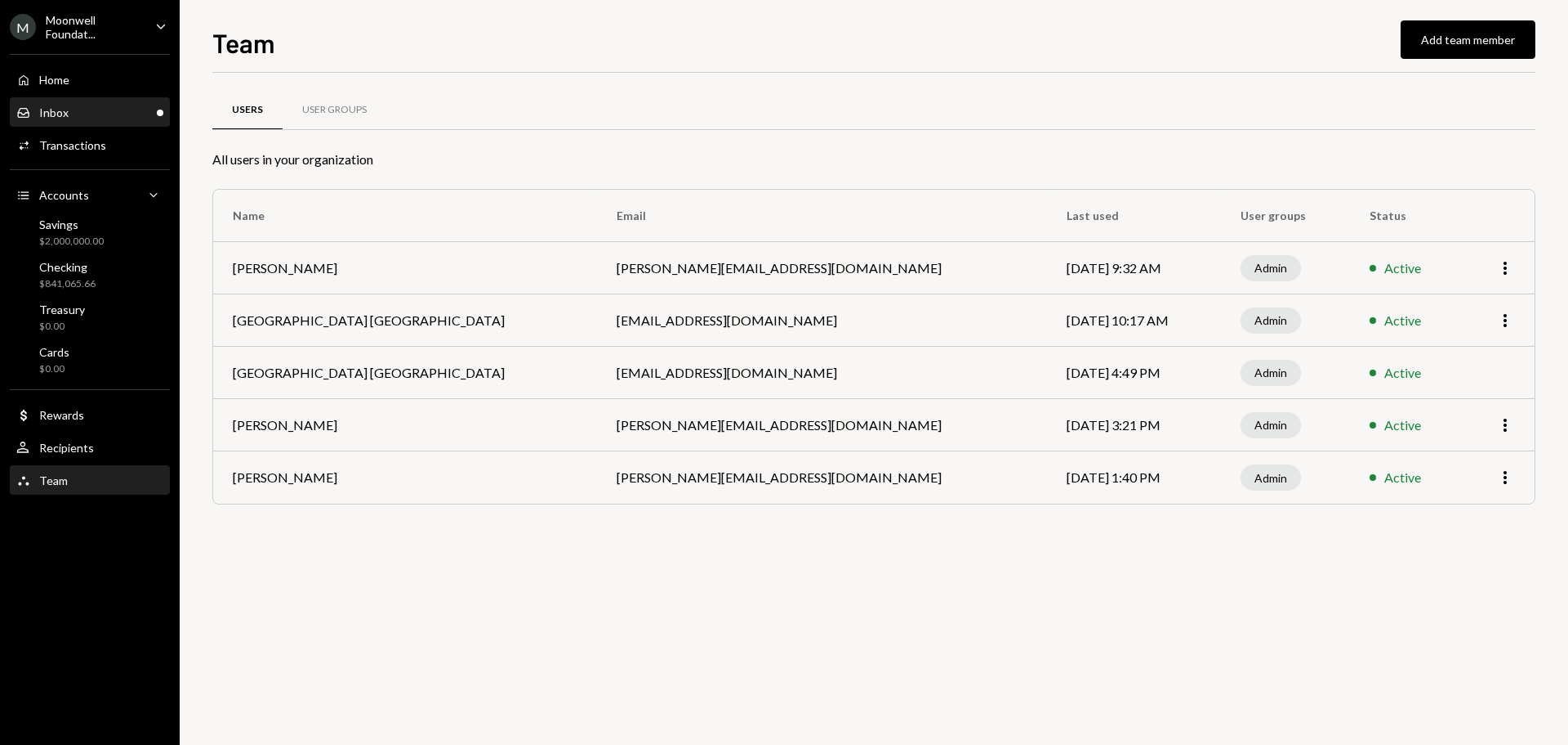
click at [114, 125] on div "Inbox Inbox" at bounding box center [90, 113] width 147 height 28
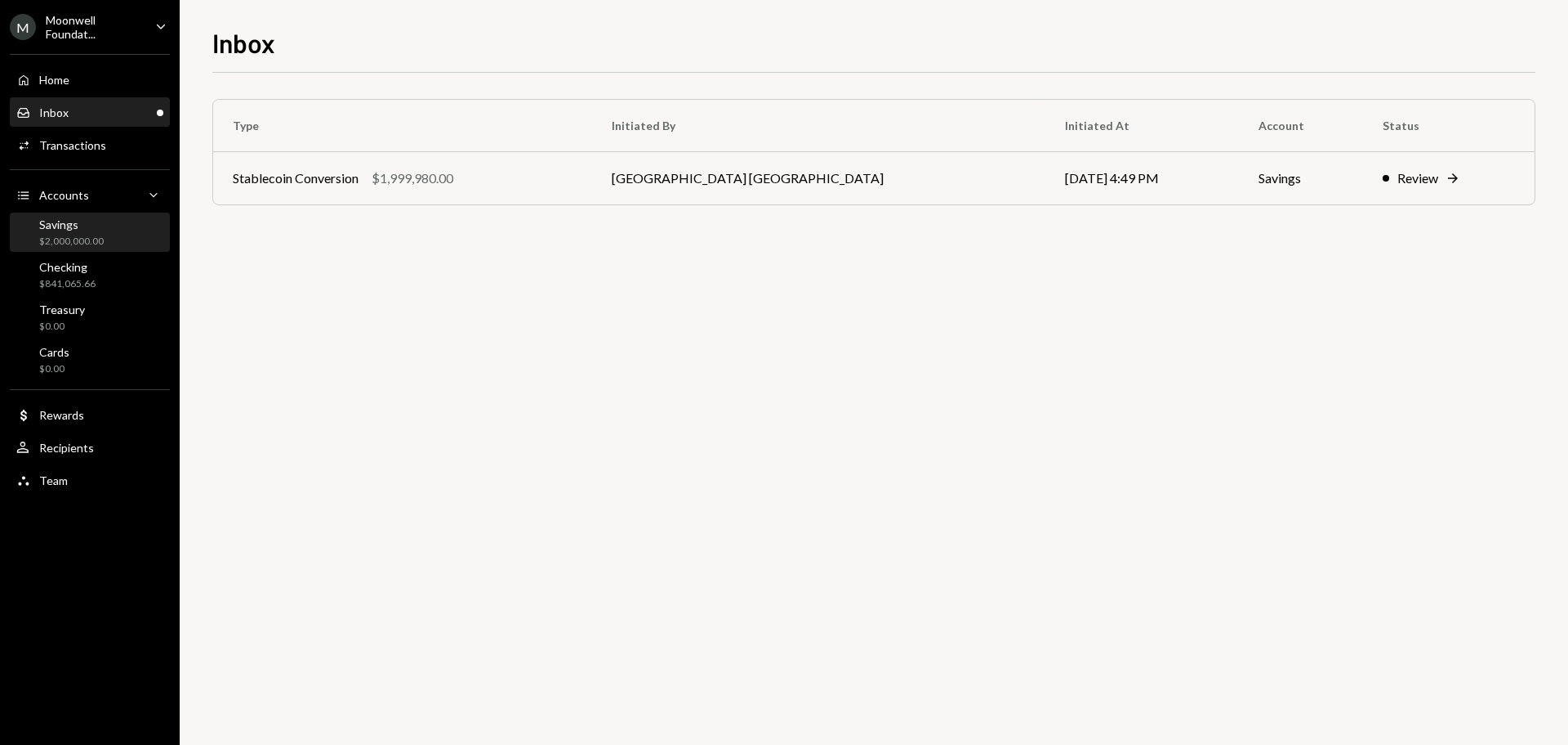
click at [91, 242] on div "$2,000,000.00" at bounding box center [71, 241] width 64 height 14
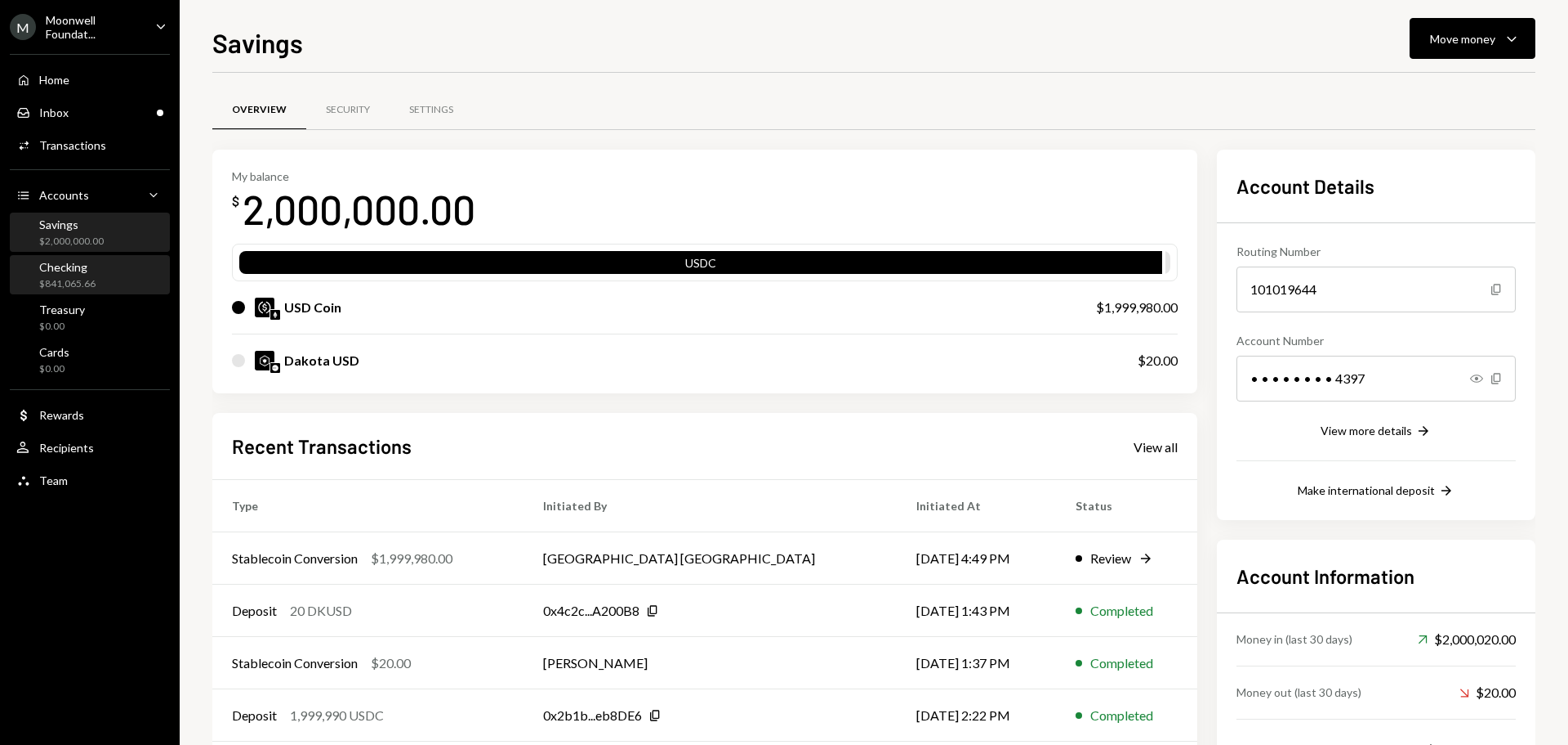
click at [96, 274] on div "Checking $841,065.66" at bounding box center [90, 275] width 147 height 31
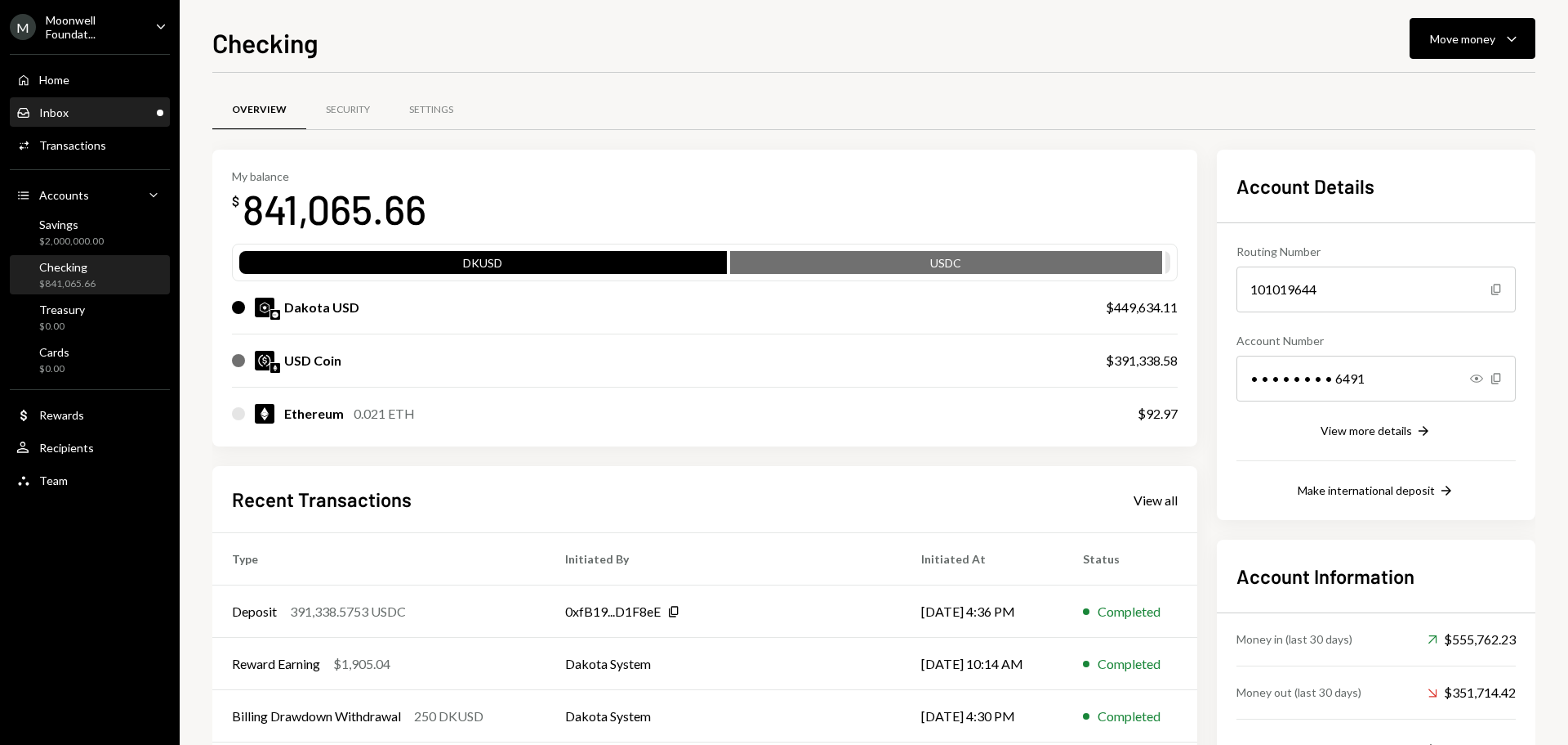
click at [99, 107] on div "Inbox Inbox" at bounding box center [90, 113] width 147 height 15
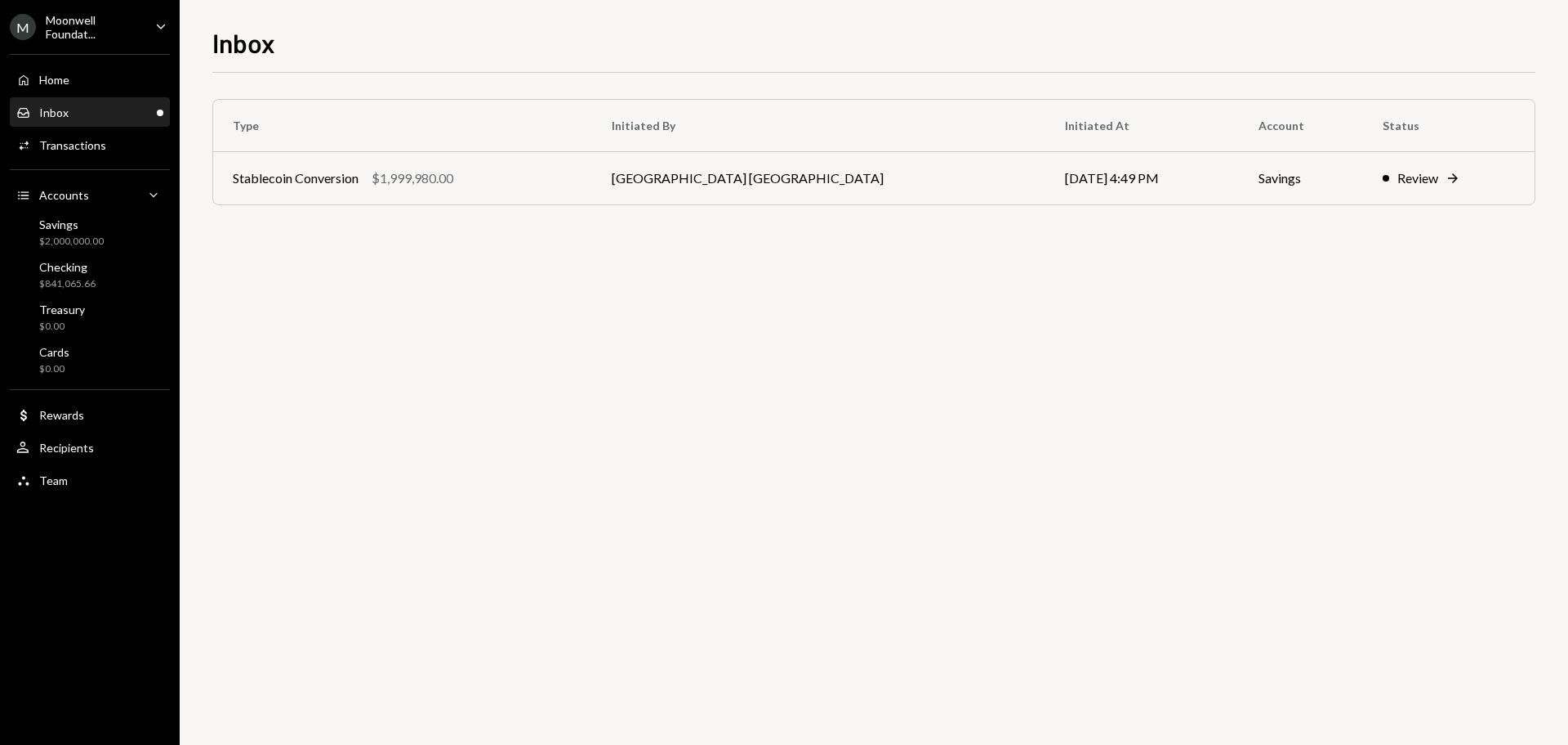
click at [125, 33] on div "Moonwell Foundat..." at bounding box center [94, 27] width 97 height 28
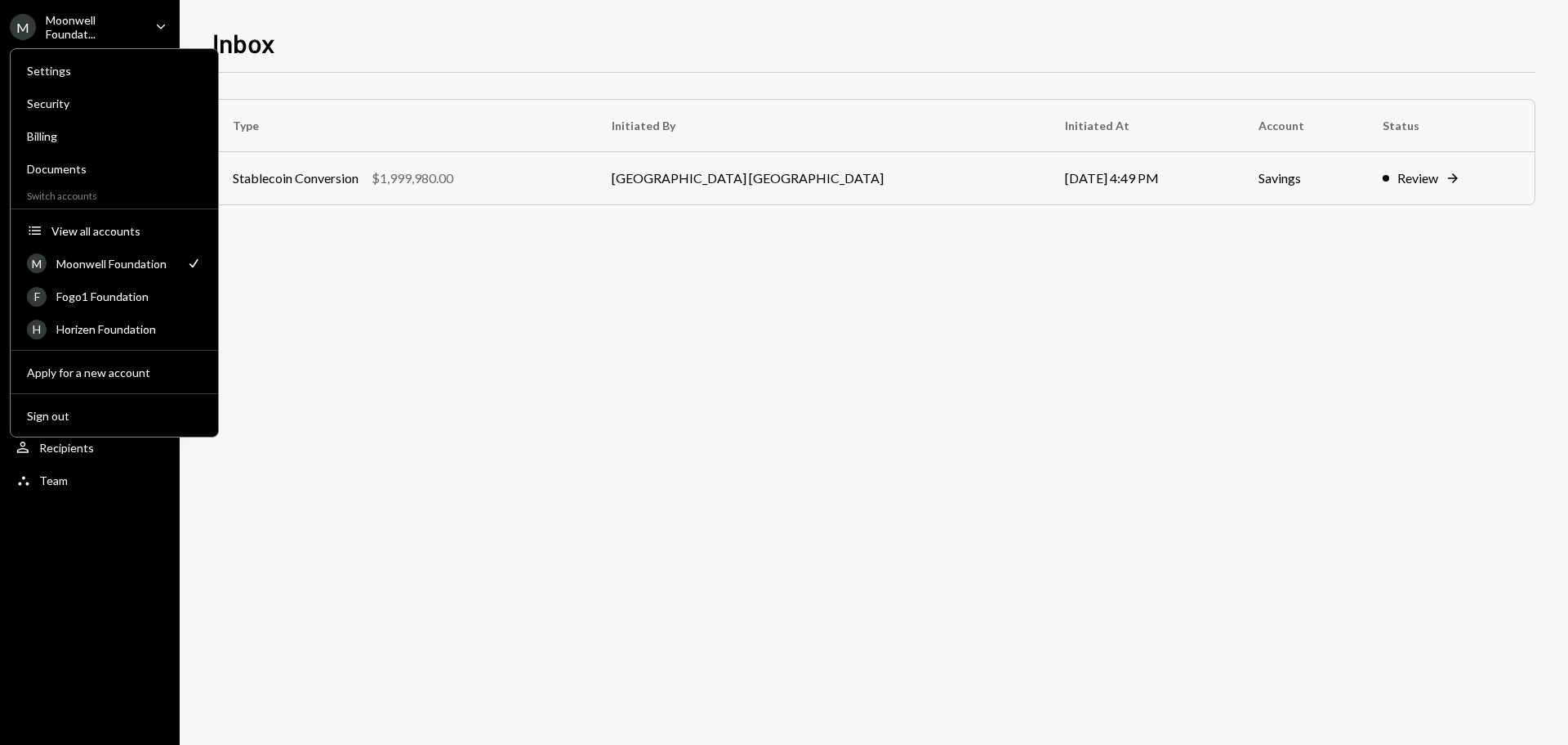
click at [527, 431] on div "Type Initiated By Initiated At Account Status Stablecoin Conversion $1,999,980.…" at bounding box center [874, 409] width 1323 height 672
